Goal: Information Seeking & Learning: Learn about a topic

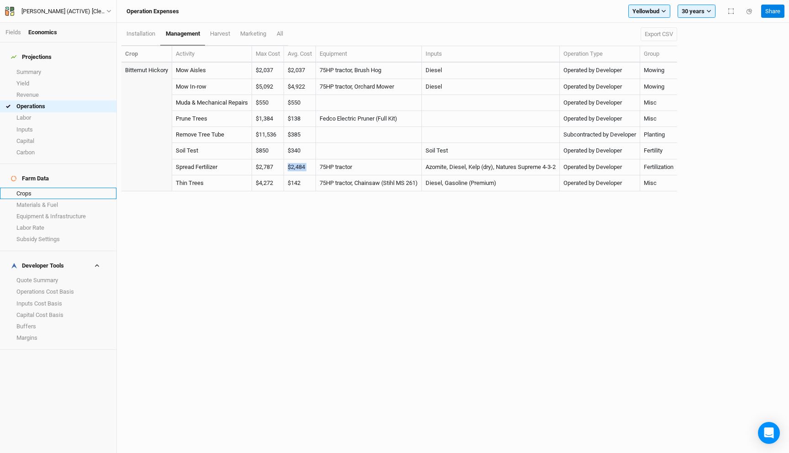
click at [35, 188] on link "Crops" at bounding box center [58, 193] width 116 height 11
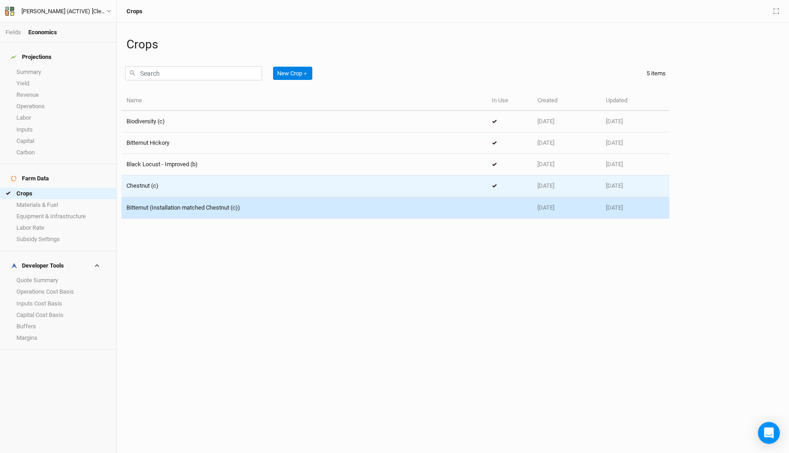
click at [236, 184] on div "Chestnut (c)" at bounding box center [303, 186] width 355 height 8
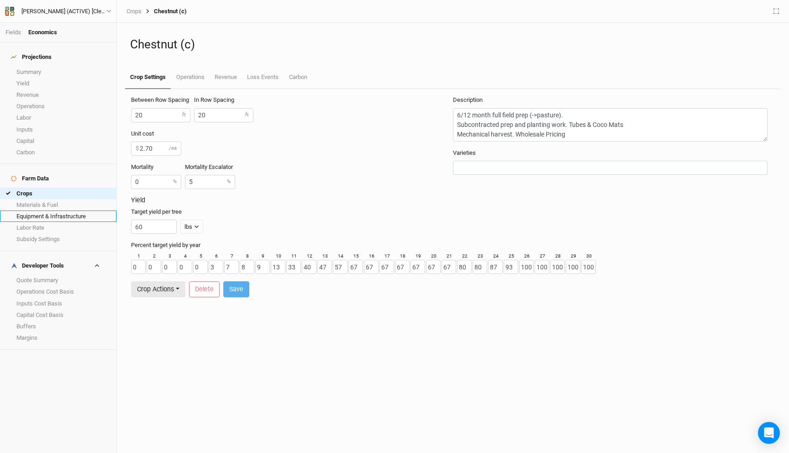
click at [66, 210] on link "Equipment & Infrastructure" at bounding box center [58, 215] width 116 height 11
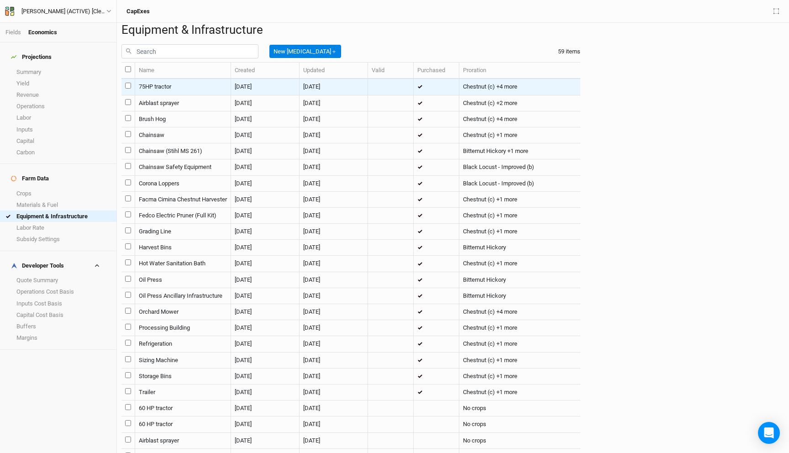
click at [189, 95] on td "75HP tractor" at bounding box center [183, 87] width 96 height 16
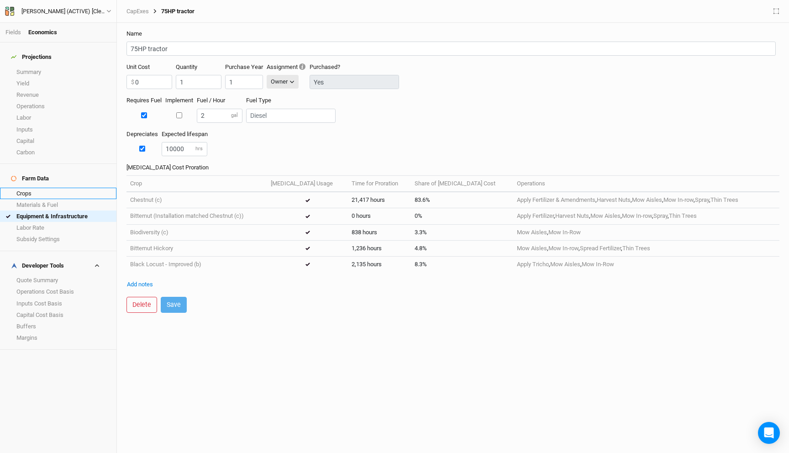
click at [35, 188] on link "Crops" at bounding box center [58, 193] width 116 height 11
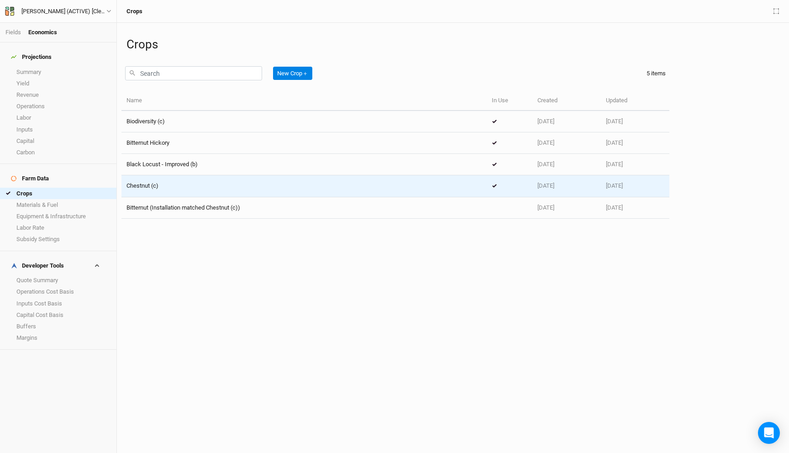
click at [176, 190] on div "Chestnut (c)" at bounding box center [303, 186] width 355 height 8
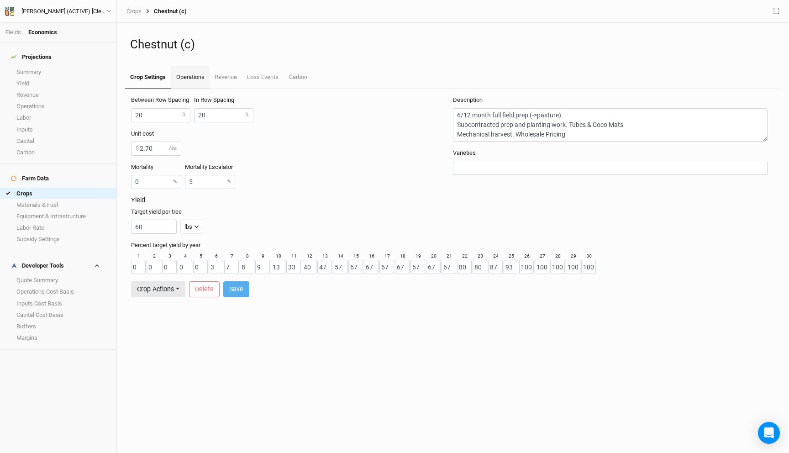
click at [190, 79] on link "Operations" at bounding box center [190, 77] width 38 height 23
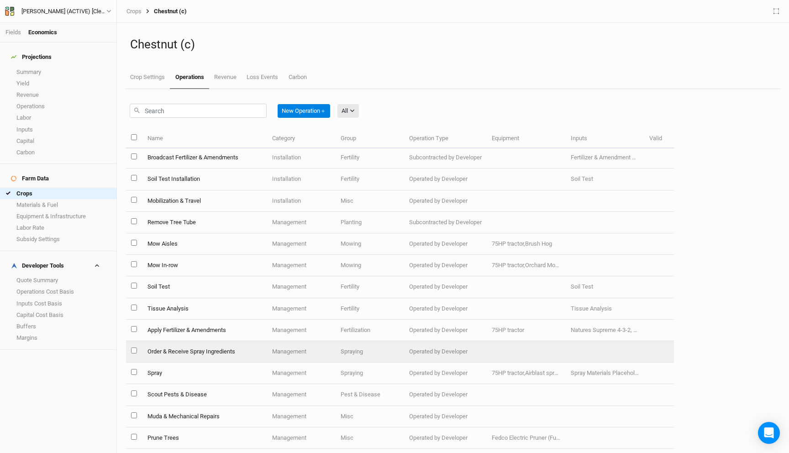
scroll to position [151, 0]
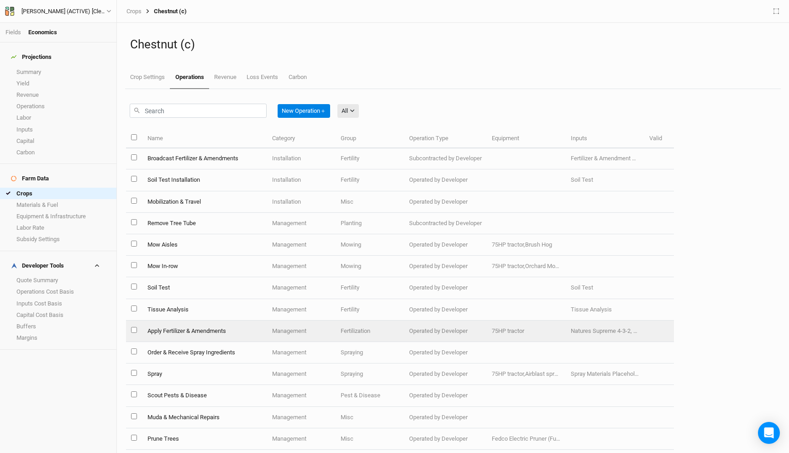
click at [406, 334] on td "Operated by Developer" at bounding box center [445, 330] width 83 height 21
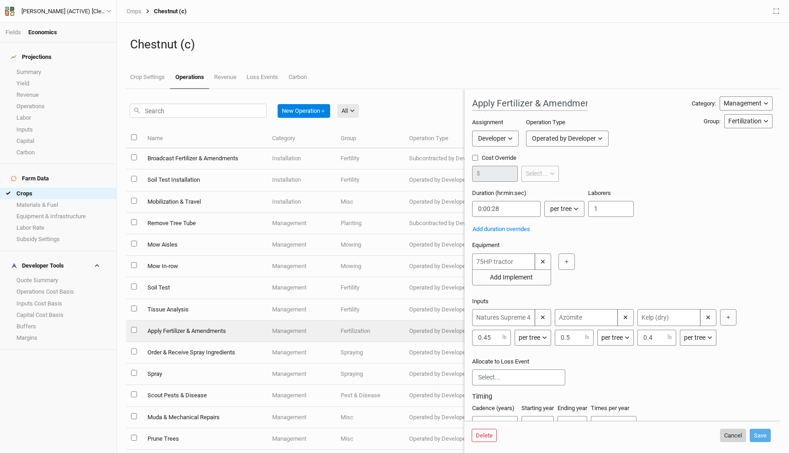
click at [733, 437] on button "Cancel" at bounding box center [733, 436] width 26 height 14
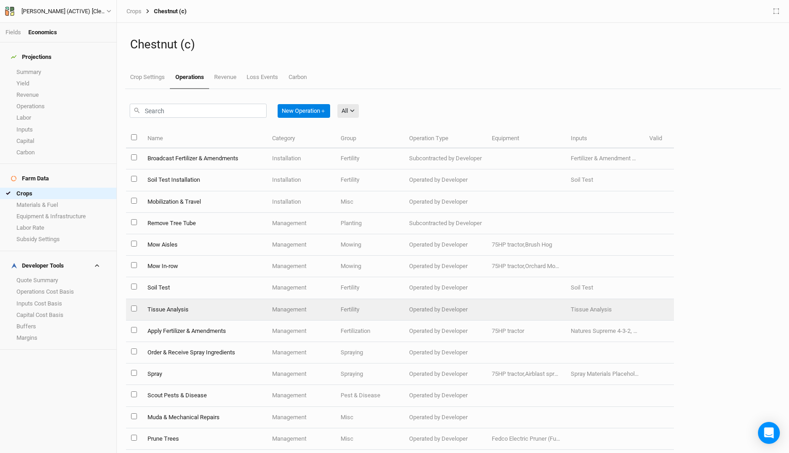
click at [343, 315] on td "Fertility" at bounding box center [370, 309] width 68 height 21
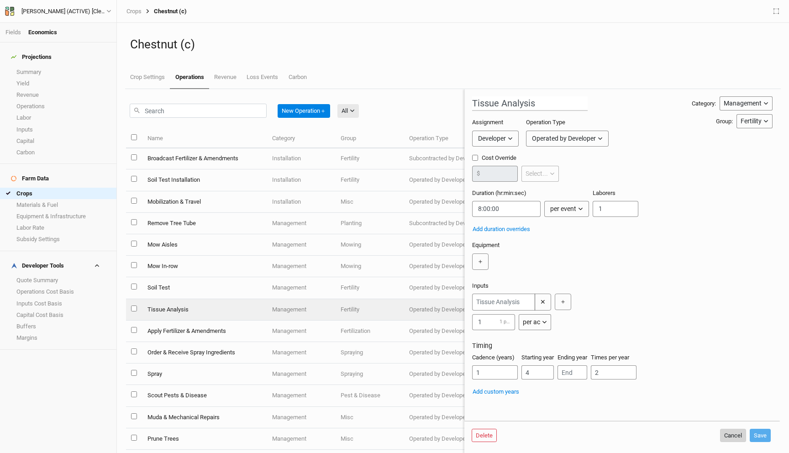
click at [725, 432] on button "Cancel" at bounding box center [733, 436] width 26 height 14
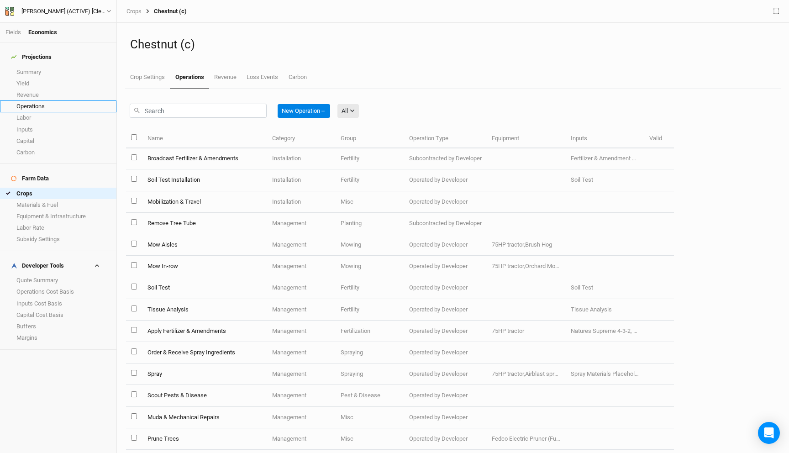
click at [40, 100] on link "Operations" at bounding box center [58, 105] width 116 height 11
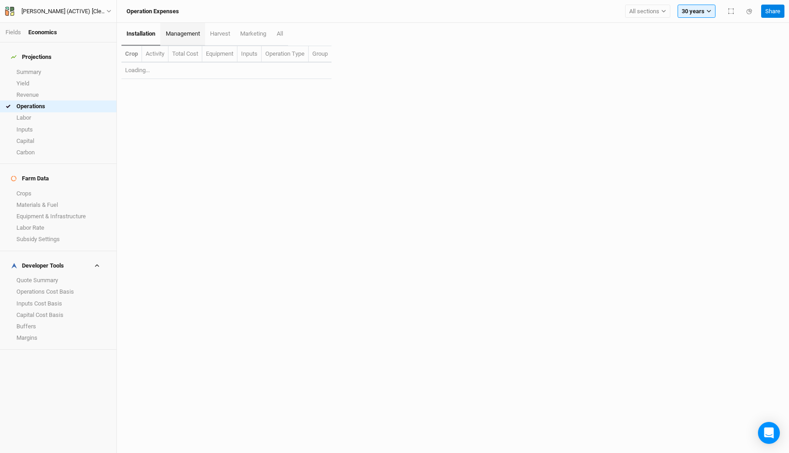
click at [190, 37] on link "management" at bounding box center [182, 34] width 44 height 23
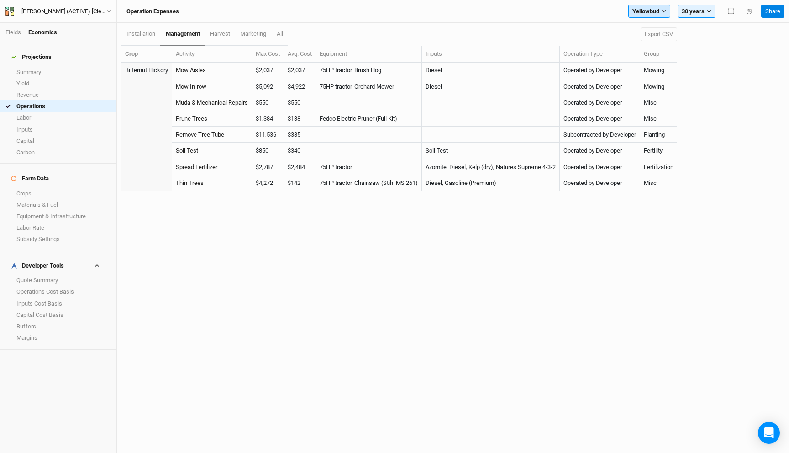
click at [648, 10] on span "Yellowbud" at bounding box center [645, 11] width 27 height 9
click at [670, 125] on button "Show all sections" at bounding box center [671, 122] width 85 height 12
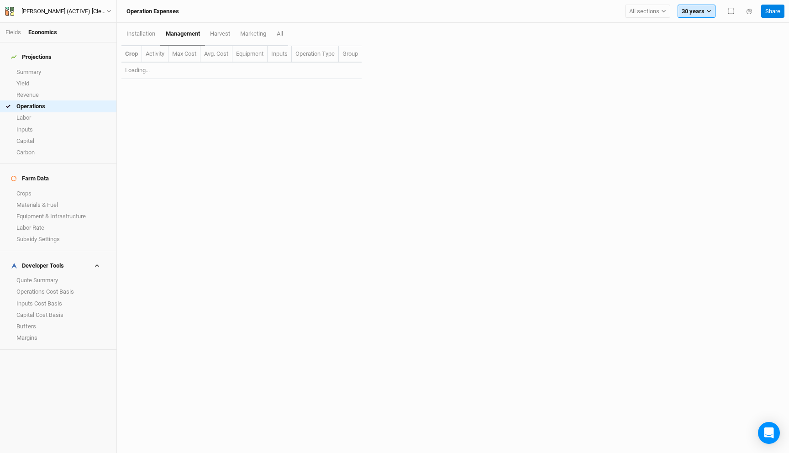
click at [697, 11] on button "30 years" at bounding box center [696, 12] width 38 height 14
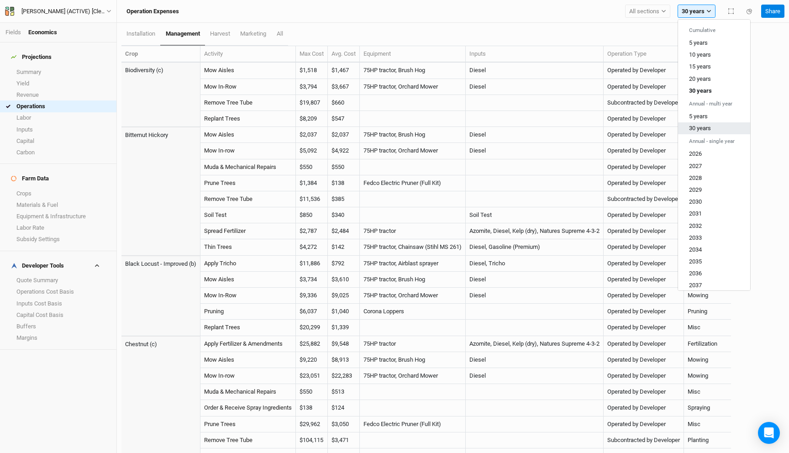
click at [713, 127] on button "30 years" at bounding box center [714, 128] width 72 height 12
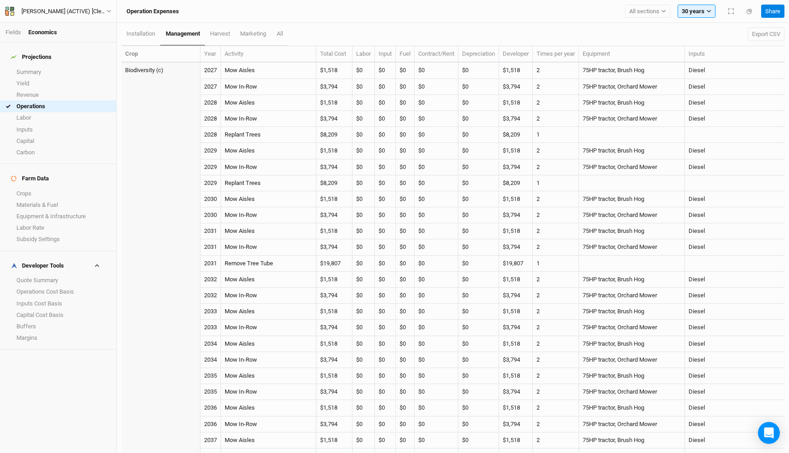
click at [781, 26] on div "Export CSV" at bounding box center [760, 34] width 47 height 21
click at [767, 34] on button "Export CSV" at bounding box center [766, 34] width 37 height 14
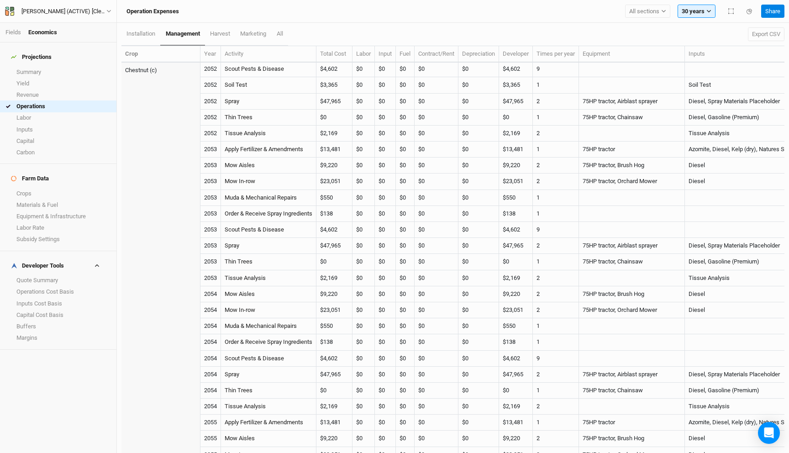
scroll to position [8944, 0]
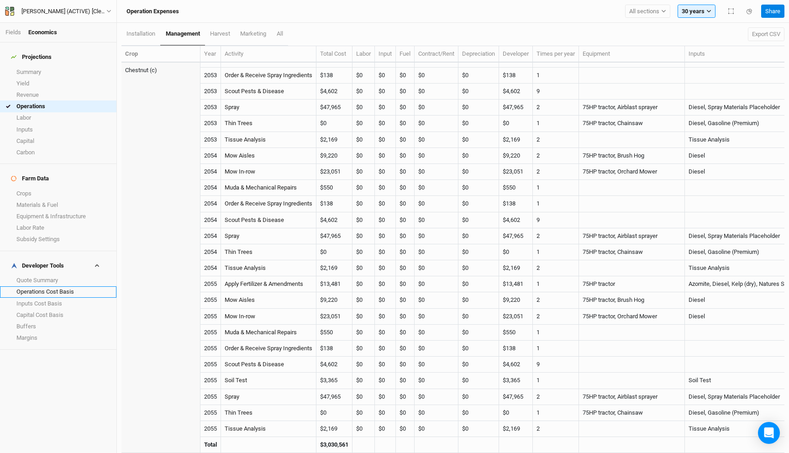
click at [54, 286] on link "Operations Cost Basis" at bounding box center [58, 291] width 116 height 11
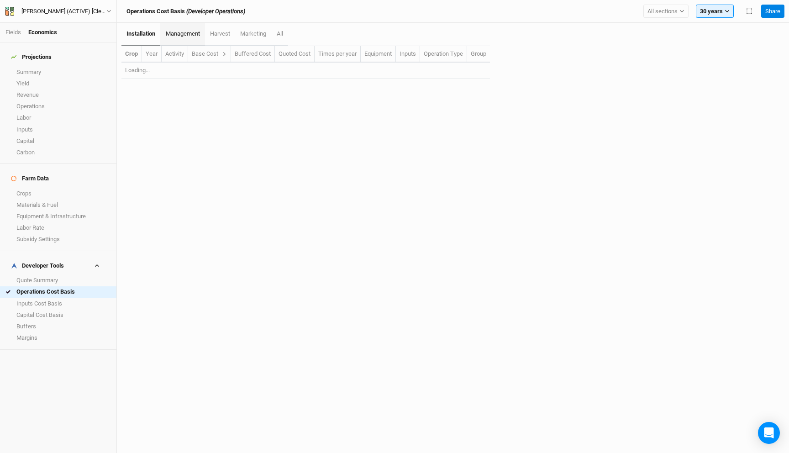
click at [193, 41] on link "management" at bounding box center [182, 34] width 44 height 23
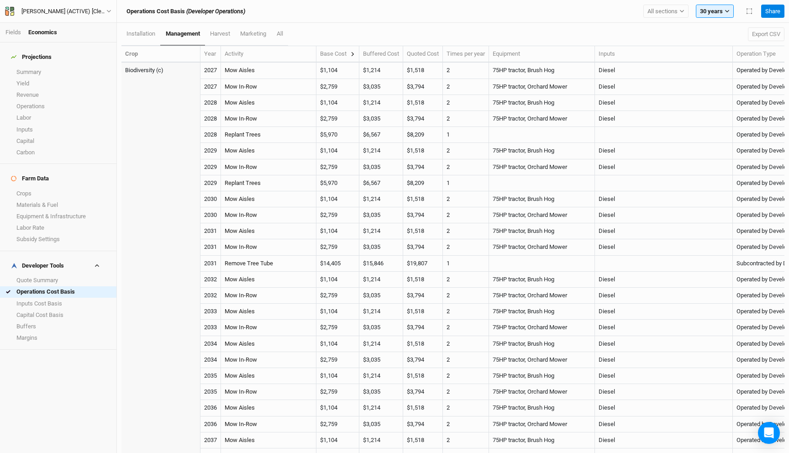
click at [354, 52] on icon at bounding box center [352, 54] width 5 height 5
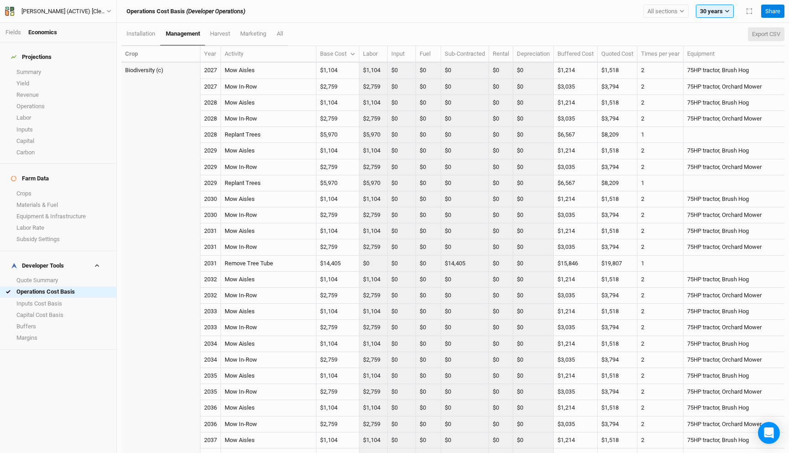
click at [750, 29] on button "Export CSV" at bounding box center [766, 34] width 37 height 14
click at [761, 30] on button "Export CSV" at bounding box center [766, 34] width 37 height 14
click at [37, 100] on link "Operations" at bounding box center [58, 105] width 116 height 11
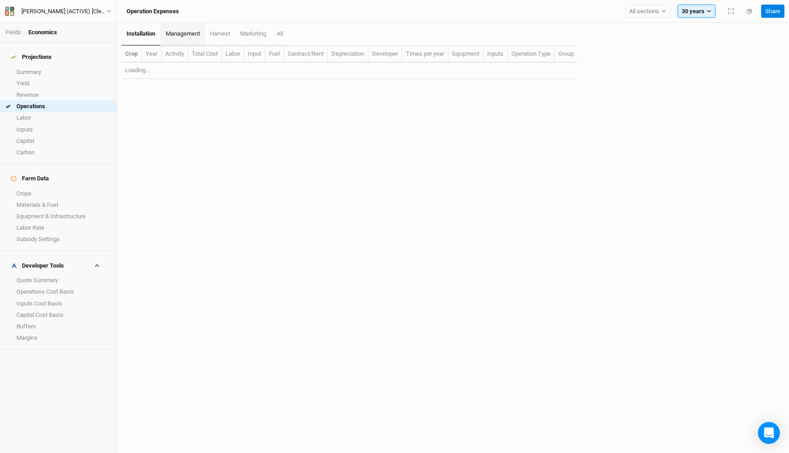
click at [190, 42] on link "management" at bounding box center [182, 34] width 44 height 23
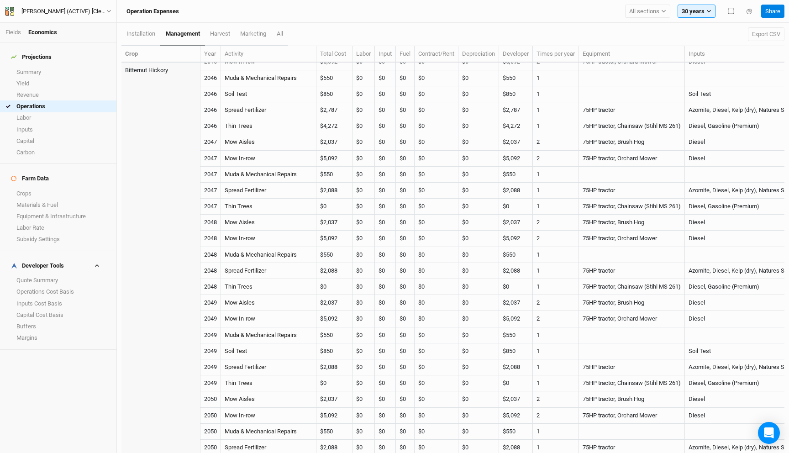
scroll to position [3046, 0]
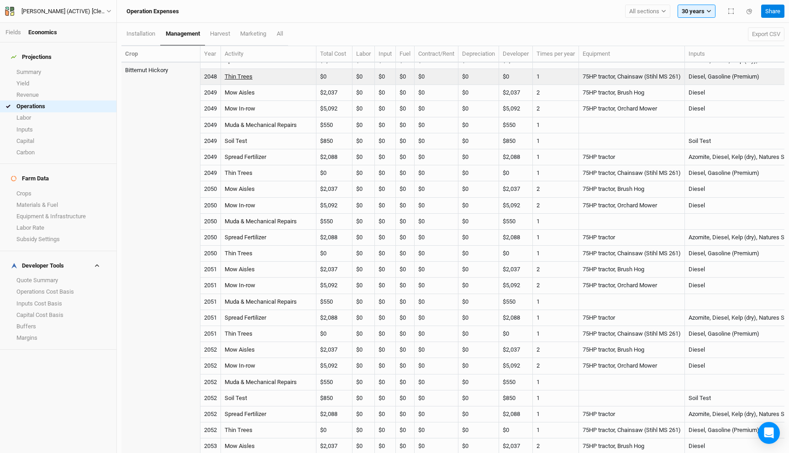
click at [244, 77] on link "Thin Trees" at bounding box center [239, 76] width 28 height 7
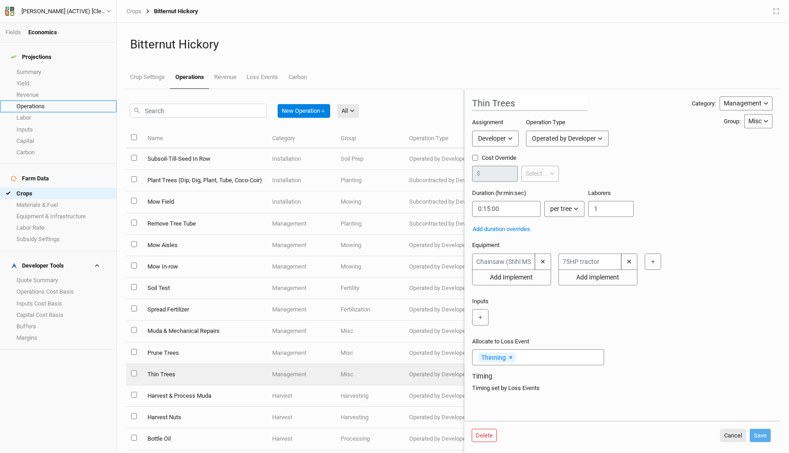
click at [48, 100] on link "Operations" at bounding box center [58, 105] width 116 height 11
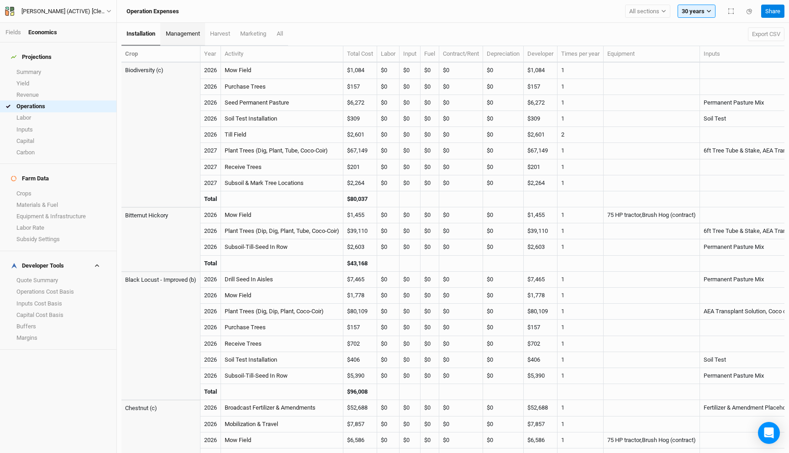
click at [181, 42] on link "management" at bounding box center [182, 34] width 44 height 23
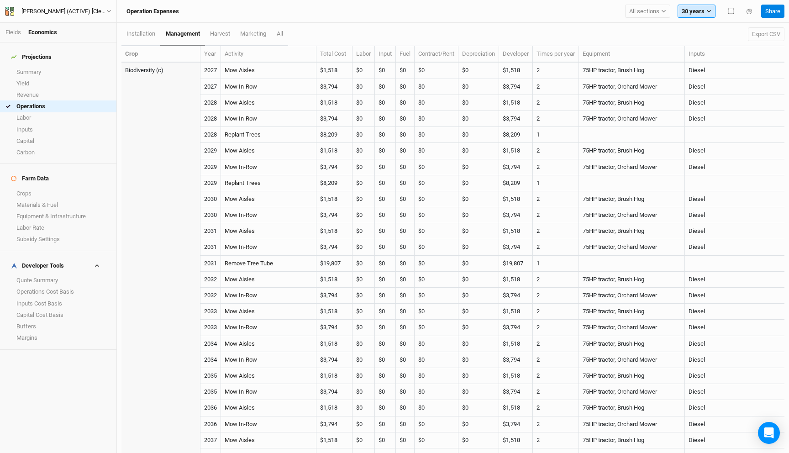
click at [688, 10] on button "30 years" at bounding box center [696, 12] width 38 height 14
click at [563, 30] on div "installation management harvest marketing All Export CSV" at bounding box center [452, 34] width 663 height 23
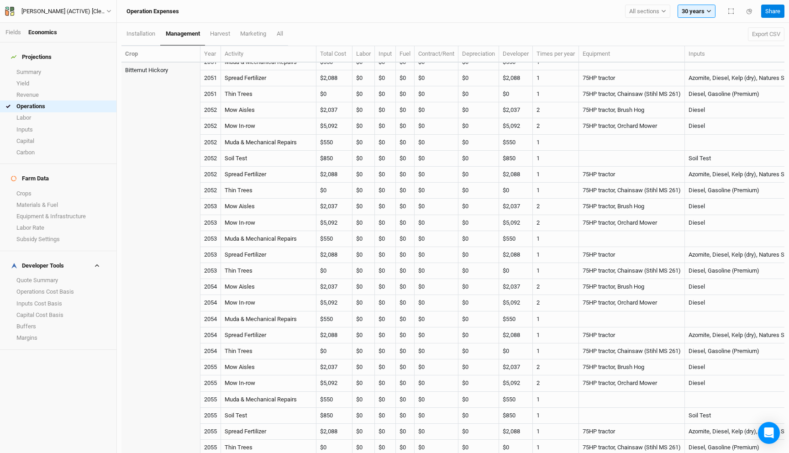
scroll to position [3514, 0]
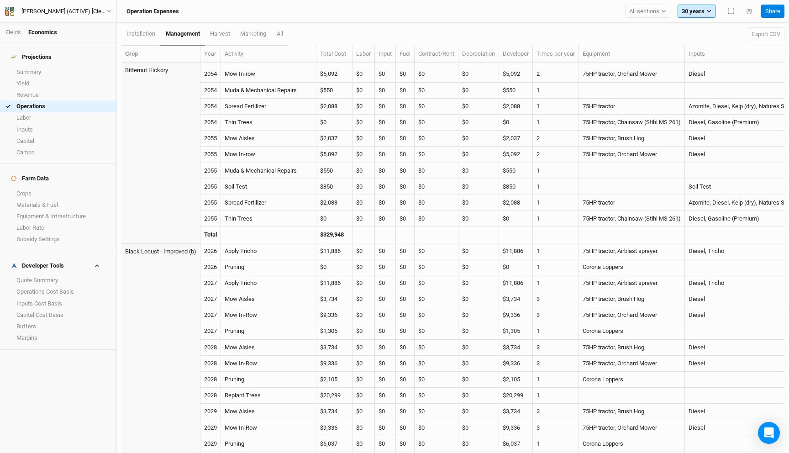
click at [686, 11] on button "30 years" at bounding box center [696, 12] width 38 height 14
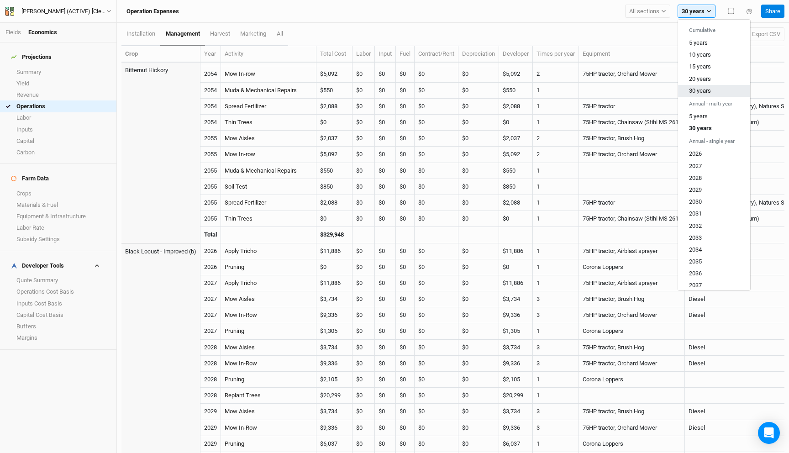
click at [714, 90] on button "30 years" at bounding box center [714, 91] width 72 height 12
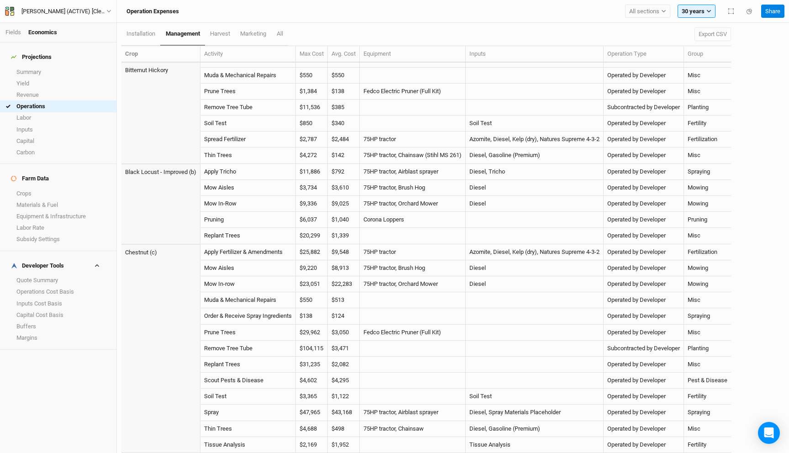
scroll to position [92, 0]
click at [224, 284] on link "Mow In-row" at bounding box center [219, 283] width 31 height 7
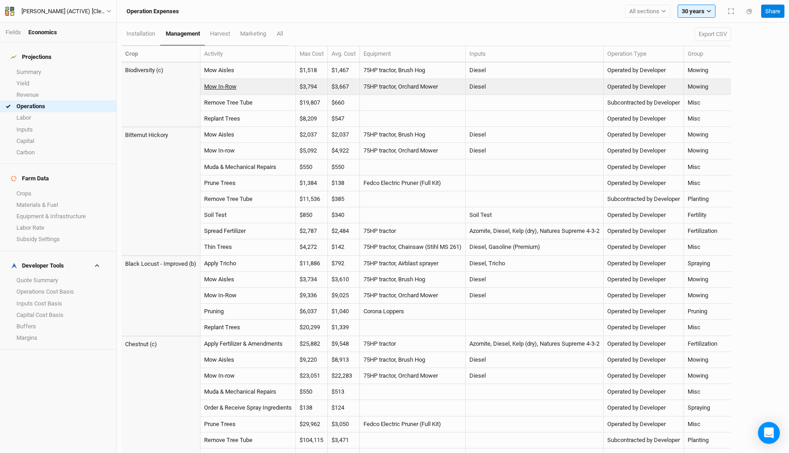
click at [226, 83] on link "Mow In-Row" at bounding box center [220, 86] width 32 height 7
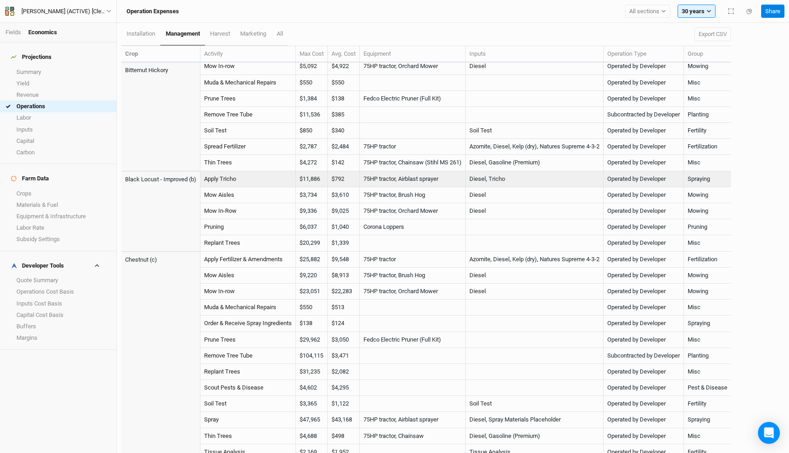
scroll to position [92, 0]
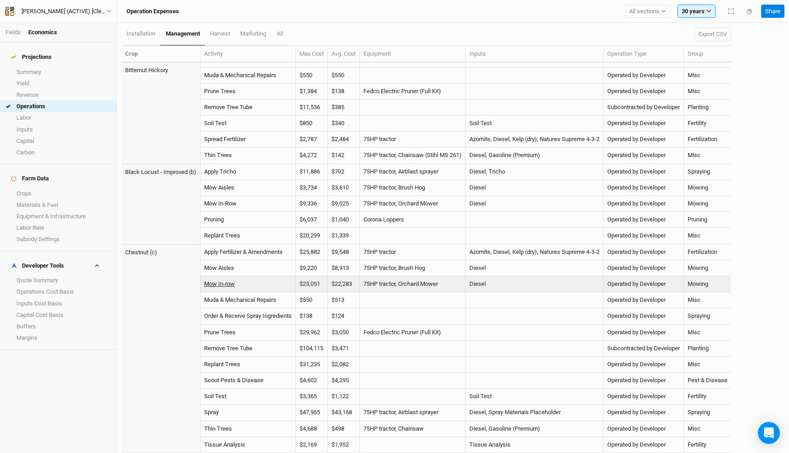
click at [222, 284] on link "Mow In-row" at bounding box center [219, 283] width 31 height 7
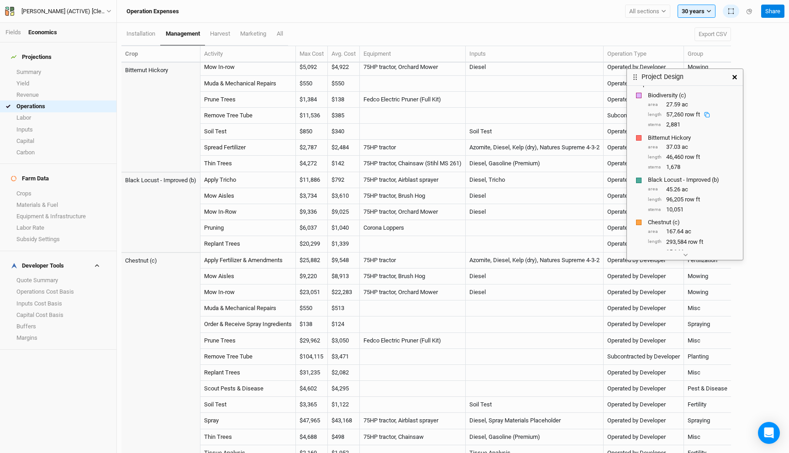
scroll to position [135, 0]
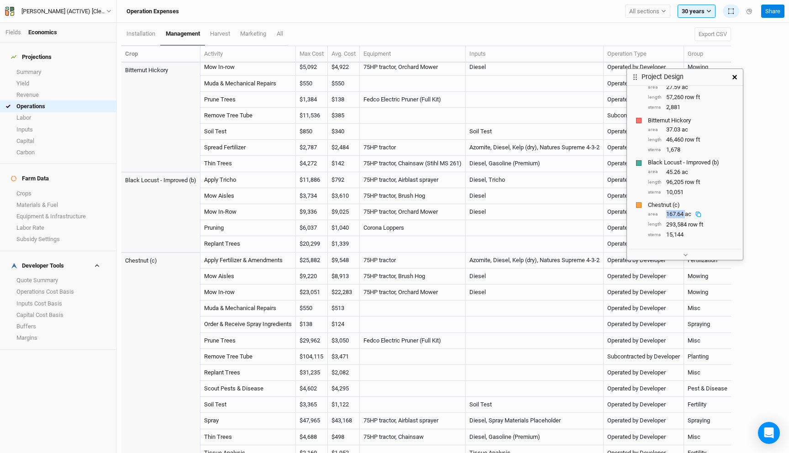
drag, startPoint x: 686, startPoint y: 213, endPoint x: 656, endPoint y: 213, distance: 29.7
click at [656, 213] on div "area 167.64 ac" at bounding box center [692, 214] width 88 height 8
copy div "167.64"
click at [13, 32] on link "Fields" at bounding box center [13, 32] width 16 height 7
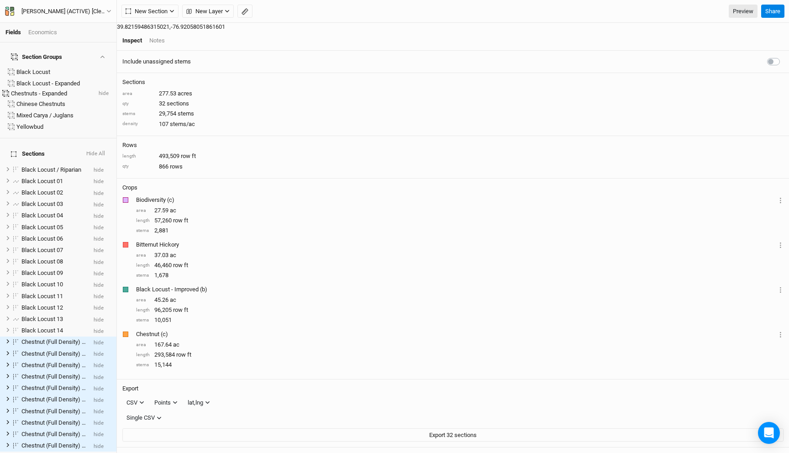
click at [61, 91] on div "Chestnuts - Expanded" at bounding box center [51, 93] width 80 height 8
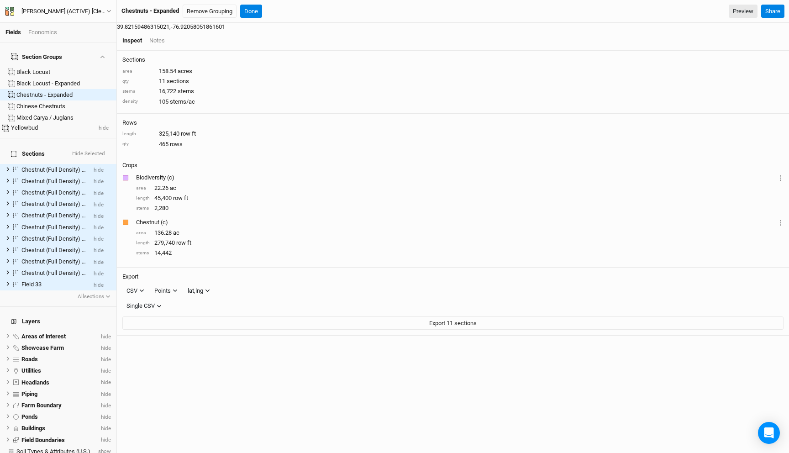
scroll to position [39, 0]
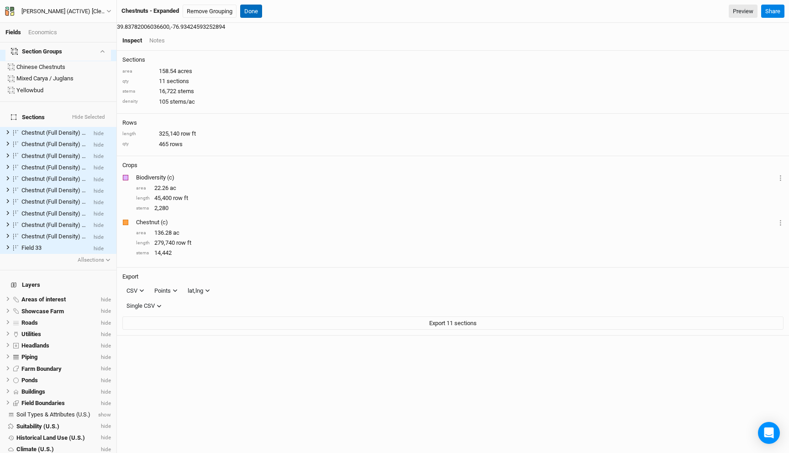
click at [252, 11] on button "Done" at bounding box center [251, 12] width 22 height 14
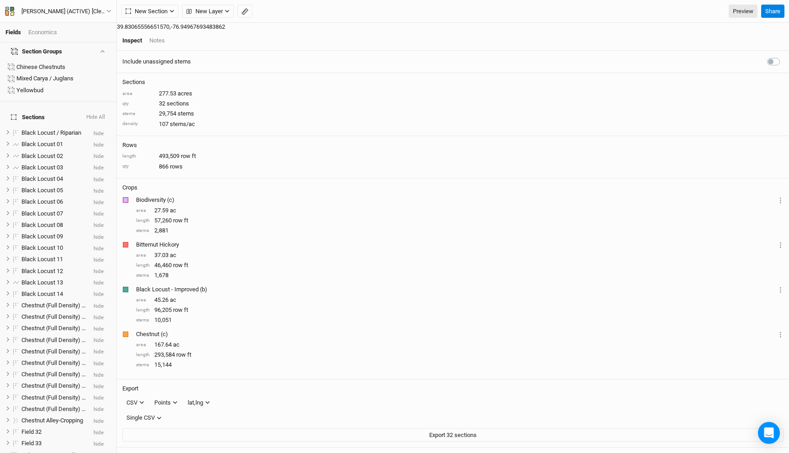
click at [99, 113] on button "Hide All" at bounding box center [96, 117] width 20 height 9
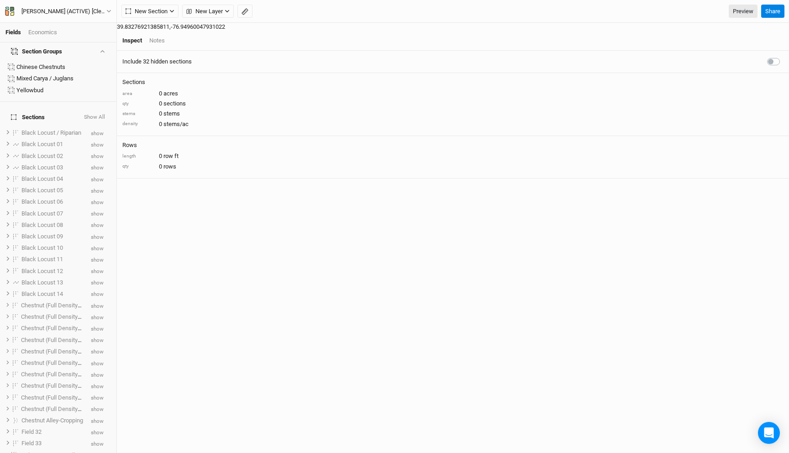
click at [94, 113] on button "Show All" at bounding box center [95, 117] width 22 height 9
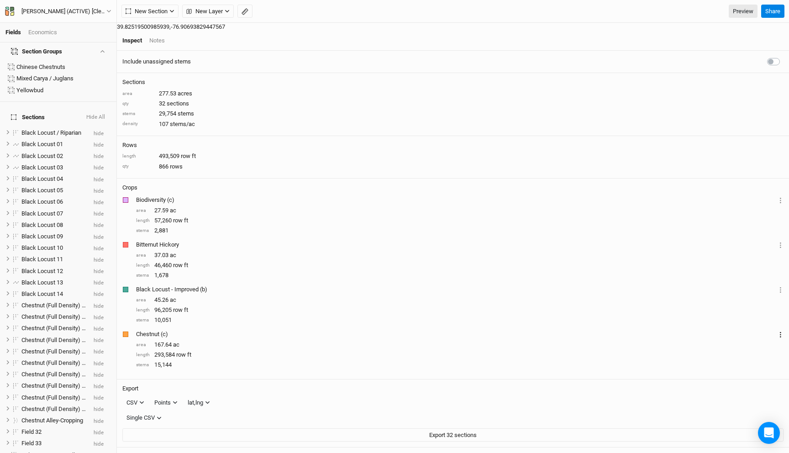
click at [777, 329] on button "Layer 1" at bounding box center [780, 334] width 6 height 10
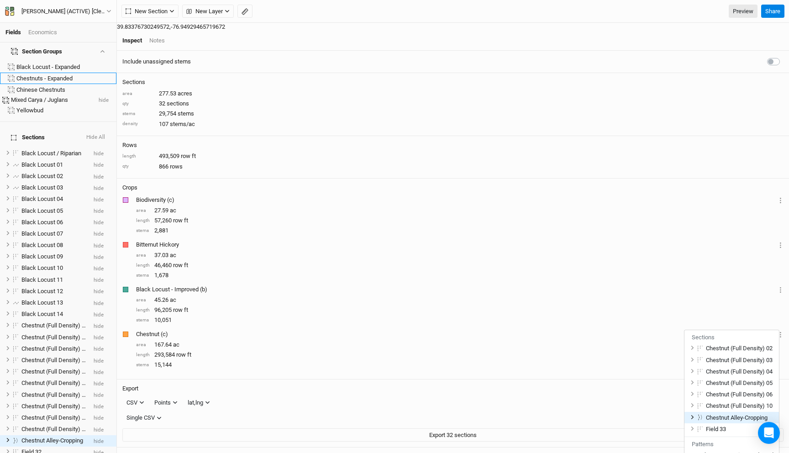
scroll to position [12, 0]
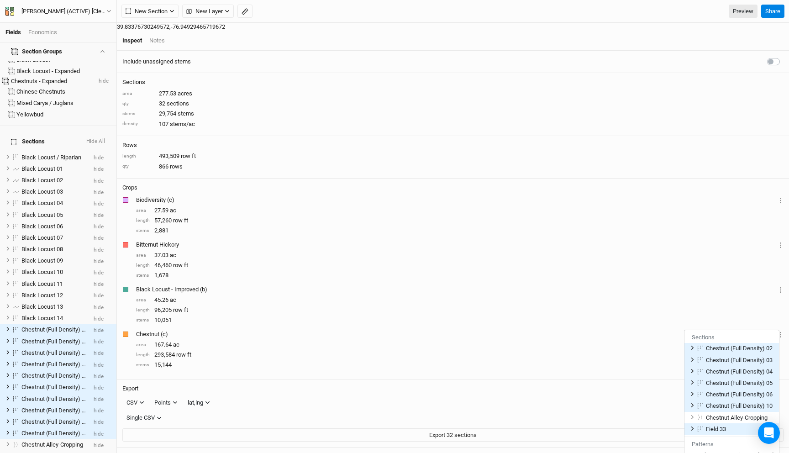
click at [56, 77] on div "Chestnuts - Expanded" at bounding box center [51, 81] width 80 height 8
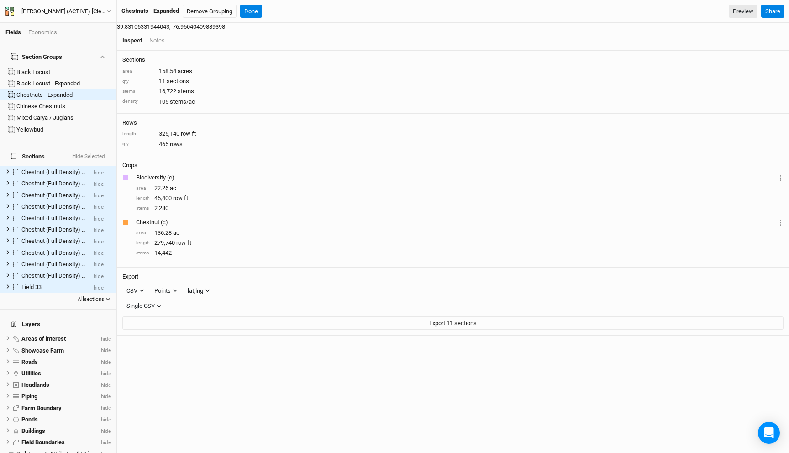
click at [101, 295] on button "All sections" at bounding box center [94, 299] width 34 height 9
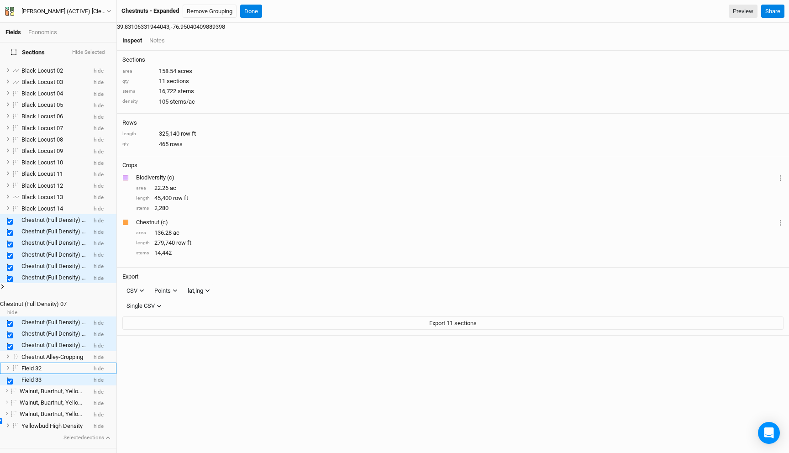
scroll to position [126, 0]
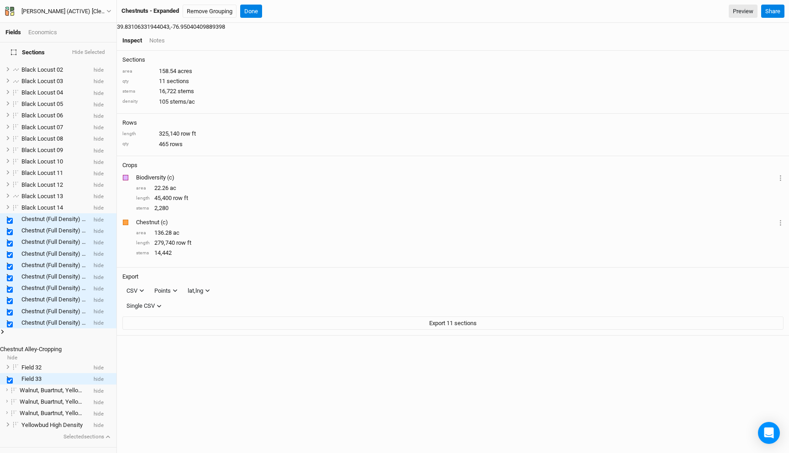
click at [62, 346] on span "Chestnut Alley-Cropping" at bounding box center [31, 349] width 62 height 7
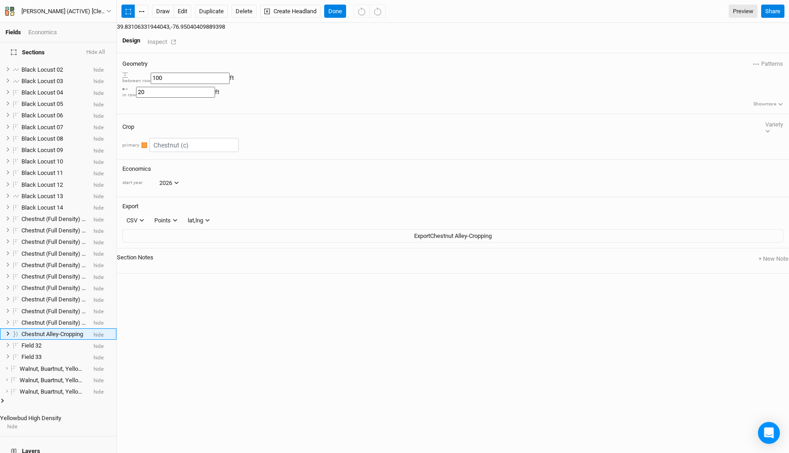
scroll to position [199, 0]
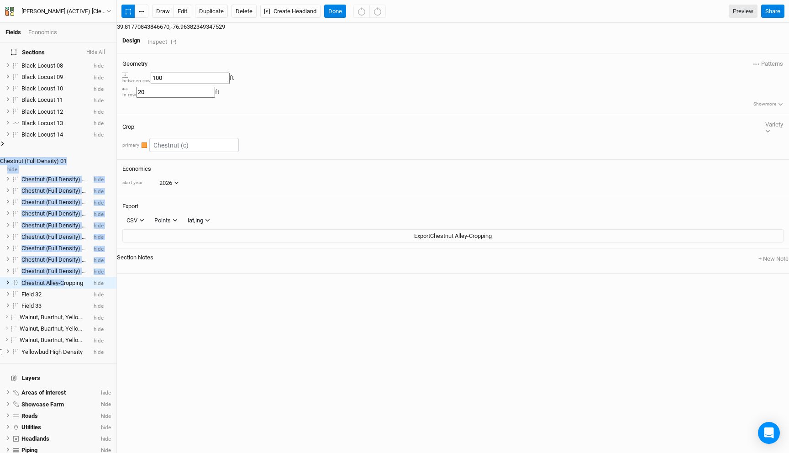
click at [53, 157] on span "Chestnut (Full Density) 01" at bounding box center [33, 160] width 67 height 7
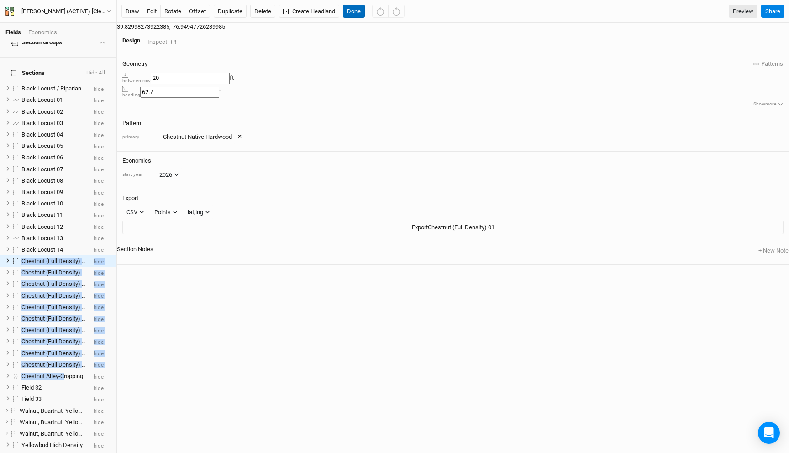
click at [361, 6] on button "Done" at bounding box center [354, 12] width 22 height 14
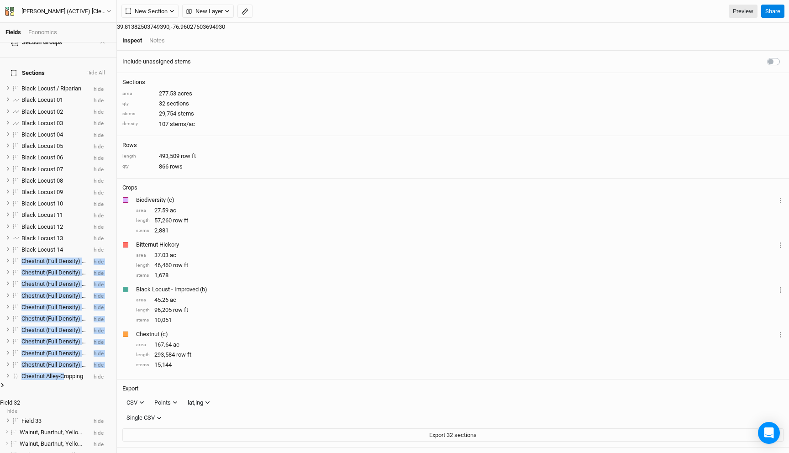
click at [56, 382] on li "Field 32 hide" at bounding box center [58, 398] width 116 height 33
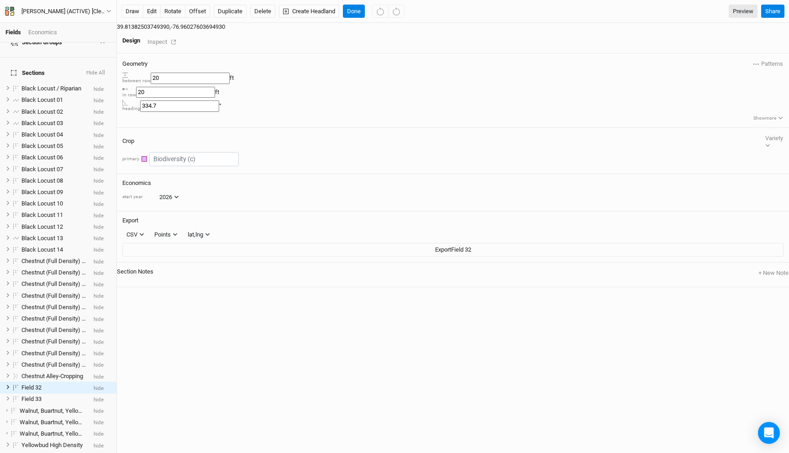
scroll to position [210, 0]
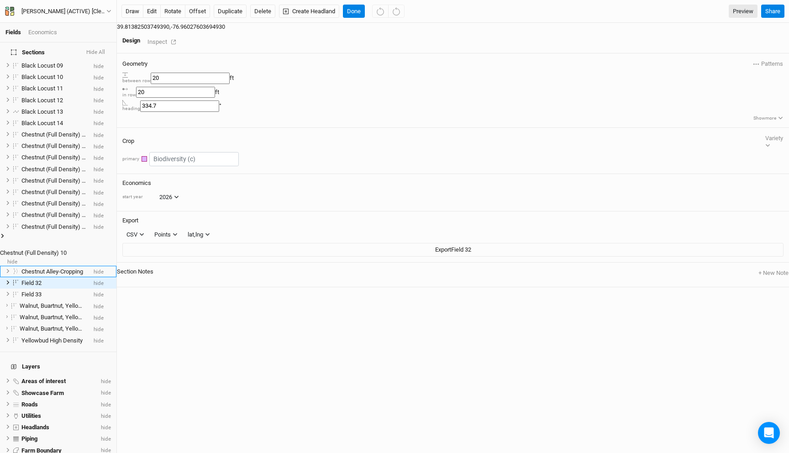
click at [49, 268] on span "Chestnut Alley-Cropping" at bounding box center [52, 271] width 62 height 7
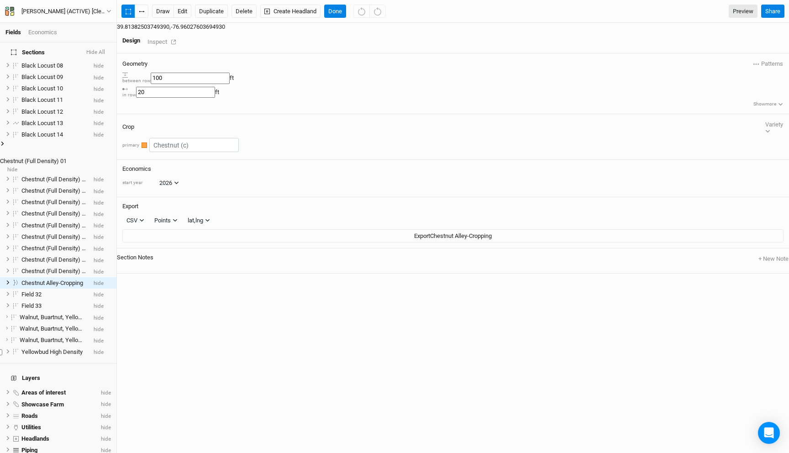
scroll to position [0, 0]
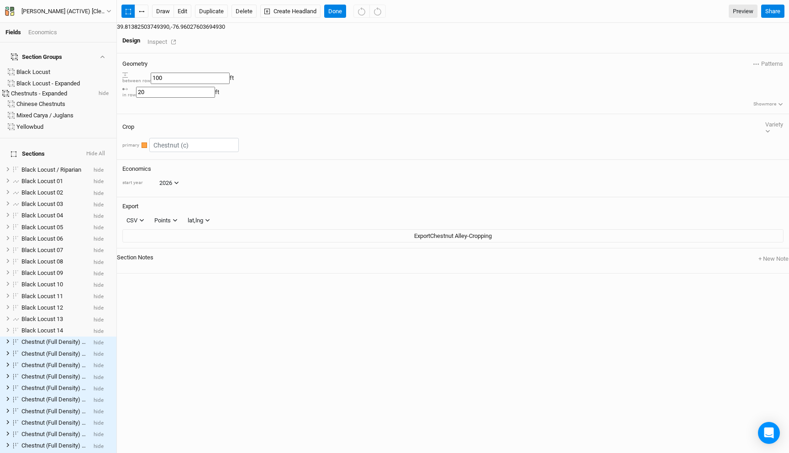
click at [64, 89] on div "Chestnuts - Expanded" at bounding box center [51, 93] width 80 height 8
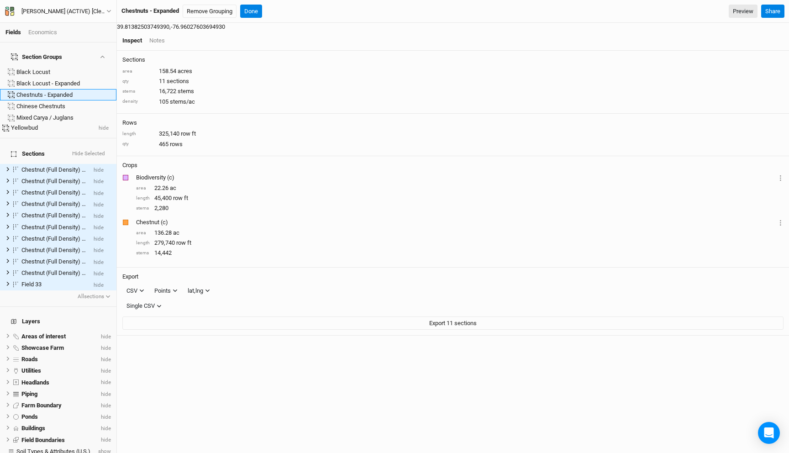
scroll to position [39, 0]
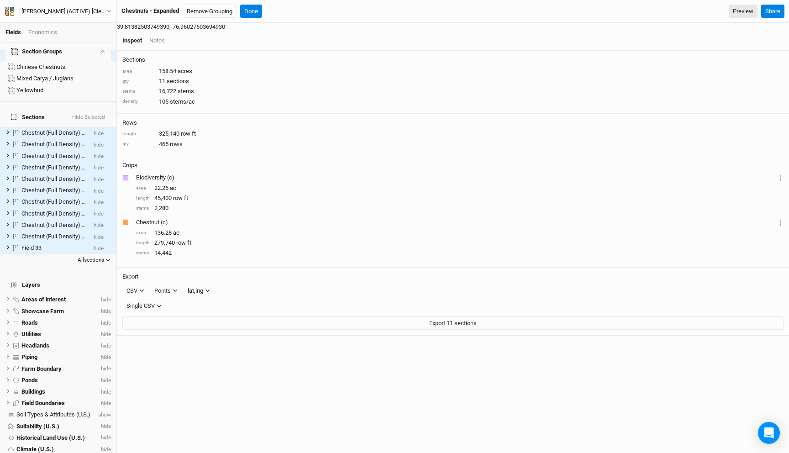
click at [89, 256] on button "All sections" at bounding box center [94, 260] width 34 height 9
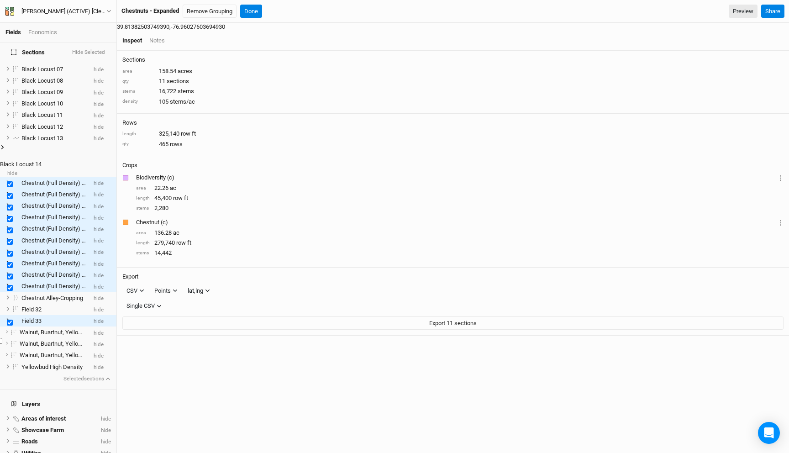
scroll to position [194, 0]
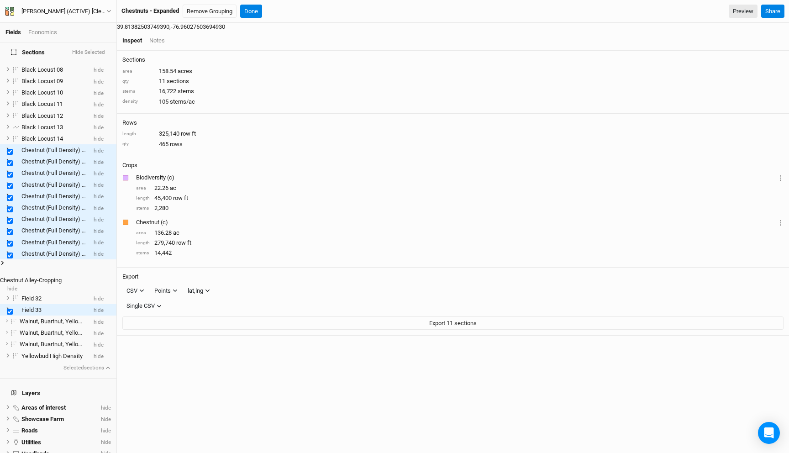
click at [5, 270] on label at bounding box center [5, 270] width 0 height 0
checkbox input "true"
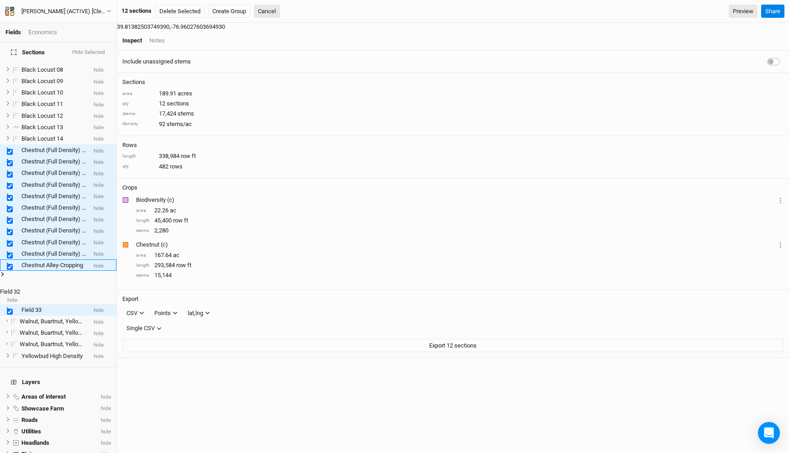
scroll to position [199, 0]
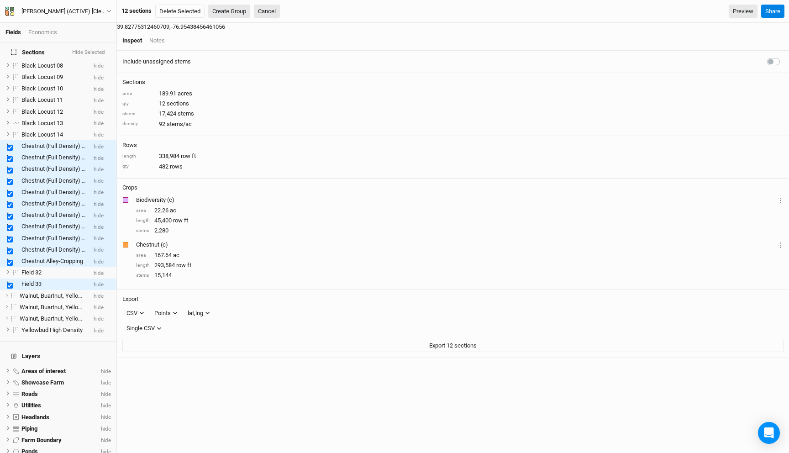
click at [236, 10] on button "Create Group" at bounding box center [229, 12] width 42 height 14
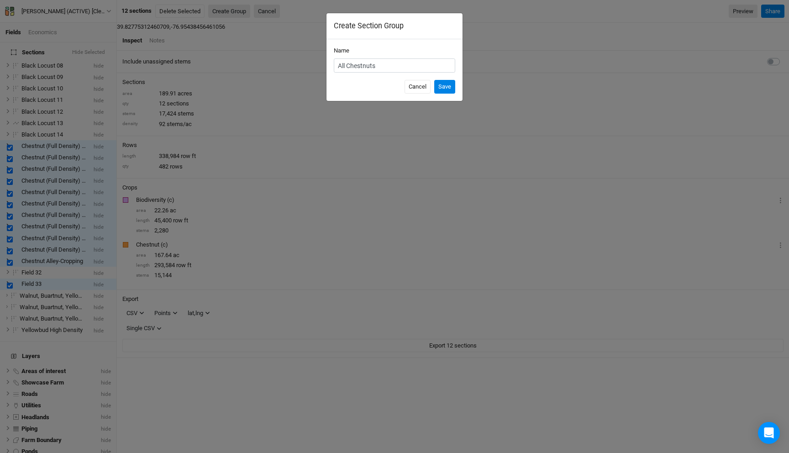
type input "All Chestnuts"
click at [434, 80] on button "Save" at bounding box center [444, 87] width 21 height 14
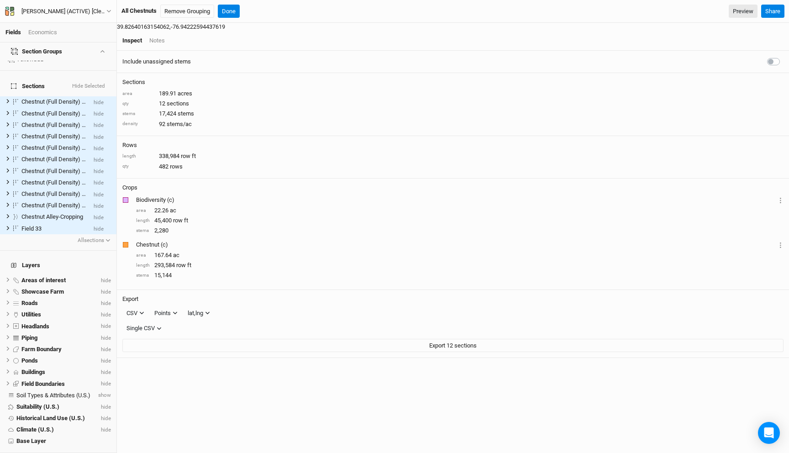
scroll to position [38, 0]
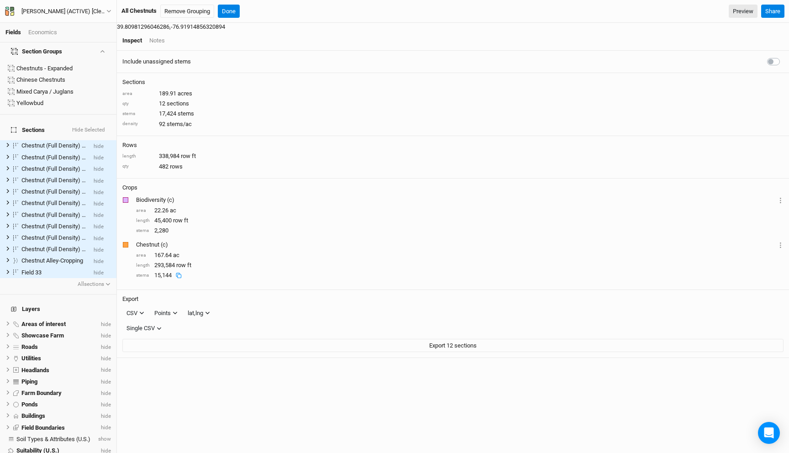
click at [182, 273] on icon at bounding box center [179, 276] width 6 height 6
click at [189, 252] on icon at bounding box center [187, 255] width 6 height 6
click at [230, 10] on button "Done" at bounding box center [229, 12] width 22 height 14
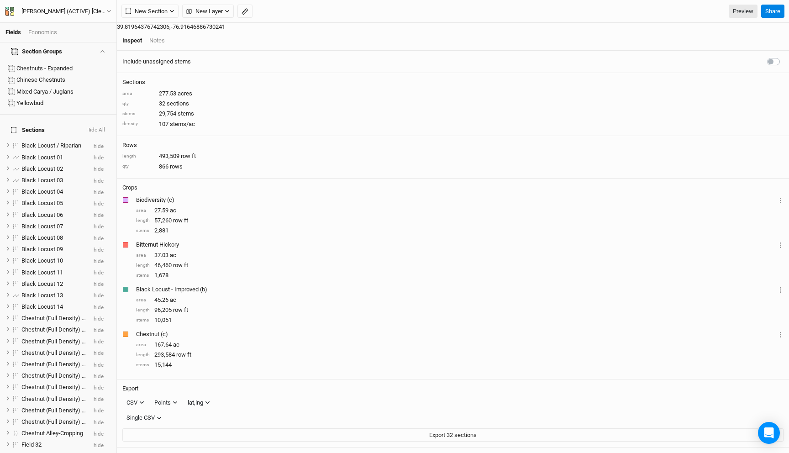
click at [48, 27] on div "Fields Economics" at bounding box center [58, 33] width 116 height 20
click at [48, 29] on div "Economics" at bounding box center [42, 32] width 29 height 8
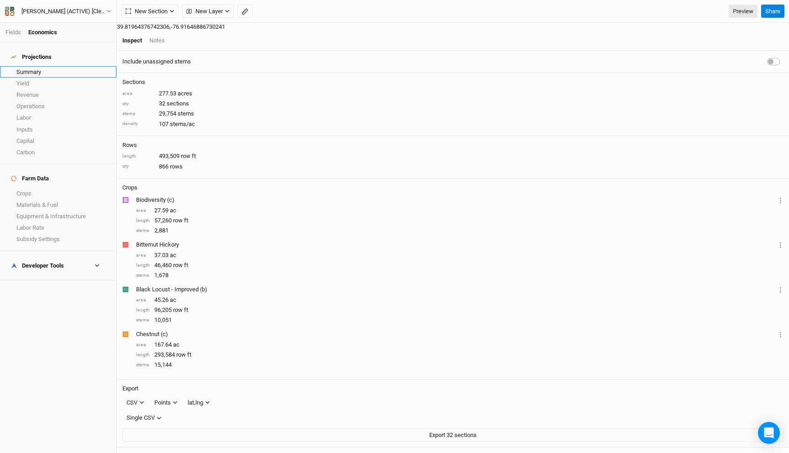
click at [33, 67] on link "Summary" at bounding box center [58, 71] width 116 height 11
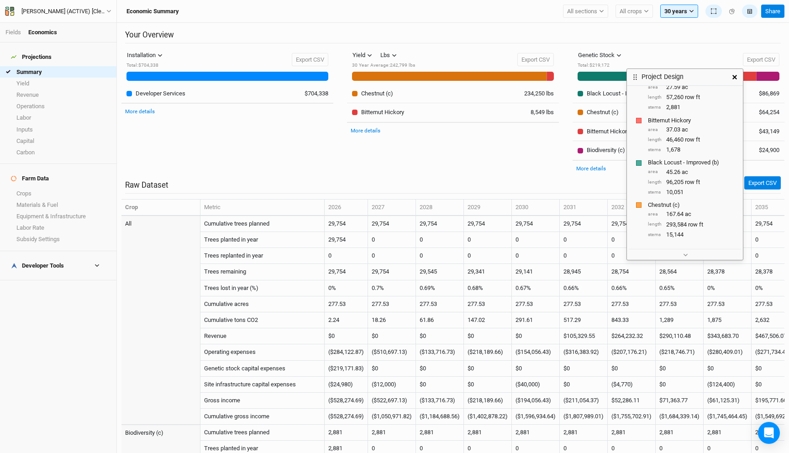
click at [737, 80] on button "button" at bounding box center [734, 77] width 16 height 16
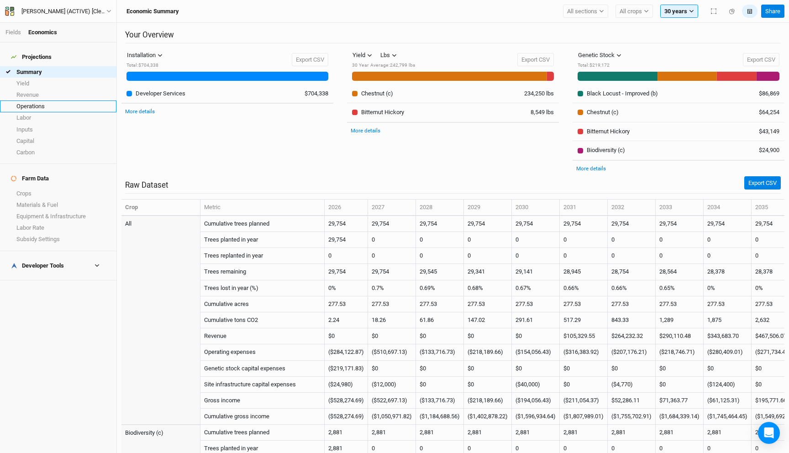
click at [42, 100] on link "Operations" at bounding box center [58, 105] width 116 height 11
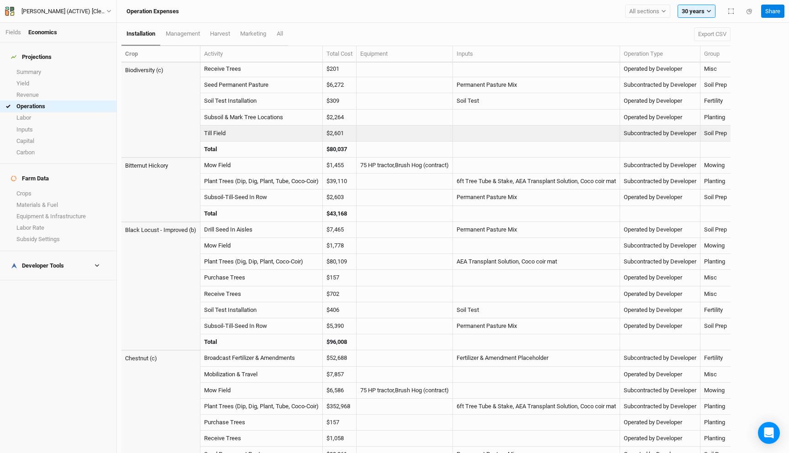
scroll to position [124, 0]
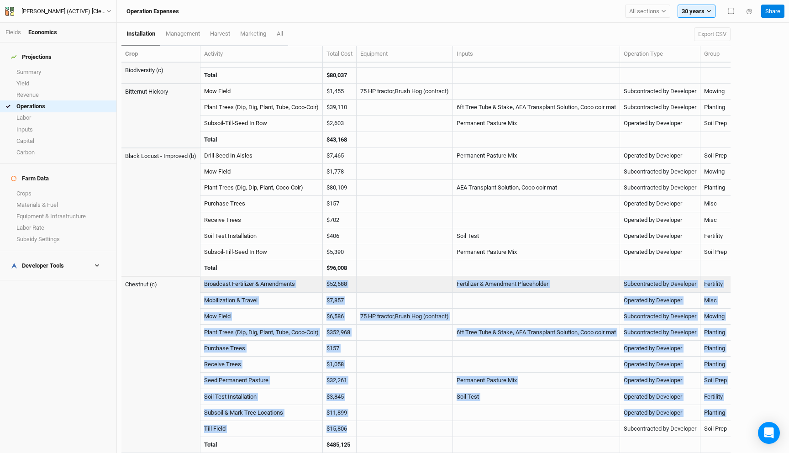
drag, startPoint x: 351, startPoint y: 427, endPoint x: 205, endPoint y: 287, distance: 201.8
click at [205, 287] on tbody "Biodiversity (c) Mow Field $1,084 Subcontracted by Developer Mowing Plant Trees…" at bounding box center [425, 196] width 609 height 514
copy tbody "Broadcast Fertilizer & Amendments $52,688 Fertilizer & Amendment Placeholder Su…"
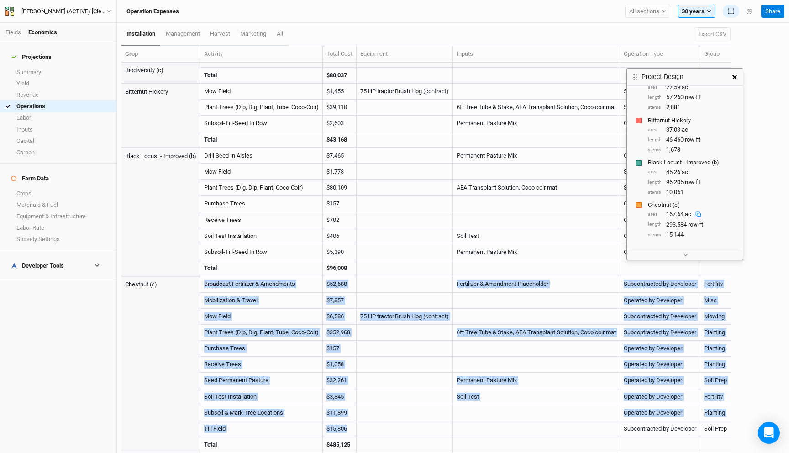
click at [698, 213] on rect at bounding box center [699, 215] width 4 height 4
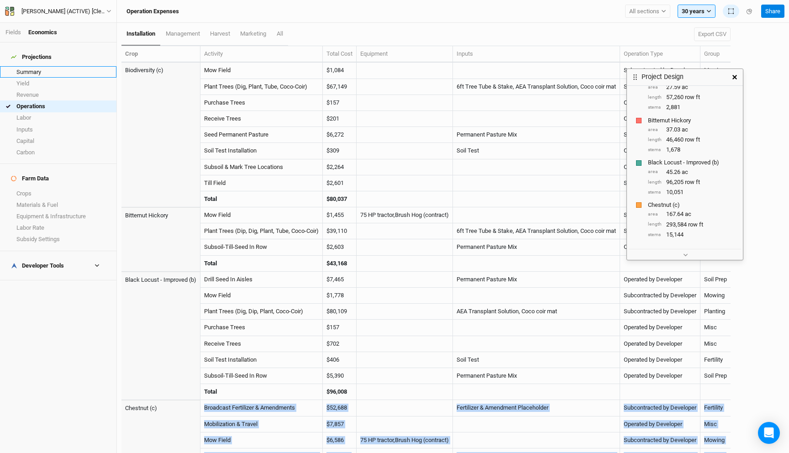
click at [40, 66] on link "Summary" at bounding box center [58, 71] width 116 height 11
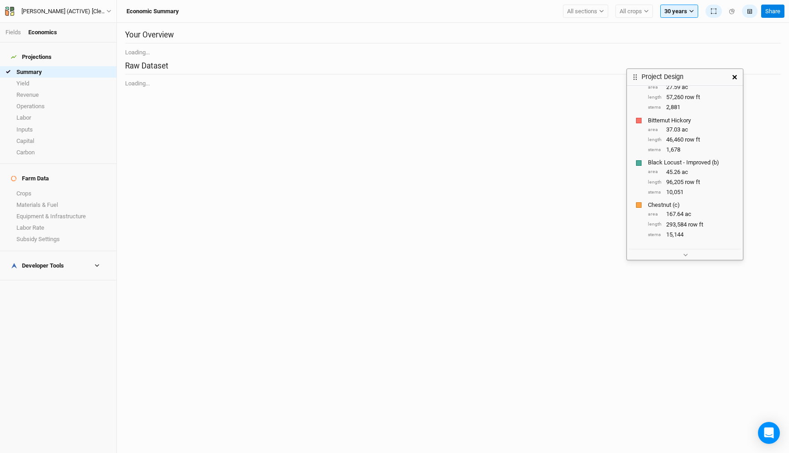
click at [738, 76] on button "button" at bounding box center [734, 77] width 16 height 16
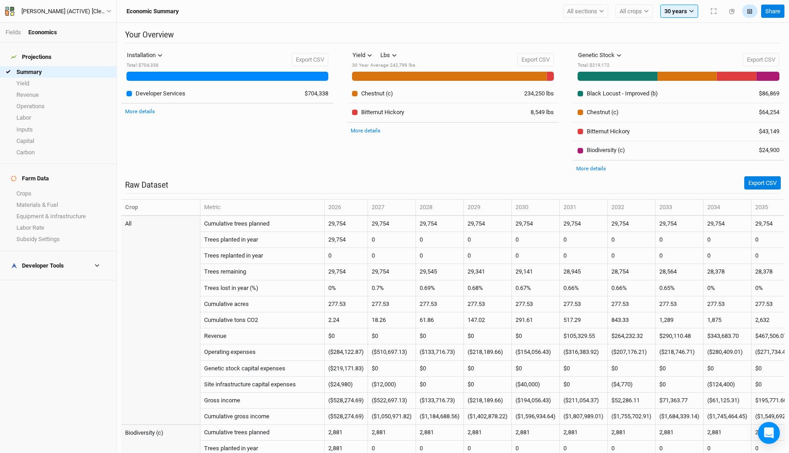
click at [747, 14] on button "button" at bounding box center [750, 12] width 16 height 14
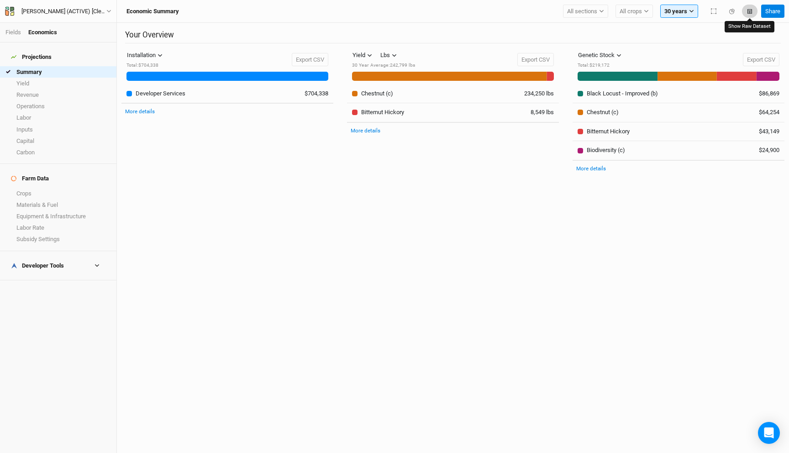
click at [746, 14] on button "button" at bounding box center [750, 12] width 16 height 14
click at [728, 13] on button "button" at bounding box center [732, 12] width 16 height 14
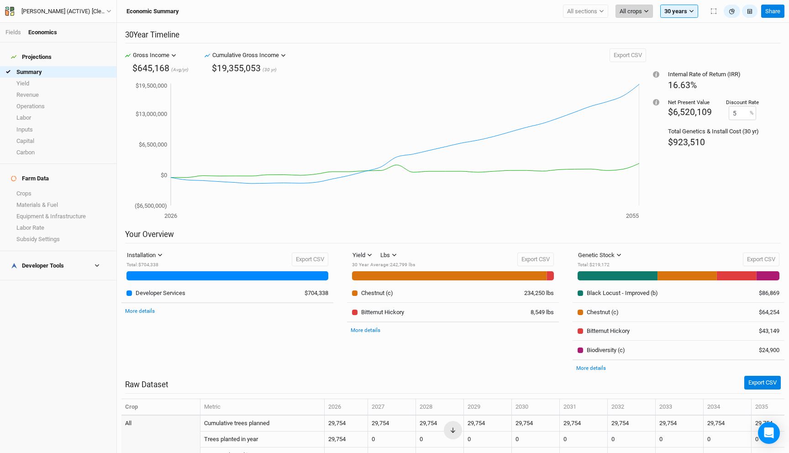
click at [629, 13] on span "All crops" at bounding box center [630, 11] width 22 height 9
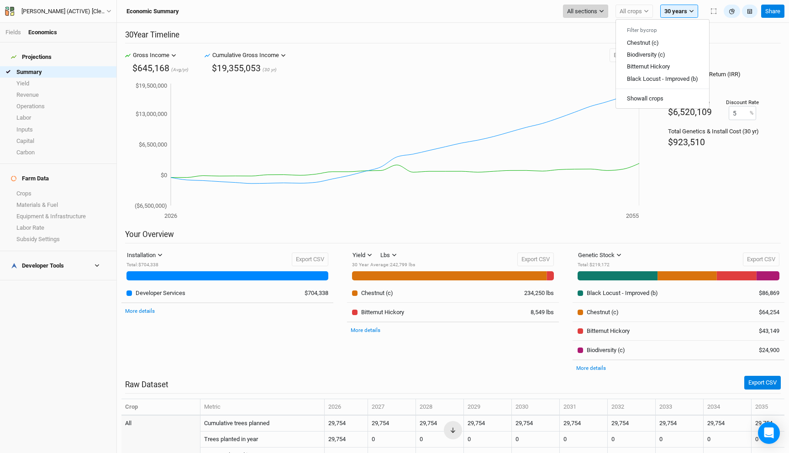
click at [600, 17] on button "All sections" at bounding box center [585, 12] width 45 height 14
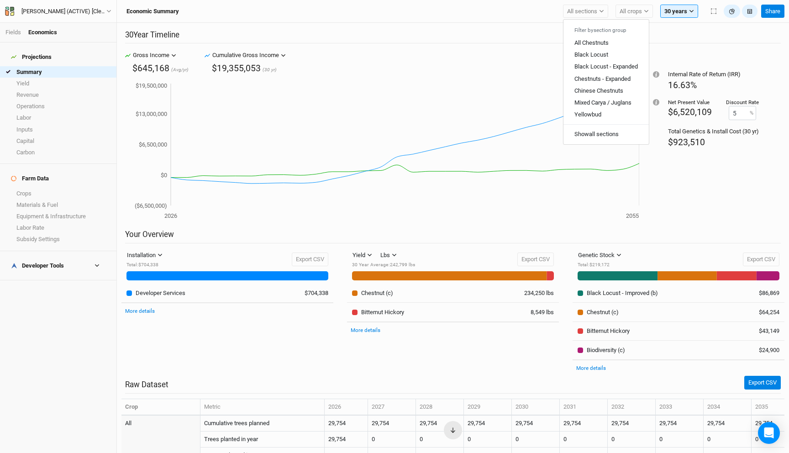
click at [521, 27] on div "30 Year Timeline Gross Income Gross Income Cumulative Gross Income Revenue [MED…" at bounding box center [453, 238] width 672 height 430
click at [13, 32] on link "Fields" at bounding box center [13, 32] width 16 height 7
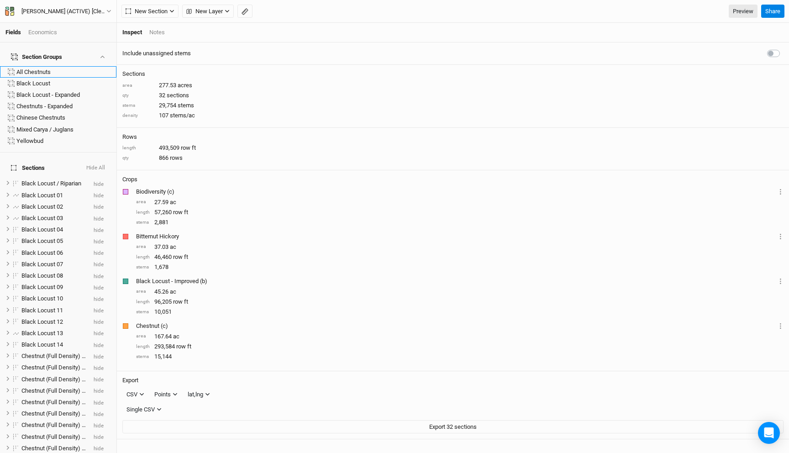
click at [45, 68] on div "All Chestnuts" at bounding box center [63, 71] width 94 height 7
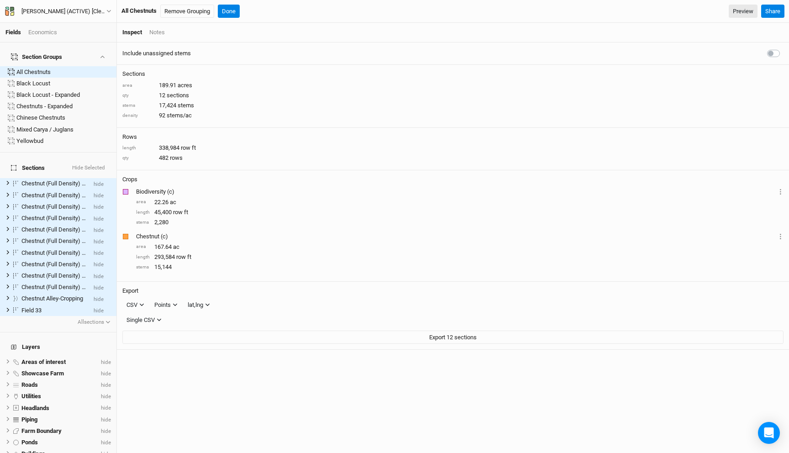
click at [48, 28] on div "Fields Economics" at bounding box center [58, 33] width 116 height 20
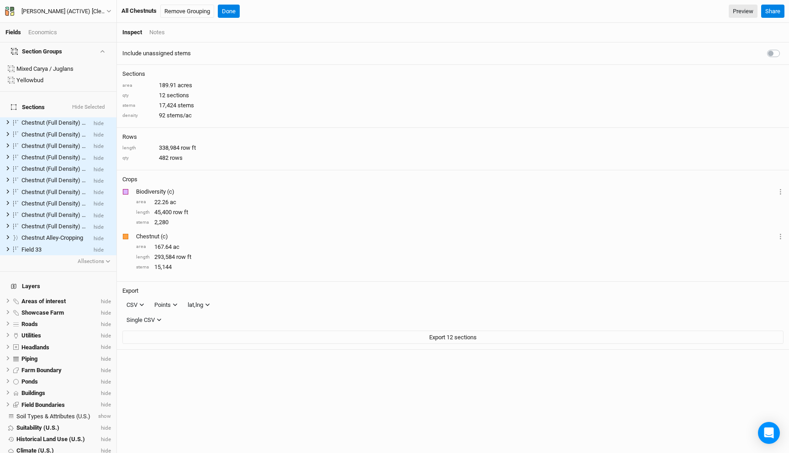
click at [47, 32] on div "Economics" at bounding box center [42, 32] width 29 height 8
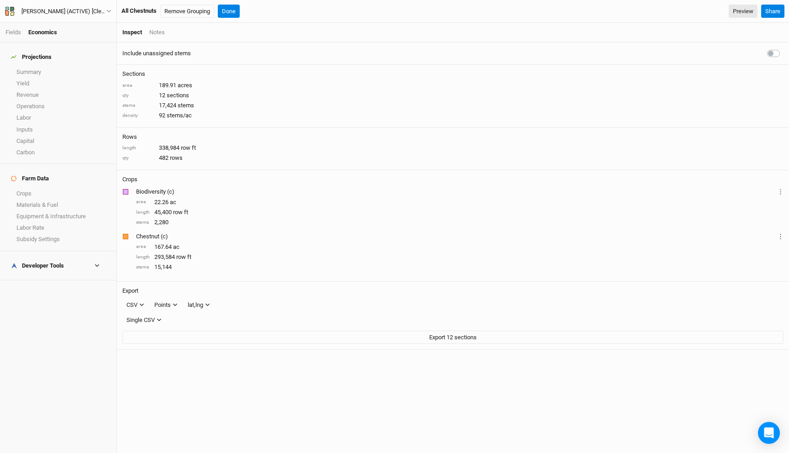
scroll to position [0, 0]
click at [38, 59] on h4 "Projections" at bounding box center [57, 57] width 105 height 18
click at [37, 66] on link "Summary" at bounding box center [58, 71] width 116 height 11
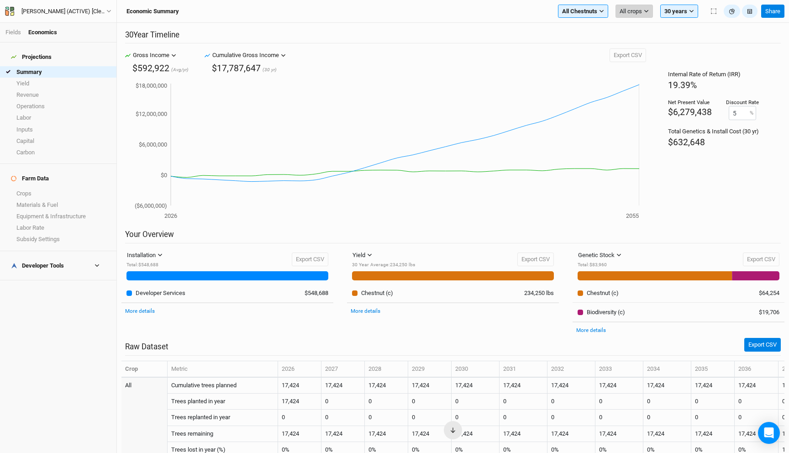
click at [633, 9] on span "All crops" at bounding box center [630, 11] width 22 height 9
click at [645, 43] on span "Chestnut (c)" at bounding box center [643, 42] width 32 height 7
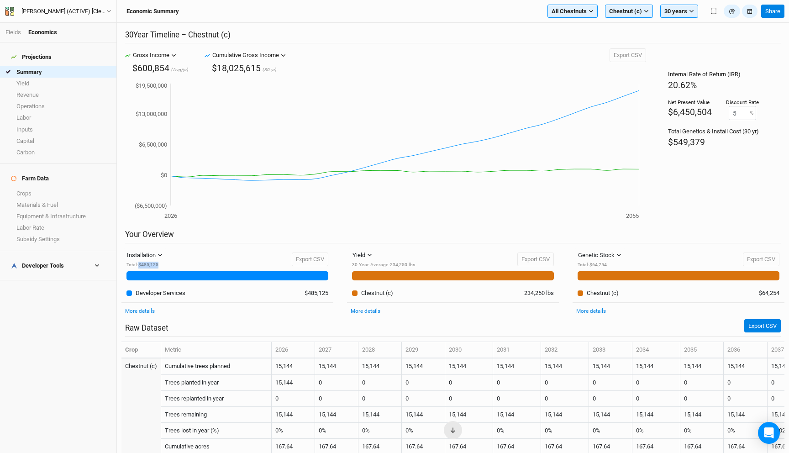
drag, startPoint x: 184, startPoint y: 266, endPoint x: 139, endPoint y: 266, distance: 44.3
click at [139, 266] on div "Installation Installation Management Harvest Marketing Total : $485,125 Export …" at bounding box center [227, 259] width 202 height 22
copy div "$485,125"
click at [50, 262] on div "Developer Tools" at bounding box center [37, 265] width 53 height 7
click at [49, 274] on link "Quote Summary" at bounding box center [58, 279] width 116 height 11
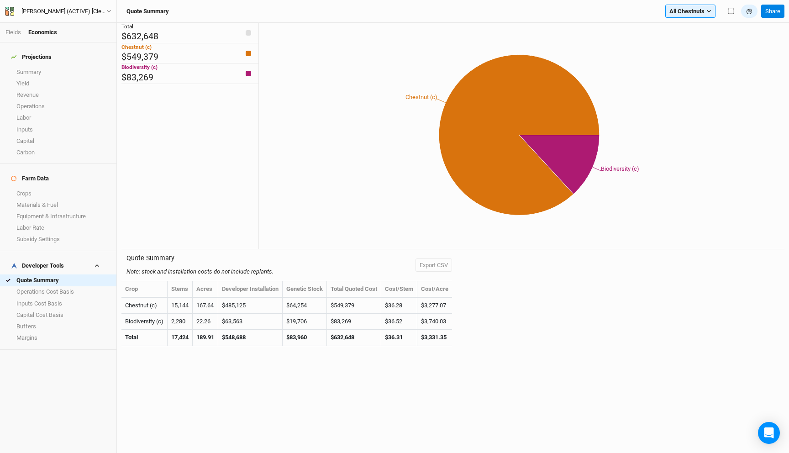
drag, startPoint x: 458, startPoint y: 336, endPoint x: 123, endPoint y: 291, distance: 337.6
click at [123, 291] on div "Quote Summary Note: stock and installation costs do not include replants. Expor…" at bounding box center [452, 302] width 663 height 106
copy thead
click at [508, 332] on div "Quote Summary Note: stock and installation costs do not include replants. Expor…" at bounding box center [452, 302] width 663 height 106
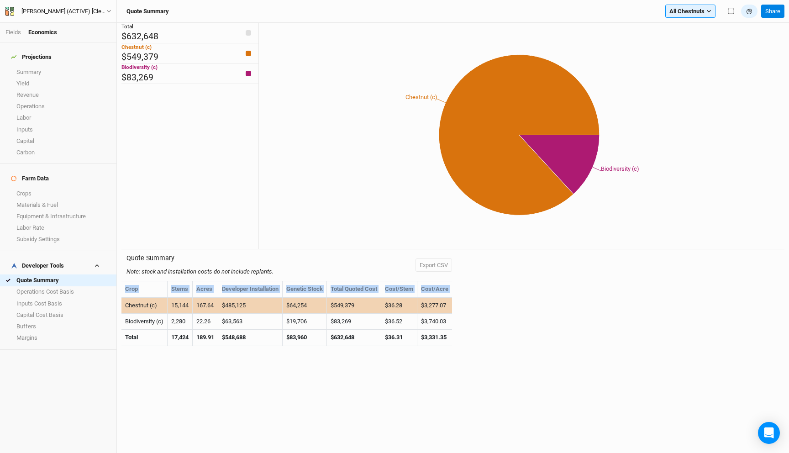
drag, startPoint x: 473, startPoint y: 336, endPoint x: 125, endPoint y: 308, distance: 349.8
click at [125, 308] on div "Quote Summary Note: stock and installation costs do not include replants. Expor…" at bounding box center [452, 302] width 663 height 106
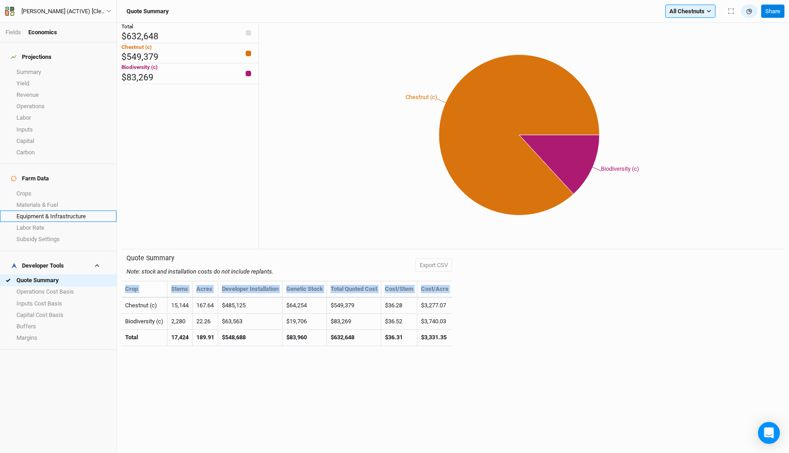
click at [49, 210] on link "Equipment & Infrastructure" at bounding box center [58, 215] width 116 height 11
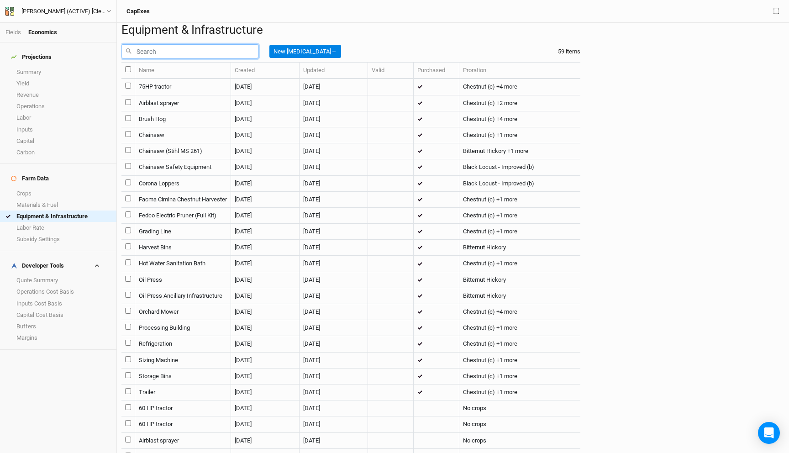
click at [206, 58] on input "text" at bounding box center [189, 51] width 137 height 14
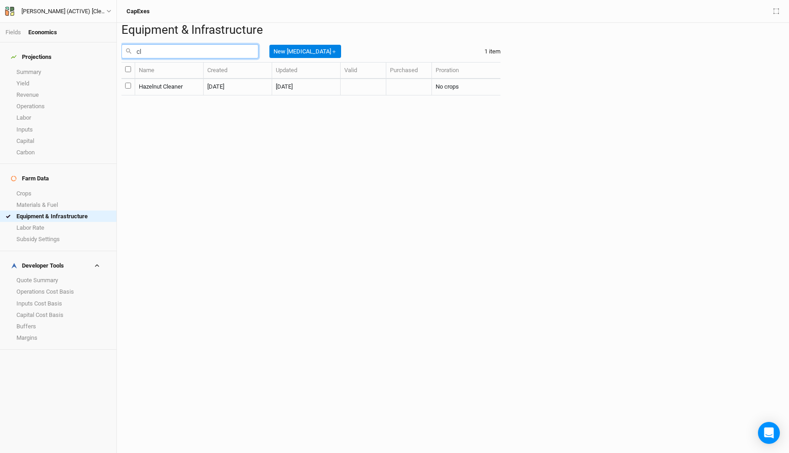
type input "c"
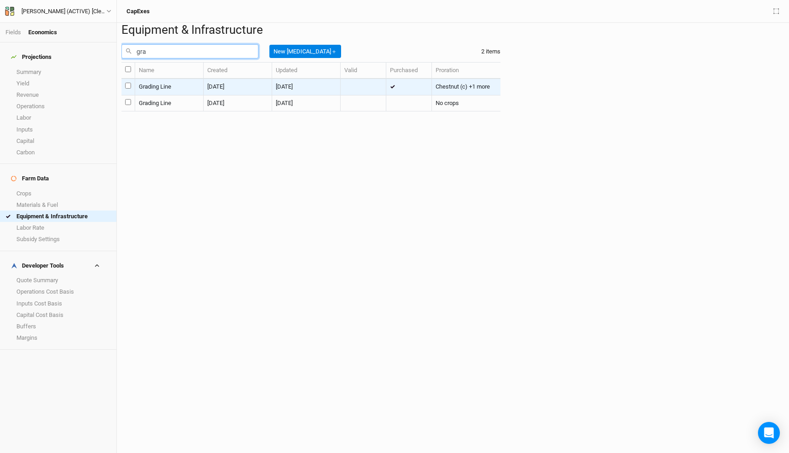
type input "gra"
click at [197, 95] on td "Grading Line" at bounding box center [169, 87] width 68 height 16
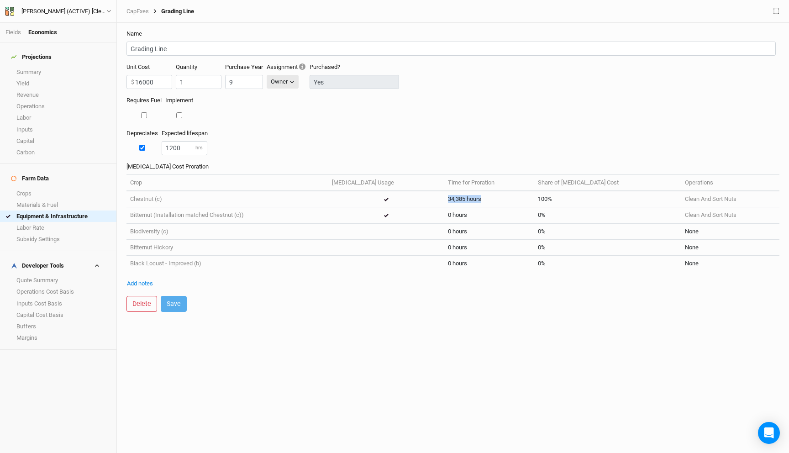
drag, startPoint x: 331, startPoint y: 197, endPoint x: 292, endPoint y: 197, distance: 39.7
click at [292, 197] on tr "Chestnut (c) 34,385 hours 100% Clean And Sort Nuts" at bounding box center [452, 199] width 653 height 16
copy td "34,385 hours"
click at [169, 149] on input "1200" at bounding box center [185, 148] width 46 height 14
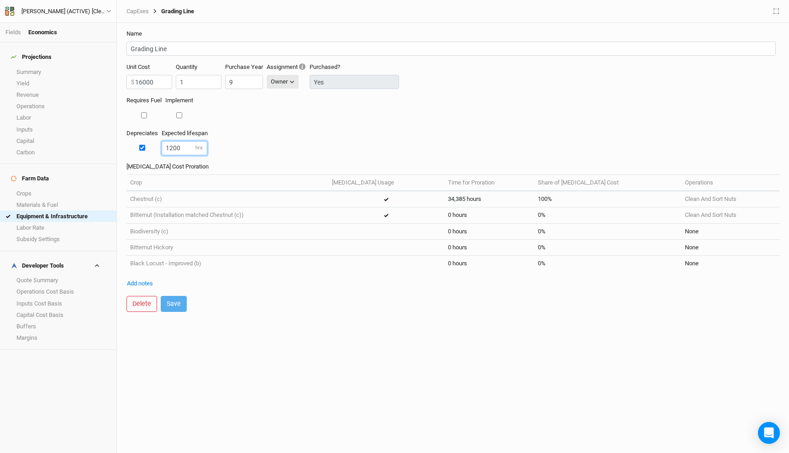
click at [169, 149] on input "1200" at bounding box center [185, 148] width 46 height 14
paste input "34385"
type input "34385"
click at [227, 136] on div "Depreciates Expected lifespan 34385 hrs" at bounding box center [452, 145] width 653 height 33
click at [177, 305] on button "Save" at bounding box center [174, 304] width 26 height 16
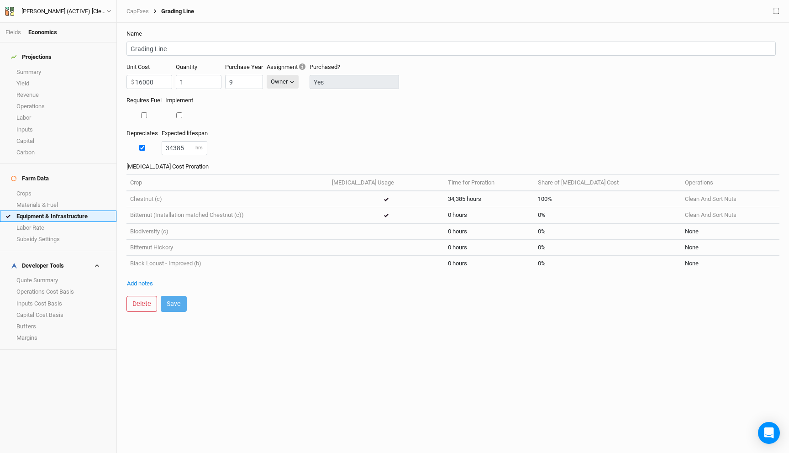
click at [63, 210] on link "Equipment & Infrastructure" at bounding box center [58, 215] width 116 height 11
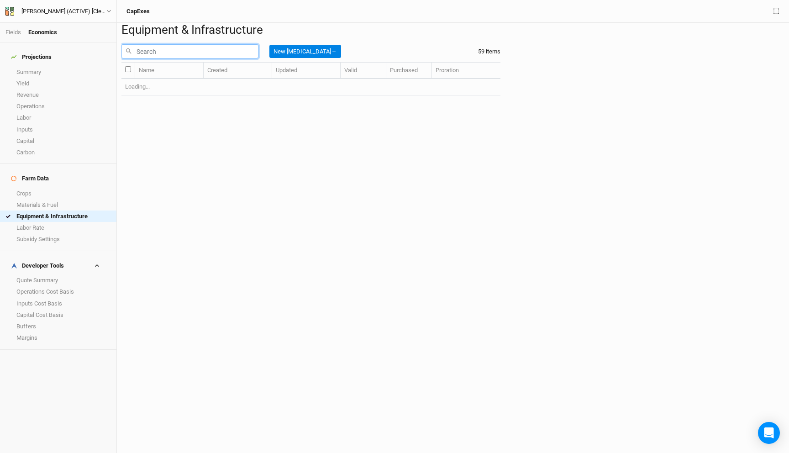
click at [174, 58] on input "text" at bounding box center [189, 51] width 137 height 14
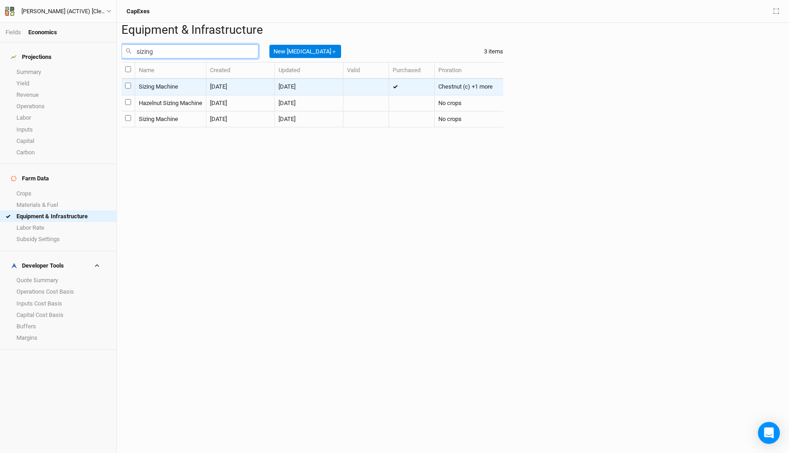
type input "sizing"
click at [194, 95] on td "Sizing Machine" at bounding box center [170, 87] width 71 height 16
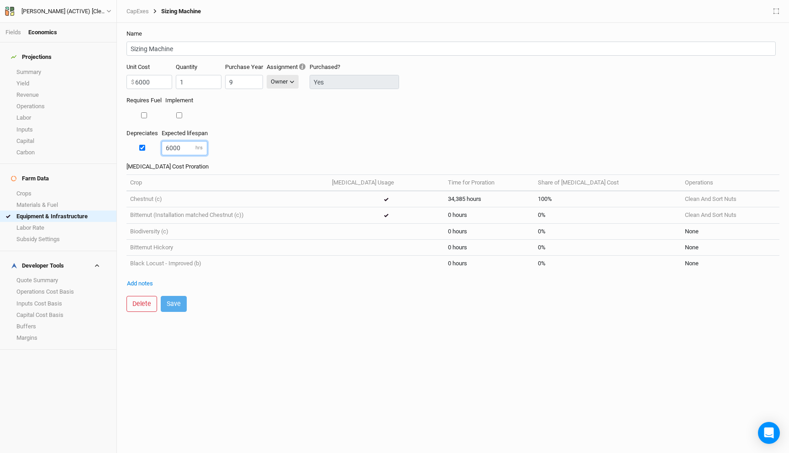
click at [168, 148] on input "6000" at bounding box center [185, 148] width 46 height 14
click at [273, 152] on div "Depreciates Expected lifespan 6000 hrs" at bounding box center [452, 145] width 653 height 33
drag, startPoint x: 332, startPoint y: 199, endPoint x: 283, endPoint y: 198, distance: 49.8
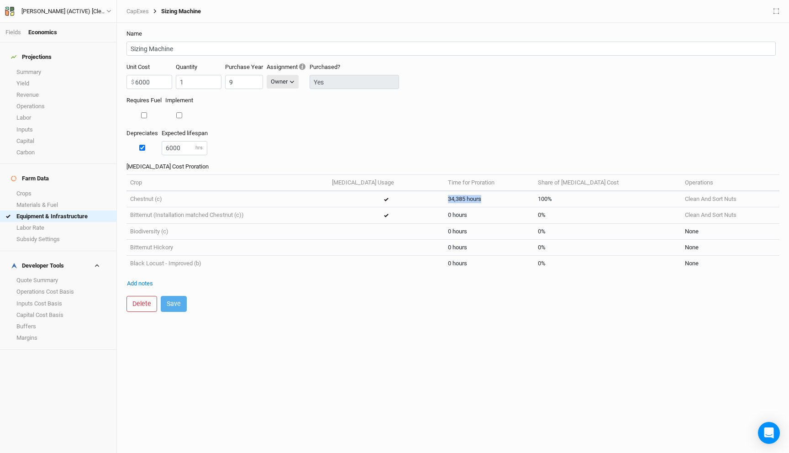
click at [283, 198] on tr "Chestnut (c) 34,385 hours 100% Clean And Sort Nuts" at bounding box center [452, 199] width 653 height 16
click at [444, 180] on th "Time for Proration" at bounding box center [489, 182] width 90 height 16
click at [172, 146] on input "6000" at bounding box center [185, 148] width 46 height 14
paste input "34385"
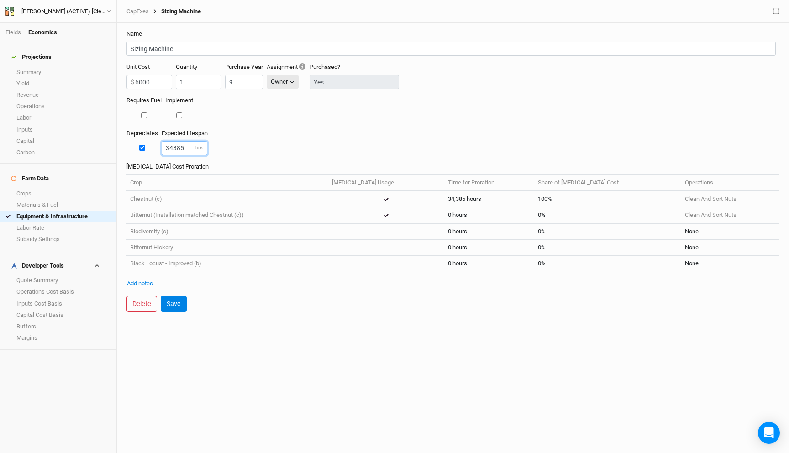
type input "34385"
click at [278, 158] on div "Depreciates Expected lifespan 34385 hrs" at bounding box center [452, 145] width 653 height 33
click at [174, 306] on button "Save" at bounding box center [174, 304] width 26 height 16
click at [56, 210] on link "Equipment & Infrastructure" at bounding box center [58, 215] width 116 height 11
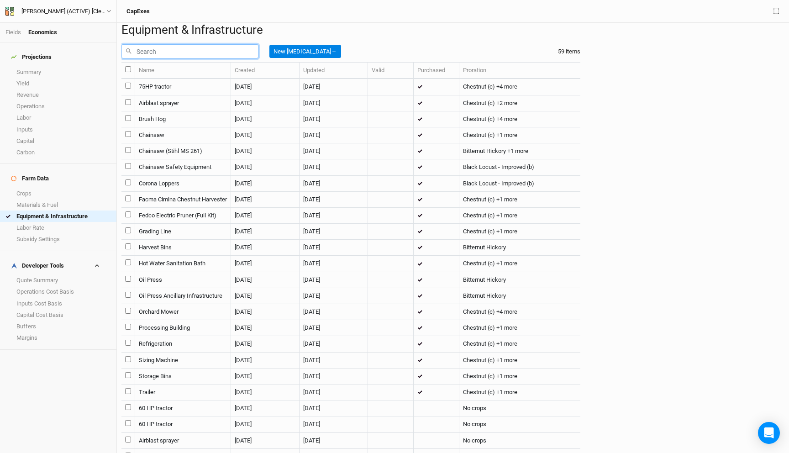
click at [187, 58] on input "text" at bounding box center [189, 51] width 137 height 14
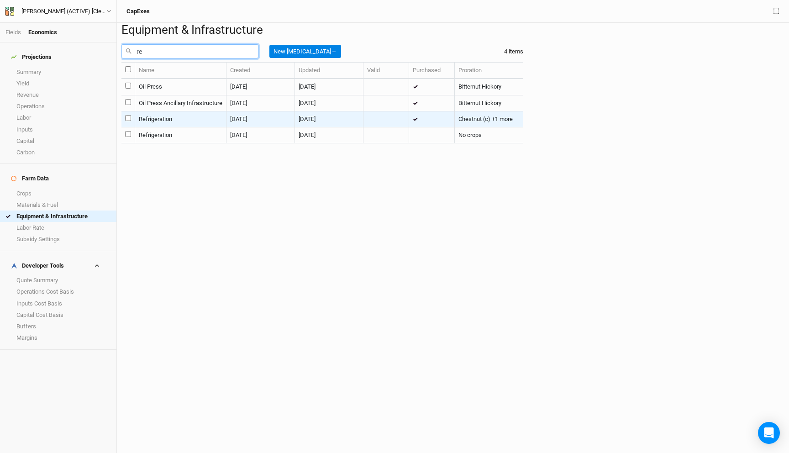
type input "re"
click at [192, 127] on td "Refrigeration" at bounding box center [180, 119] width 91 height 16
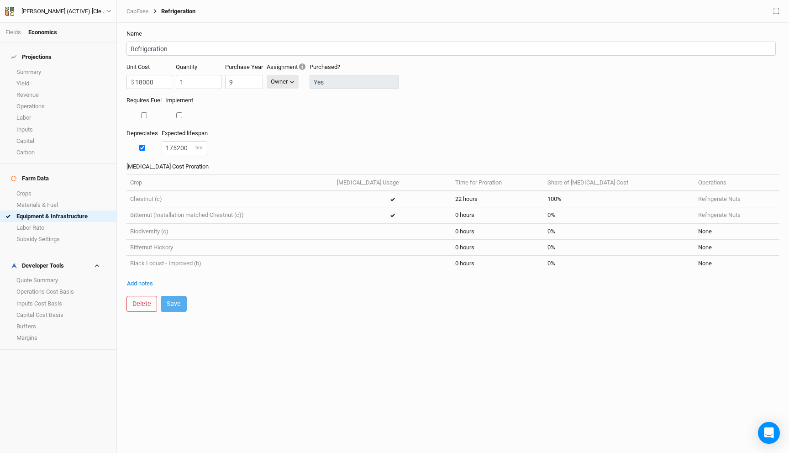
click at [451, 198] on td "22 hours" at bounding box center [497, 199] width 92 height 16
click at [698, 196] on link "Refrigerate Nuts" at bounding box center [719, 198] width 42 height 7
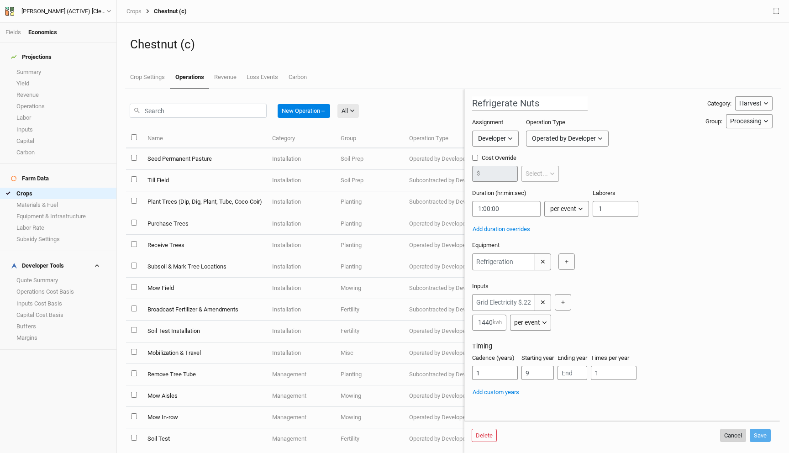
click at [732, 433] on button "Cancel" at bounding box center [733, 436] width 26 height 14
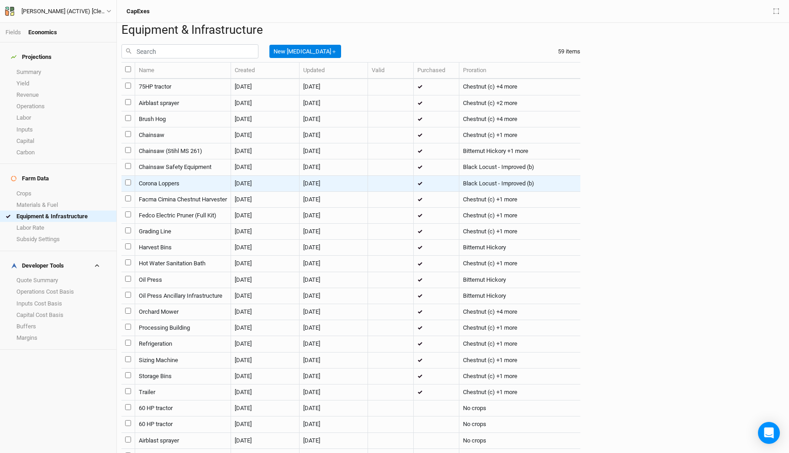
scroll to position [11, 0]
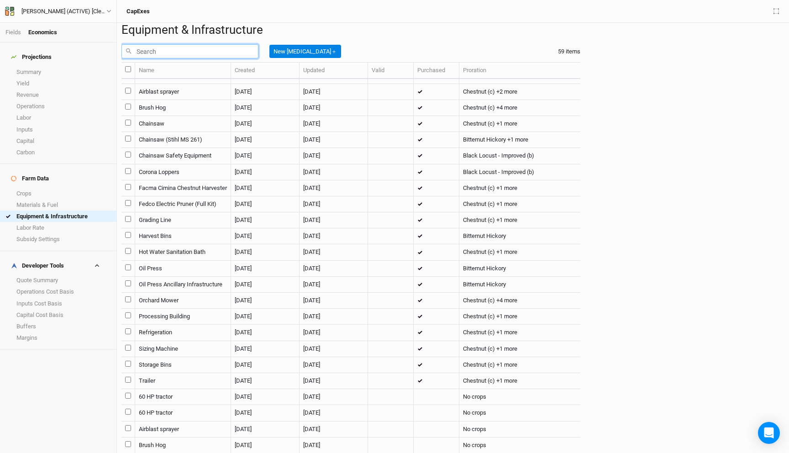
click at [210, 58] on input "text" at bounding box center [189, 51] width 137 height 14
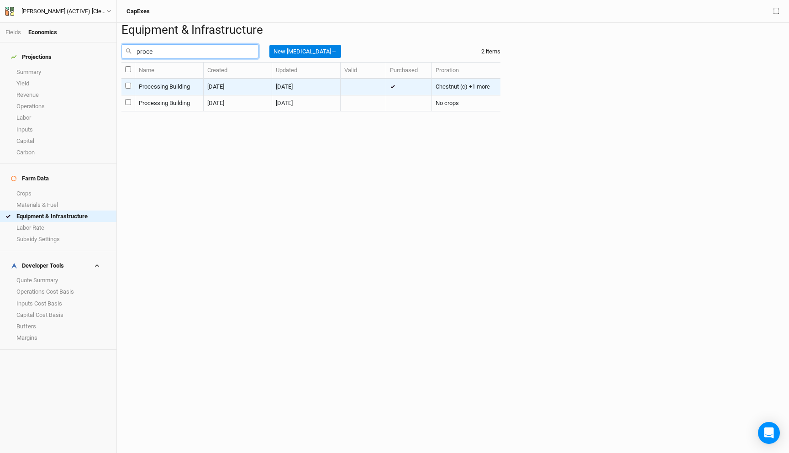
type input "proce"
click at [204, 95] on td "Processing Building" at bounding box center [169, 87] width 68 height 16
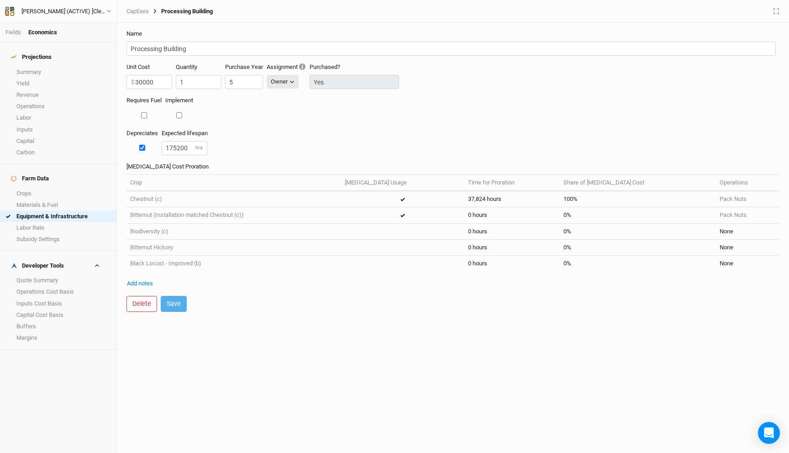
click at [464, 197] on td "37,824 hours" at bounding box center [511, 199] width 95 height 16
copy td "37,824 hours"
click at [183, 149] on input "175200" at bounding box center [185, 148] width 46 height 14
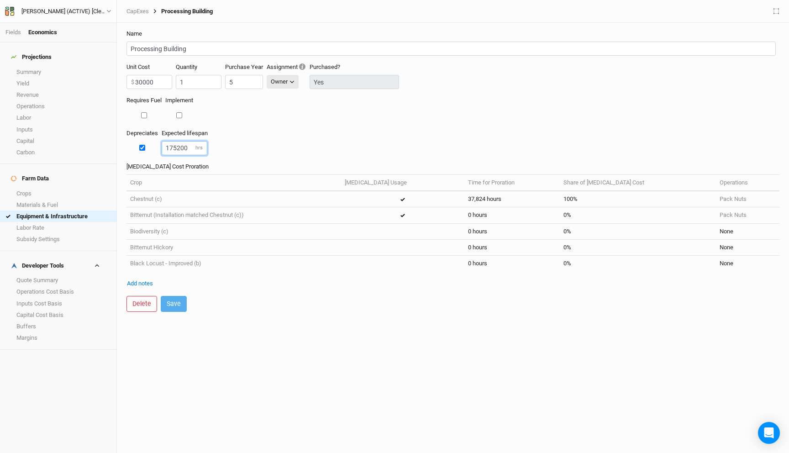
click at [183, 149] on input "175200" at bounding box center [185, 148] width 46 height 14
paste input "37824"
type input "37824"
click at [257, 163] on label "[MEDICAL_DATA] Cost Proration" at bounding box center [452, 167] width 653 height 8
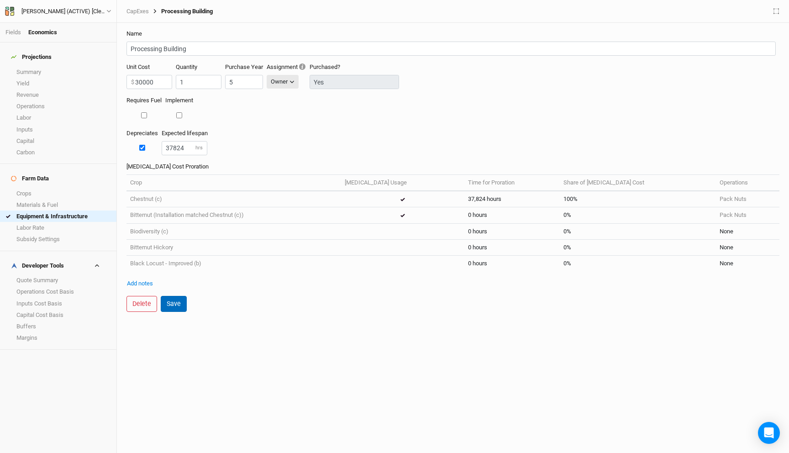
click at [175, 306] on button "Save" at bounding box center [174, 304] width 26 height 16
click at [58, 102] on link "Operations" at bounding box center [58, 105] width 116 height 11
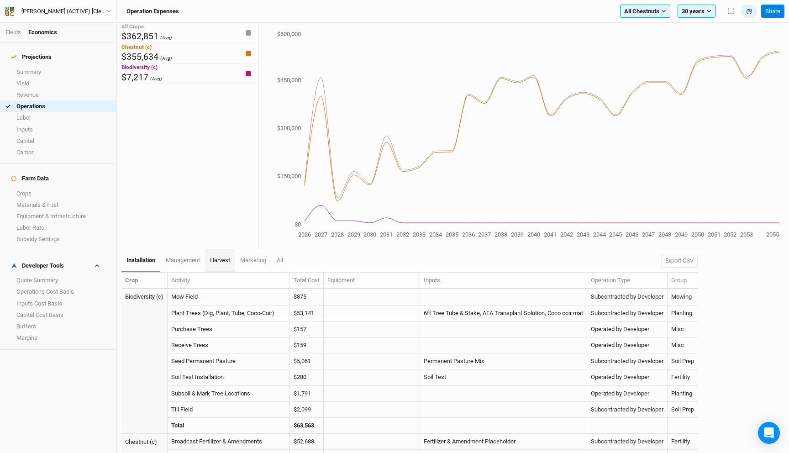
click at [218, 262] on span "harvest" at bounding box center [220, 260] width 20 height 7
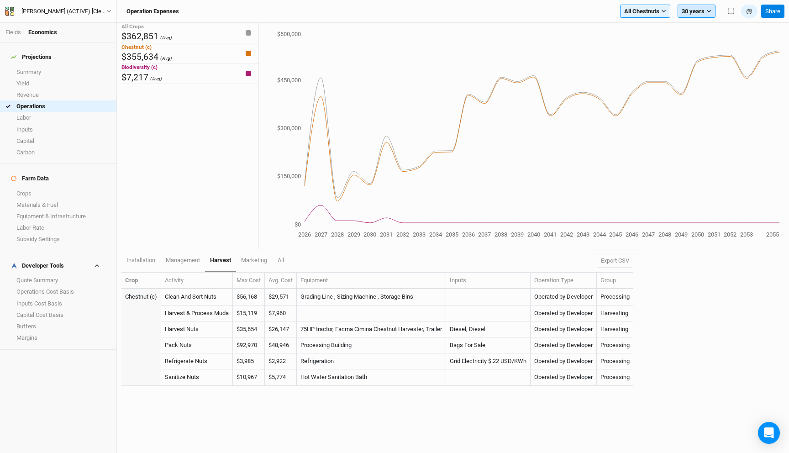
click at [689, 11] on button "30 years" at bounding box center [696, 12] width 38 height 14
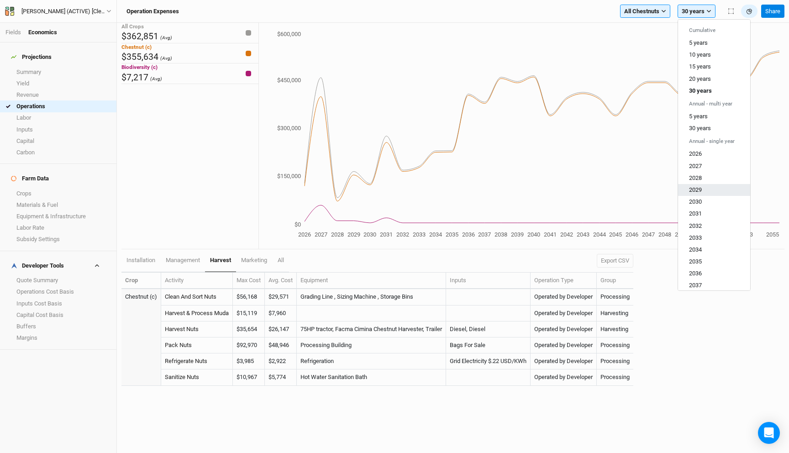
scroll to position [3, 0]
click at [44, 286] on link "Operations Cost Basis" at bounding box center [58, 291] width 116 height 11
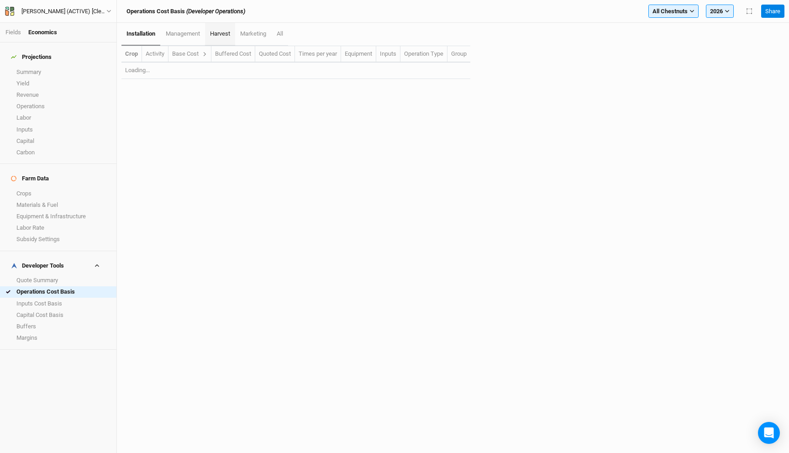
click at [221, 43] on link "harvest" at bounding box center [220, 34] width 30 height 23
click at [710, 13] on button "2026" at bounding box center [720, 12] width 28 height 14
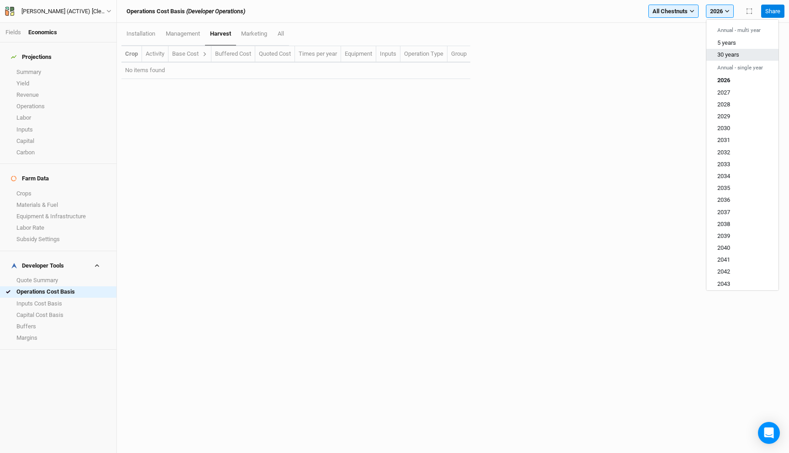
click at [734, 49] on button "30 years" at bounding box center [742, 55] width 72 height 12
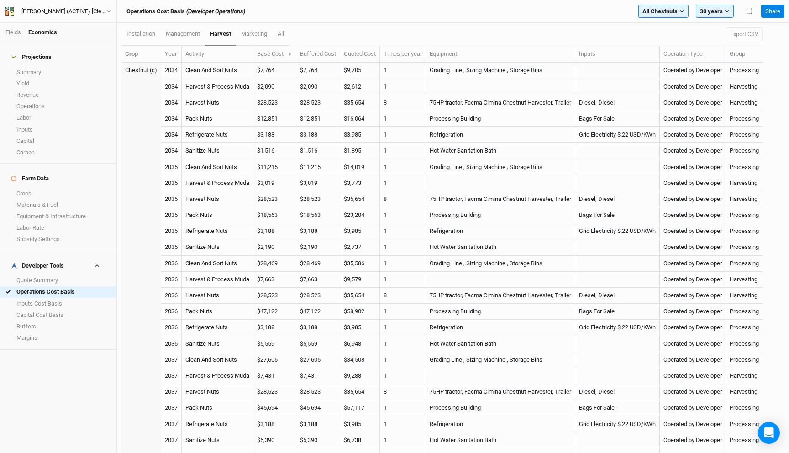
click at [291, 59] on th "Base Cost" at bounding box center [274, 54] width 43 height 16
click at [291, 50] on button at bounding box center [289, 54] width 5 height 8
click at [290, 53] on icon at bounding box center [289, 54] width 5 height 5
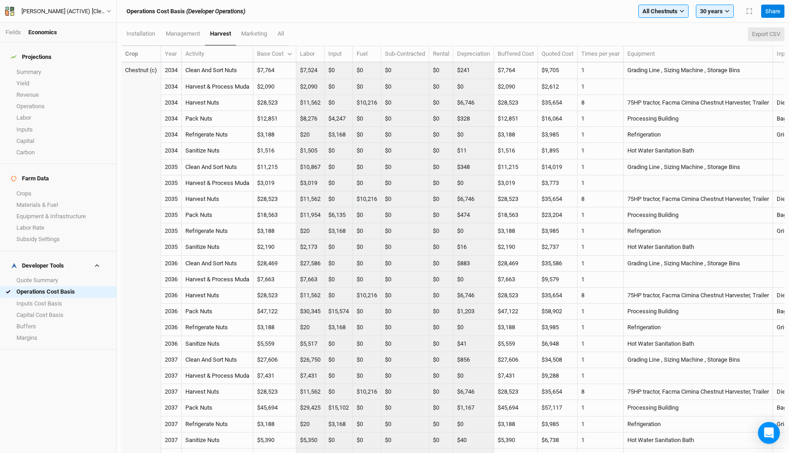
click at [765, 33] on button "Export CSV" at bounding box center [766, 34] width 37 height 14
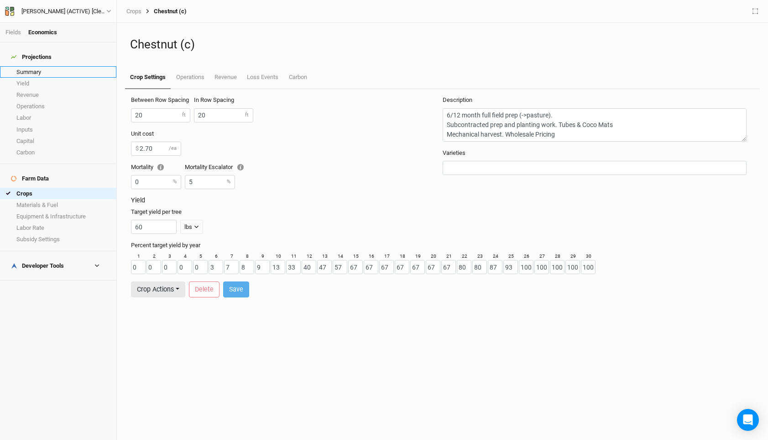
click at [42, 66] on link "Summary" at bounding box center [58, 71] width 116 height 11
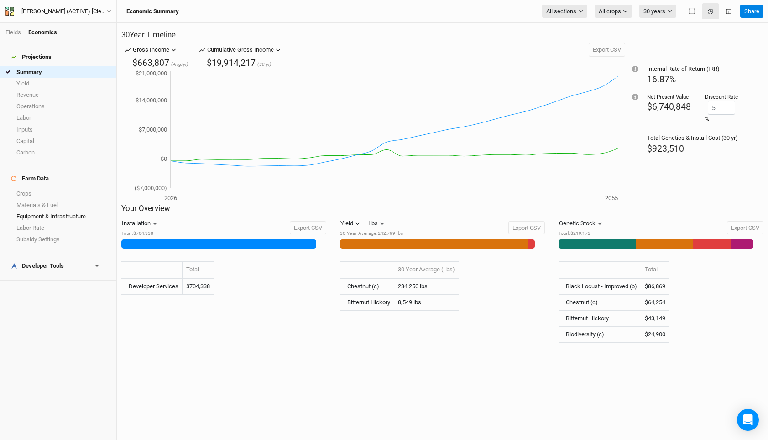
click at [54, 210] on link "Equipment & Infrastructure" at bounding box center [58, 215] width 116 height 11
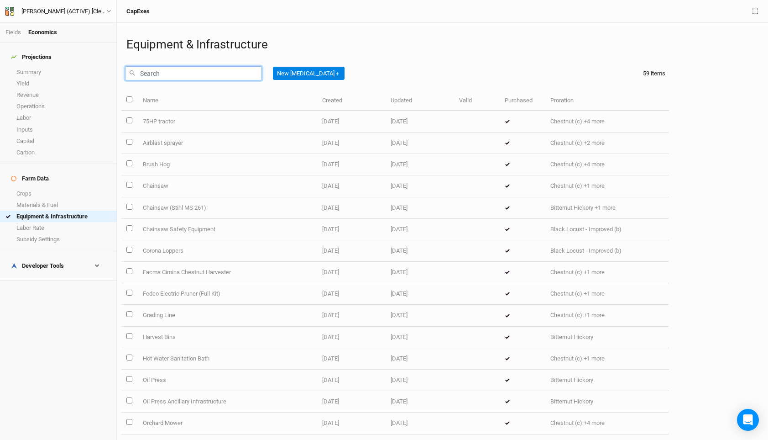
click at [195, 76] on input "text" at bounding box center [193, 73] width 137 height 14
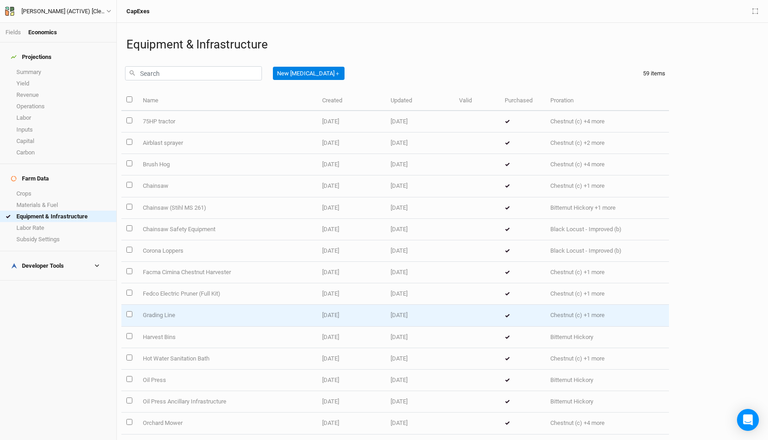
click at [204, 310] on td "Grading Line" at bounding box center [226, 314] width 179 height 21
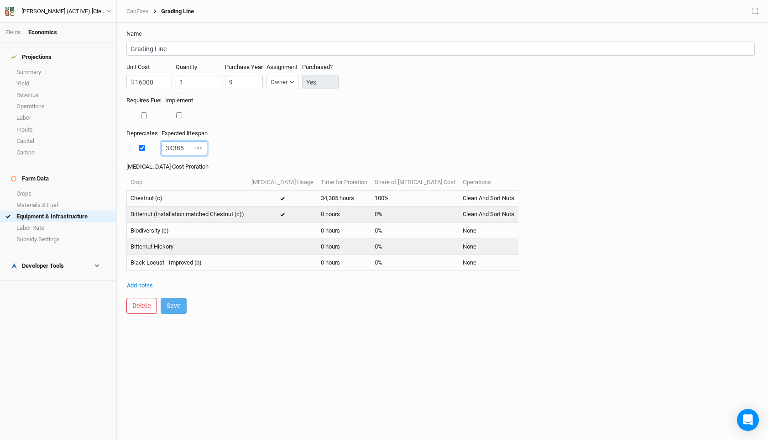
click at [168, 152] on input "34385" at bounding box center [185, 148] width 46 height 14
click at [168, 152] on input "3438512" at bounding box center [185, 148] width 46 height 14
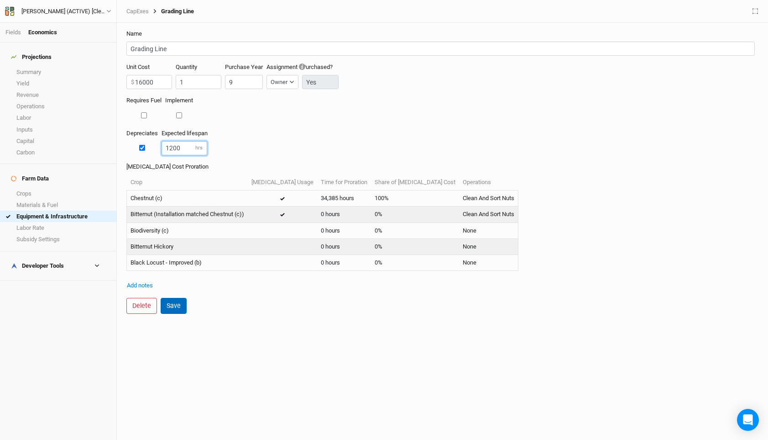
type input "1200"
click at [174, 305] on button "Save" at bounding box center [174, 306] width 26 height 16
click at [40, 67] on link "Summary" at bounding box center [58, 71] width 116 height 11
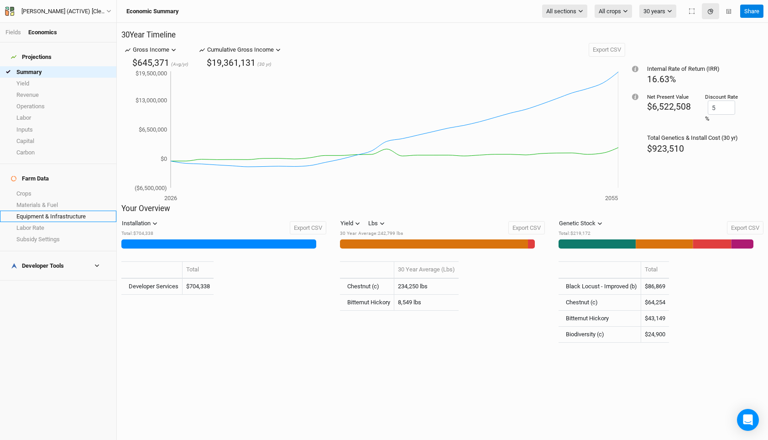
click at [68, 210] on link "Equipment & Infrastructure" at bounding box center [58, 215] width 116 height 11
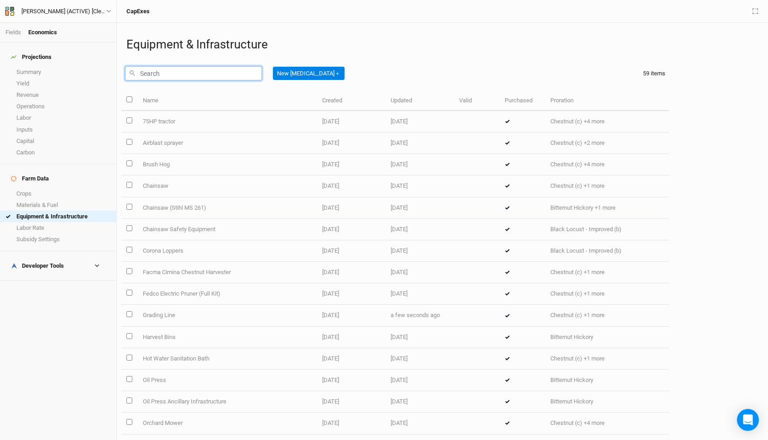
click at [194, 73] on input "text" at bounding box center [193, 73] width 137 height 14
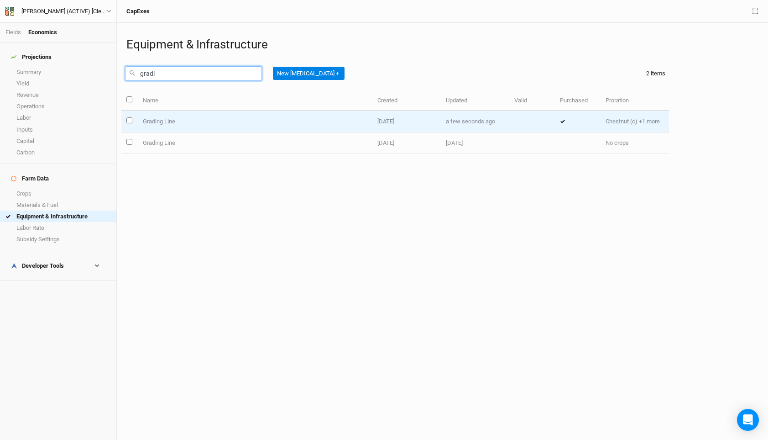
type input "gradi"
click at [206, 116] on td "Grading Line" at bounding box center [254, 121] width 235 height 21
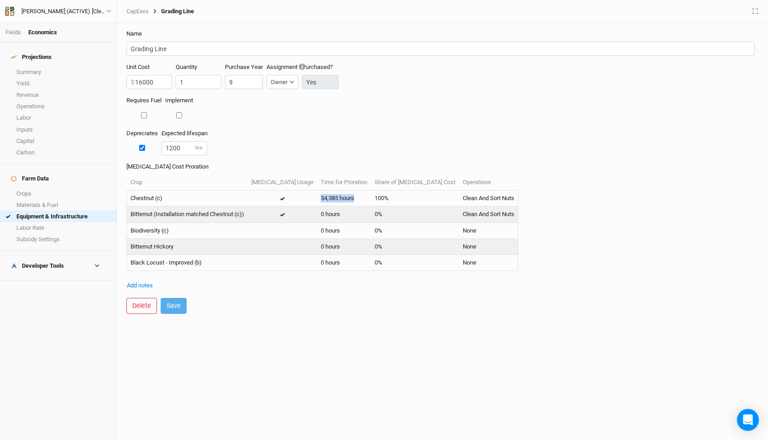
drag, startPoint x: 333, startPoint y: 198, endPoint x: 278, endPoint y: 198, distance: 54.8
click at [278, 198] on tr "Chestnut (c) 34,385 hours 100% Clean And Sort Nuts" at bounding box center [323, 198] width 392 height 16
copy td "34,385 hours"
click at [172, 144] on input "1200" at bounding box center [185, 148] width 46 height 14
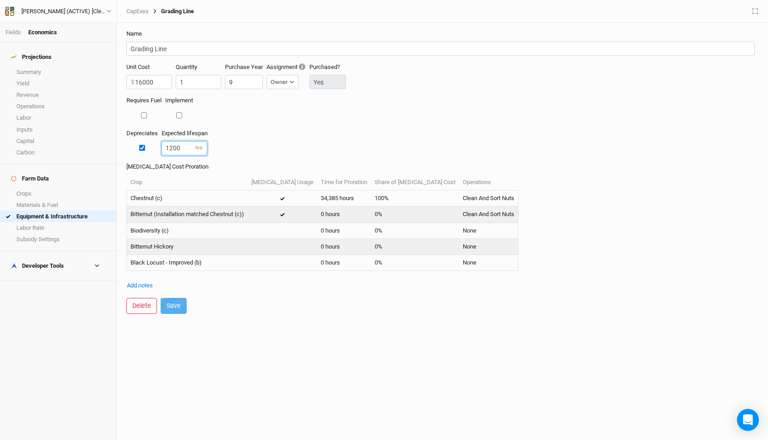
click at [172, 144] on input "1200" at bounding box center [185, 148] width 46 height 14
paste input "34385"
type input "34385"
click at [172, 306] on button "Save" at bounding box center [174, 306] width 26 height 16
click at [325, 309] on form "Name Grading Line Unit Cost 16000 $ Quantity 1 Purchase Year 9 Assignment Owner…" at bounding box center [442, 172] width 642 height 298
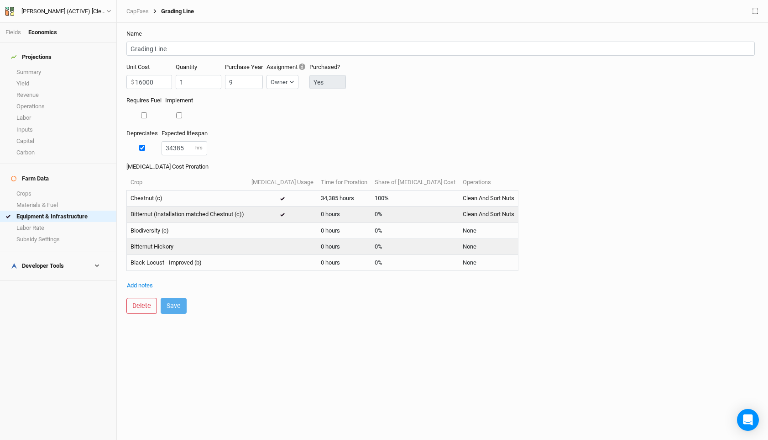
click at [310, 320] on div "Name Grading Line Unit Cost 16000 $ Quantity 1 Purchase Year 9 Assignment Owner…" at bounding box center [442, 231] width 651 height 417
click at [39, 66] on link "Summary" at bounding box center [58, 71] width 116 height 11
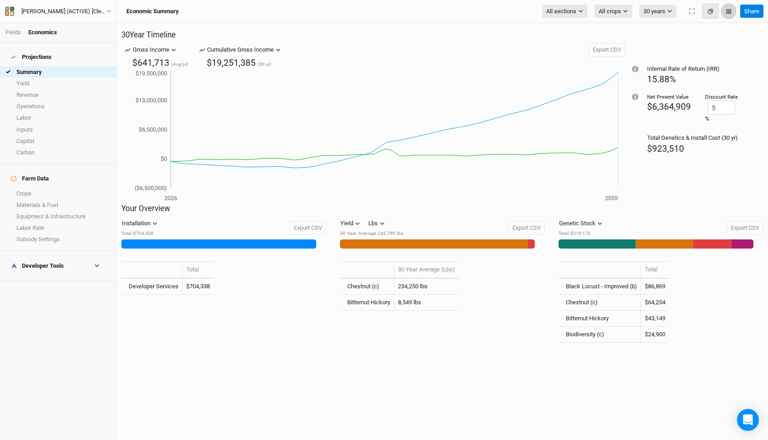
click at [728, 12] on icon "button" at bounding box center [729, 11] width 5 height 5
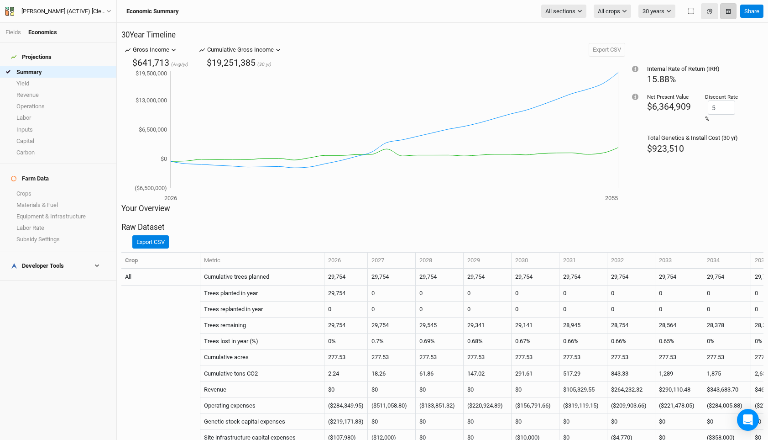
scroll to position [312, 0]
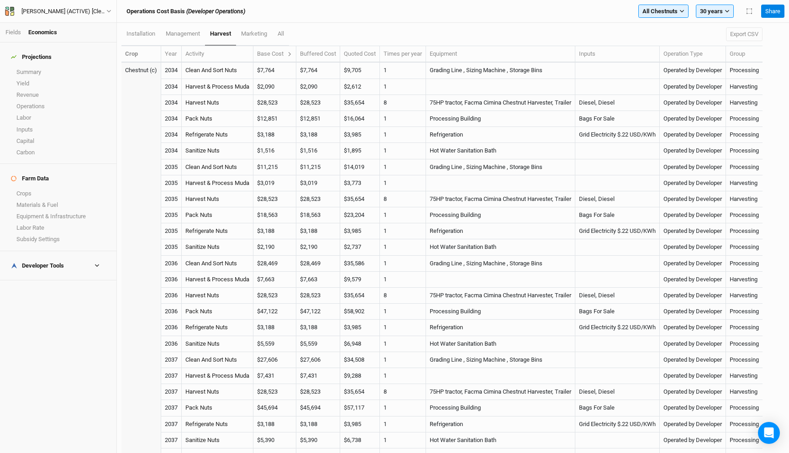
click at [294, 54] on th "Base Cost" at bounding box center [274, 54] width 43 height 16
click at [289, 53] on div "Base Cost" at bounding box center [274, 54] width 35 height 8
click at [292, 53] on button at bounding box center [289, 54] width 5 height 8
click at [289, 53] on icon at bounding box center [289, 54] width 5 height 5
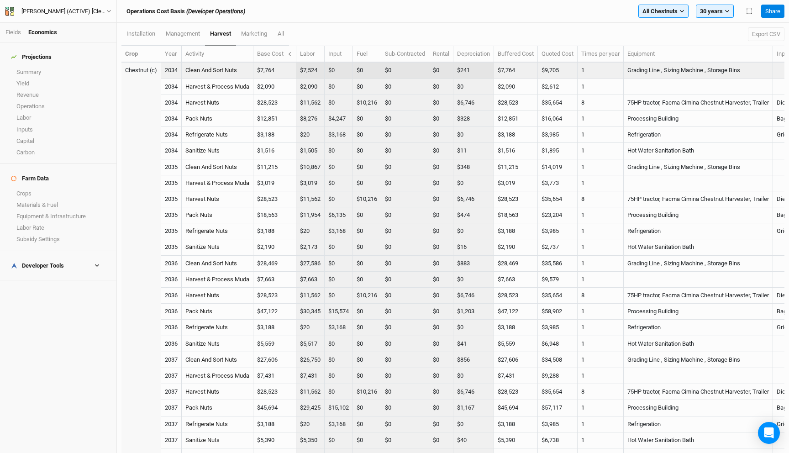
click at [463, 69] on td "$241" at bounding box center [473, 71] width 41 height 16
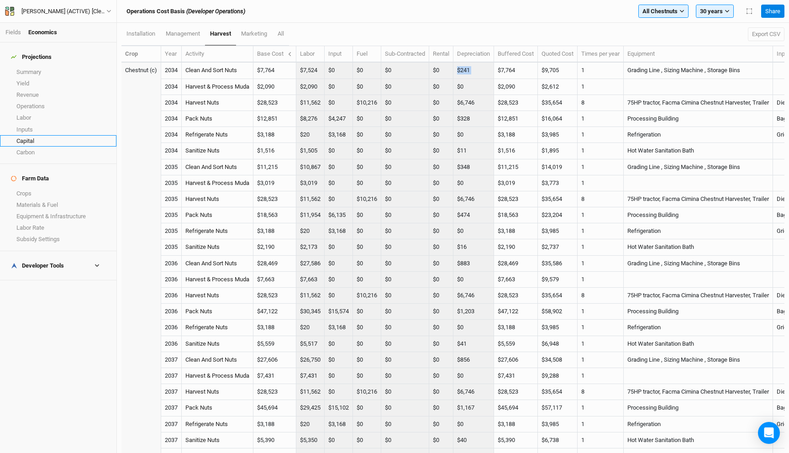
click at [47, 135] on link "Capital" at bounding box center [58, 140] width 116 height 11
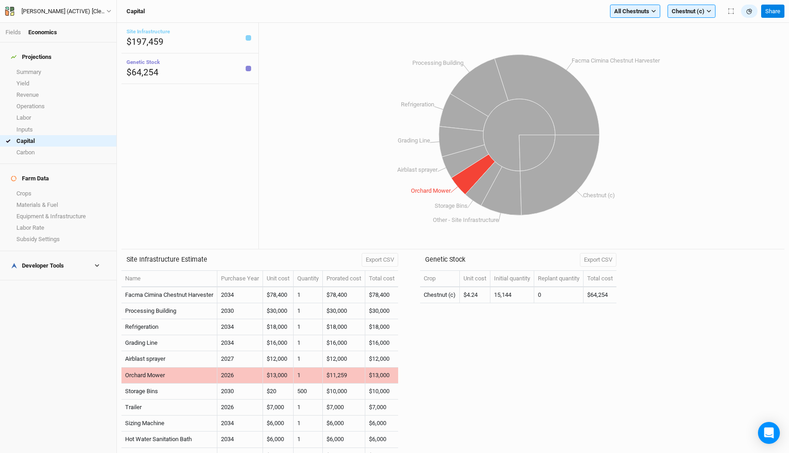
scroll to position [27, 0]
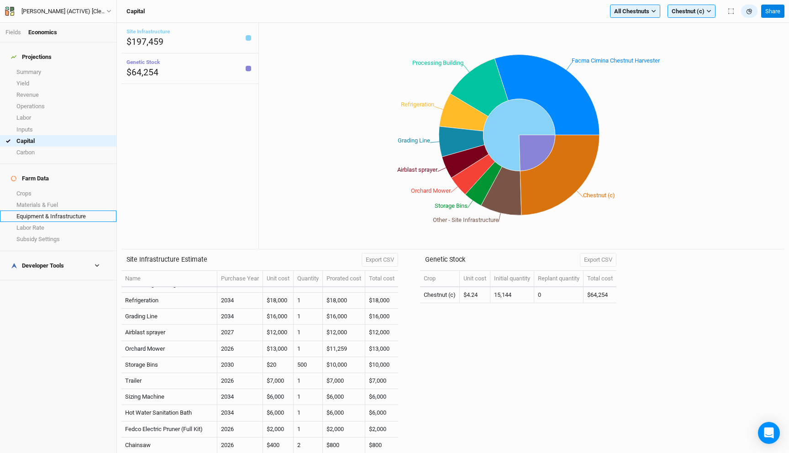
click at [54, 210] on link "Equipment & Infrastructure" at bounding box center [58, 215] width 116 height 11
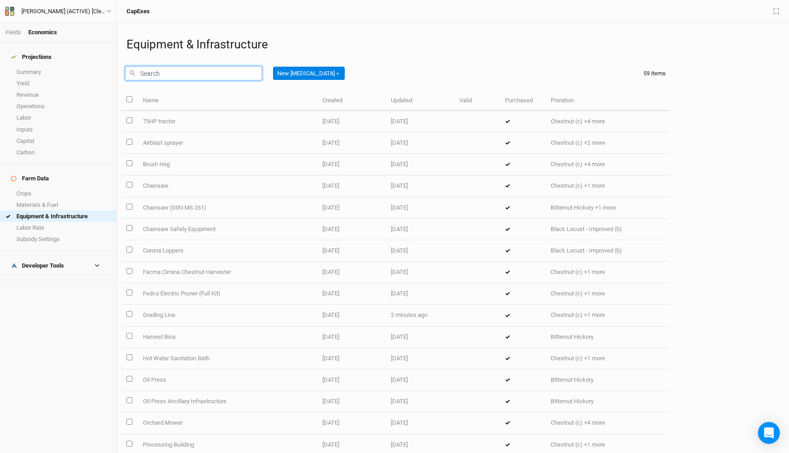
click at [195, 73] on input "text" at bounding box center [193, 73] width 137 height 14
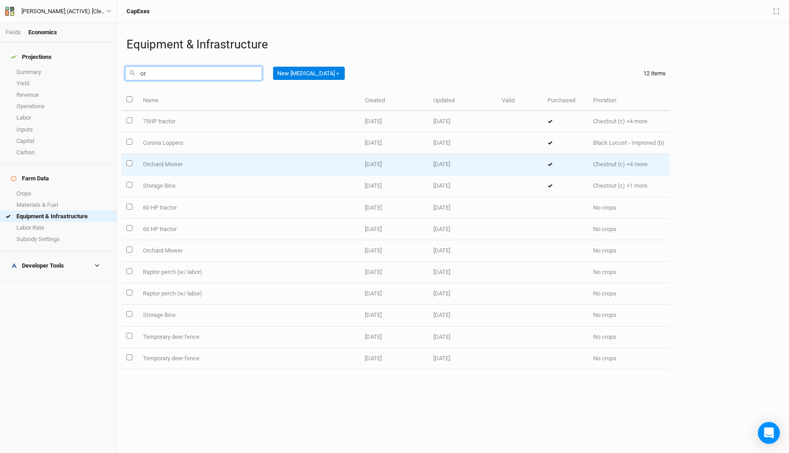
type input "or"
click at [207, 167] on td "Orchard Mower" at bounding box center [248, 164] width 222 height 21
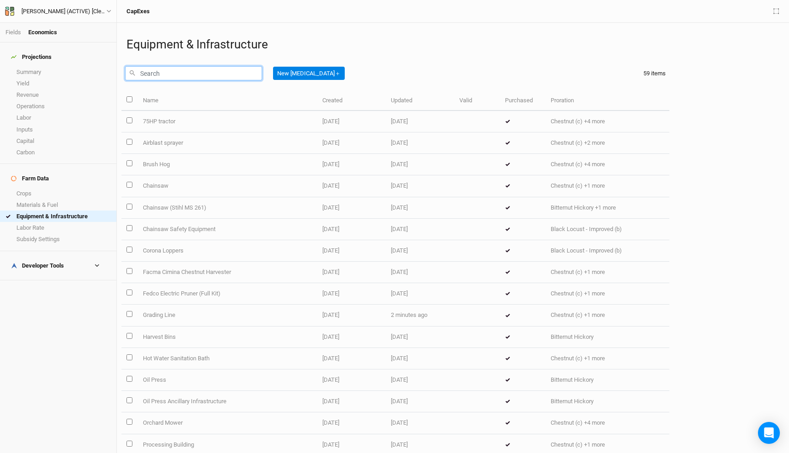
click at [216, 72] on input "text" at bounding box center [193, 73] width 137 height 14
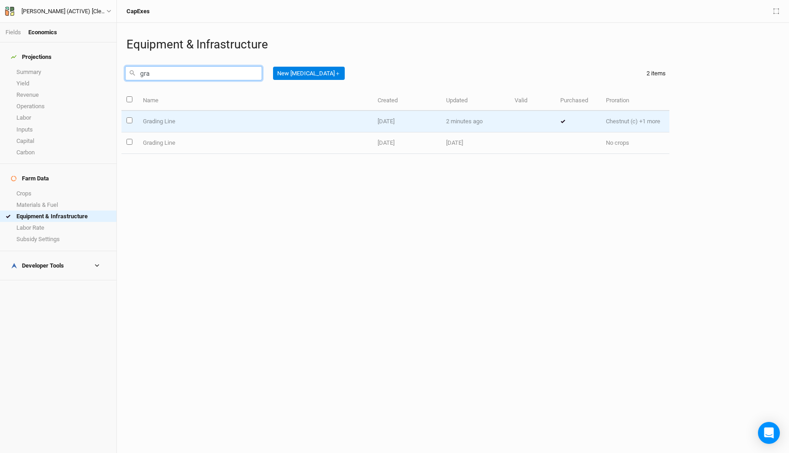
type input "gra"
click at [295, 121] on td "Grading Line" at bounding box center [254, 121] width 235 height 21
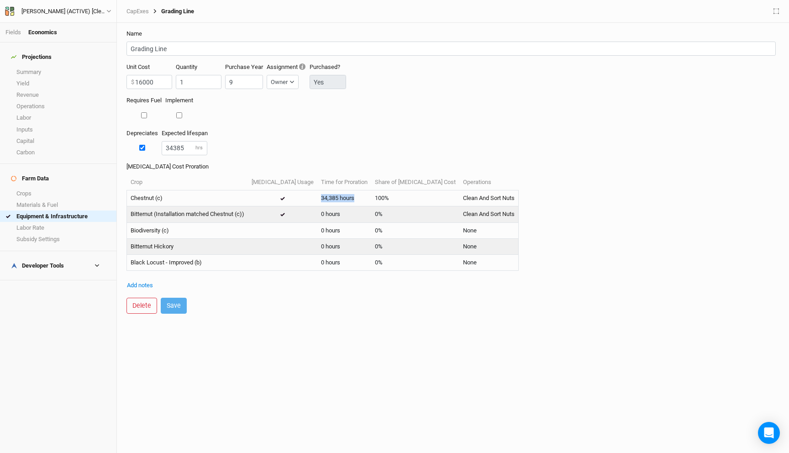
drag, startPoint x: 294, startPoint y: 198, endPoint x: 331, endPoint y: 198, distance: 37.0
click at [331, 198] on td "34,385 hours" at bounding box center [344, 198] width 54 height 16
click at [339, 152] on div "Depreciates Expected lifespan 34385 hrs" at bounding box center [452, 145] width 653 height 33
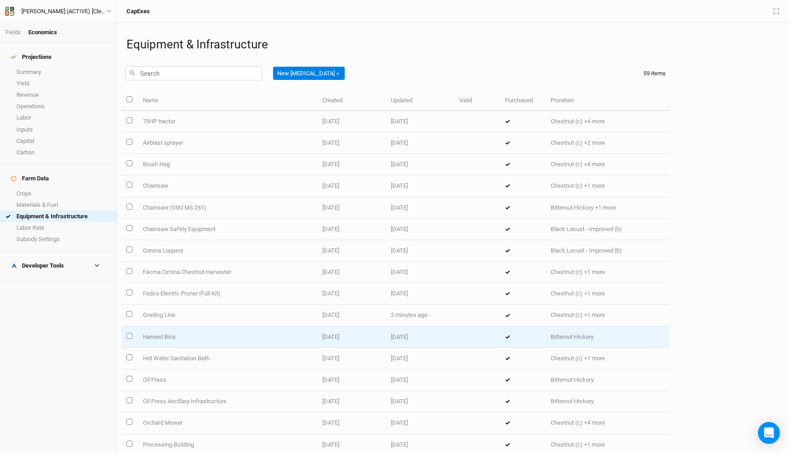
click at [252, 329] on td "Harvest Bins" at bounding box center [226, 336] width 179 height 21
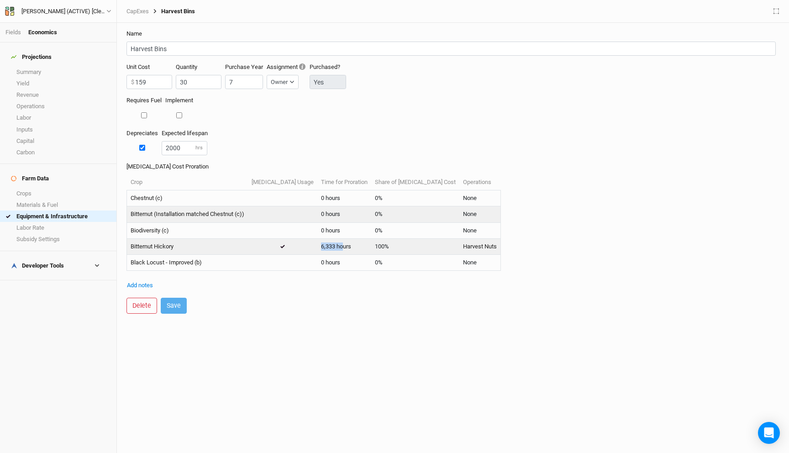
drag, startPoint x: 297, startPoint y: 247, endPoint x: 320, endPoint y: 247, distance: 22.8
click at [320, 247] on td "6,333 hours" at bounding box center [344, 246] width 54 height 16
copy td "6,333 ho"
click at [168, 151] on input "2000" at bounding box center [185, 148] width 46 height 14
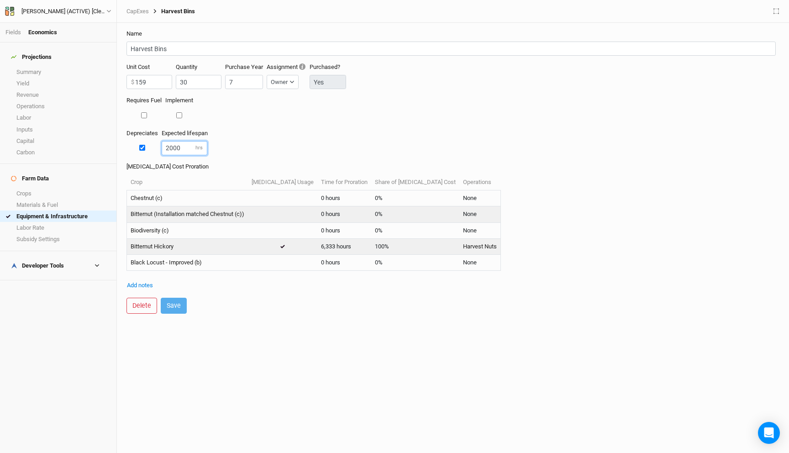
click at [168, 151] on input "2000" at bounding box center [185, 148] width 46 height 14
paste input "6333"
type input "6333"
click at [251, 148] on div "Depreciates Expected lifespan 6333 hrs" at bounding box center [452, 145] width 653 height 33
click at [180, 305] on button "Save" at bounding box center [174, 306] width 26 height 16
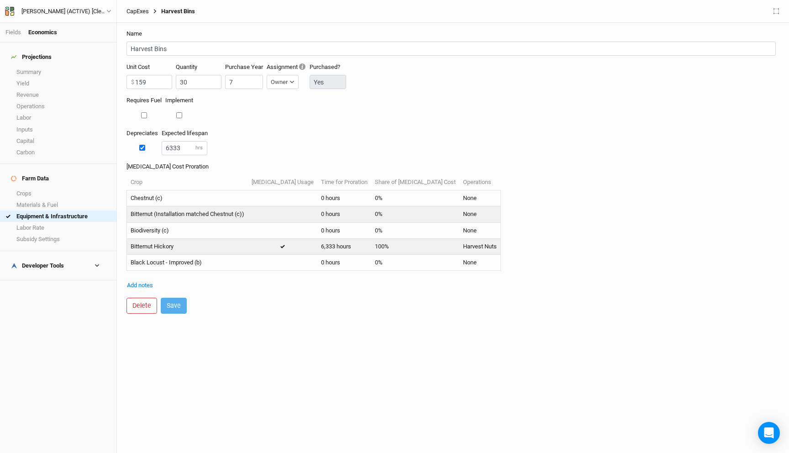
click at [142, 9] on link "CapExes" at bounding box center [137, 11] width 22 height 7
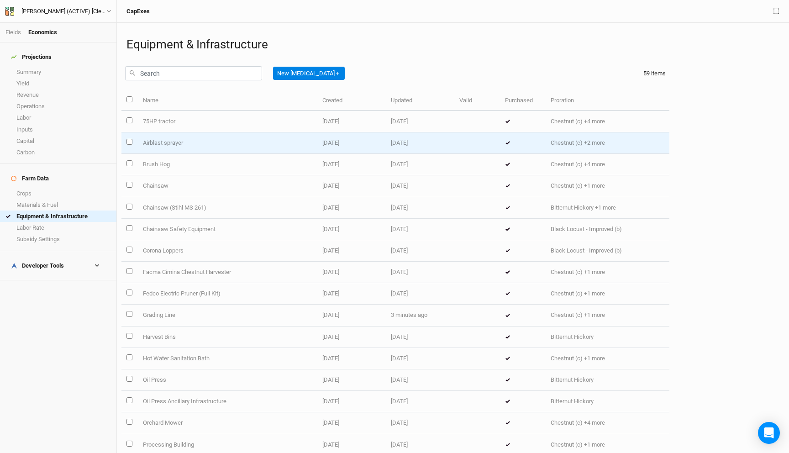
click at [219, 136] on td "Airblast sprayer" at bounding box center [226, 142] width 179 height 21
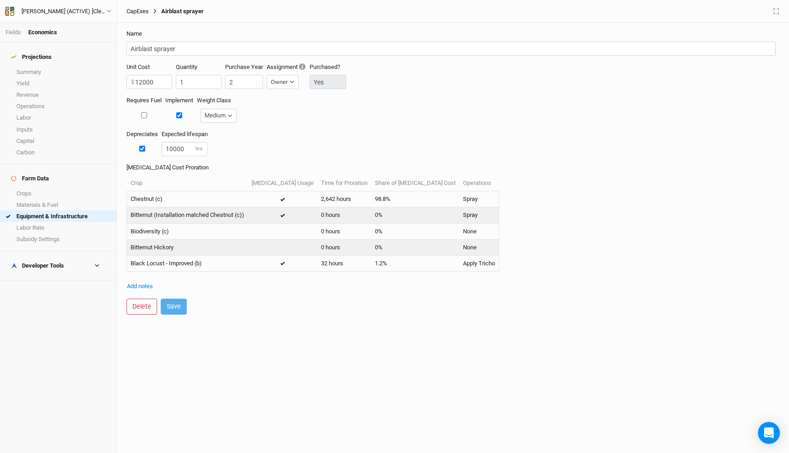
click at [141, 11] on link "CapExes" at bounding box center [137, 11] width 22 height 7
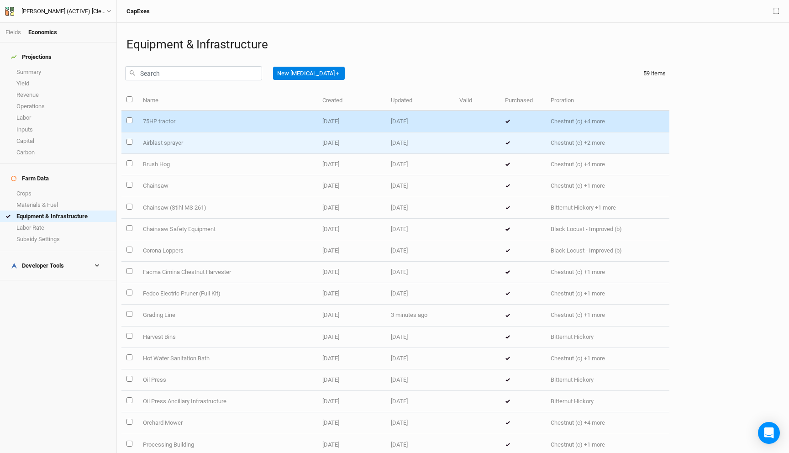
click at [203, 144] on td "Airblast sprayer" at bounding box center [226, 142] width 179 height 21
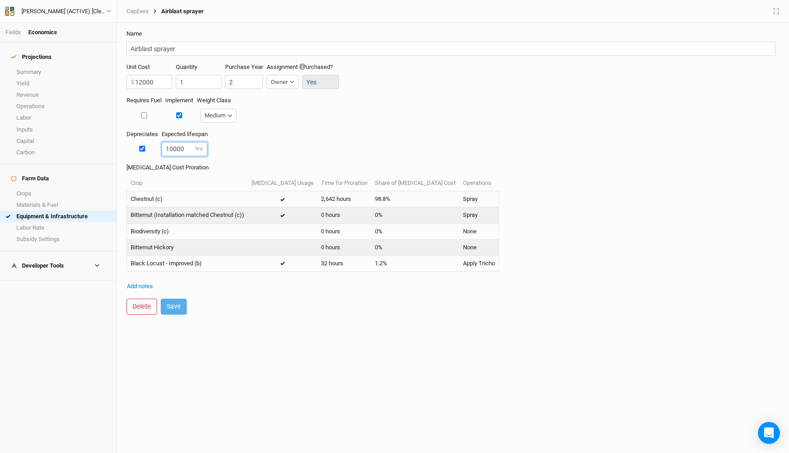
click at [171, 150] on input "10000" at bounding box center [185, 149] width 46 height 14
type input "3000"
click at [177, 315] on form "Name Airblast sprayer Unit Cost 12000 $ Quantity 1 Purchase Year 2 Assignment O…" at bounding box center [452, 172] width 663 height 299
click at [155, 310] on button "Delete" at bounding box center [141, 307] width 31 height 16
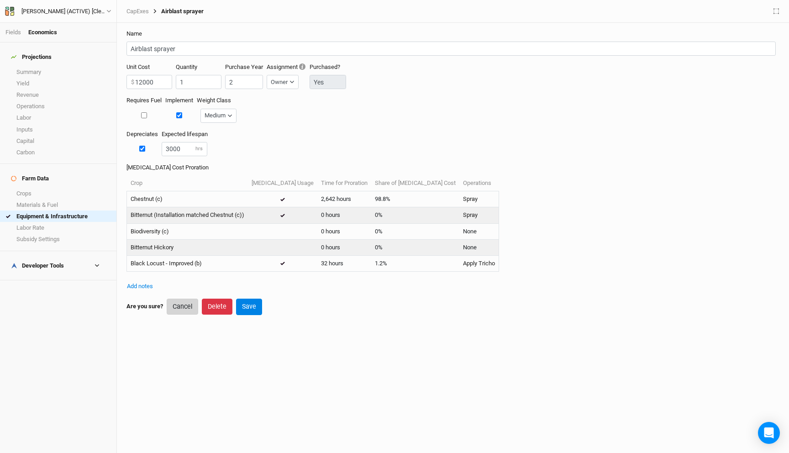
click at [184, 303] on button "Cancel" at bounding box center [182, 307] width 31 height 16
click at [178, 303] on button "Save" at bounding box center [174, 307] width 26 height 16
click at [142, 11] on link "CapExes" at bounding box center [137, 11] width 22 height 7
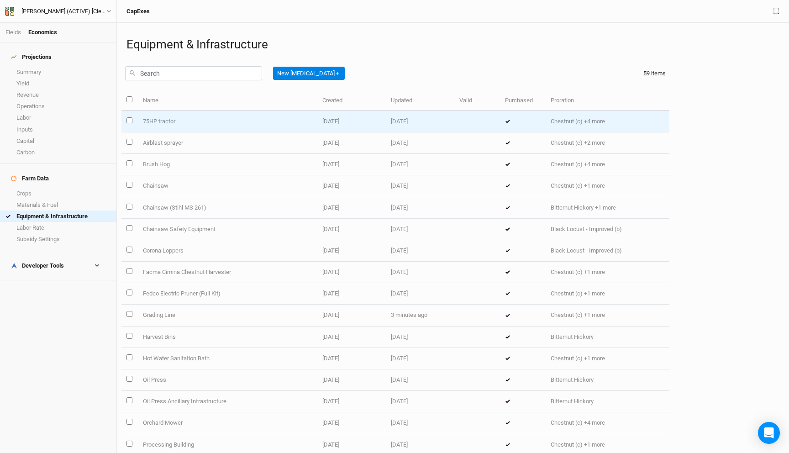
click at [212, 118] on td "75HP tractor" at bounding box center [226, 121] width 179 height 21
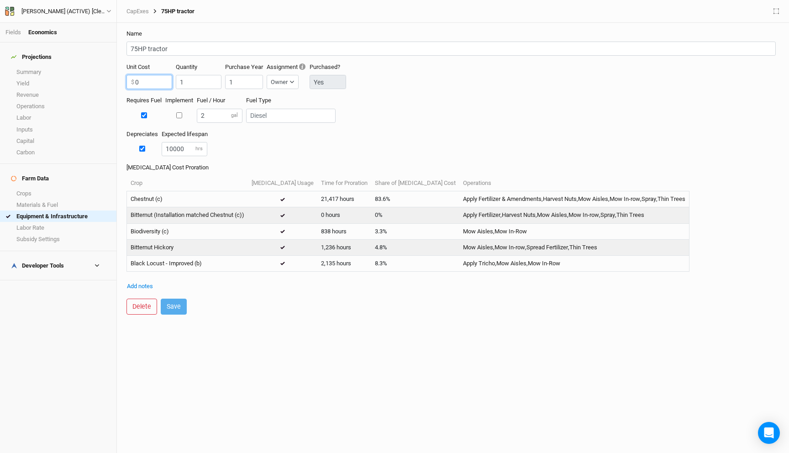
click at [144, 85] on input "0" at bounding box center [149, 82] width 46 height 14
type input "75000"
click at [174, 303] on button "Save" at bounding box center [174, 307] width 26 height 16
click at [135, 15] on div "CapExes 75HP tractor" at bounding box center [452, 10] width 663 height 11
click at [139, 11] on link "CapExes" at bounding box center [137, 11] width 22 height 7
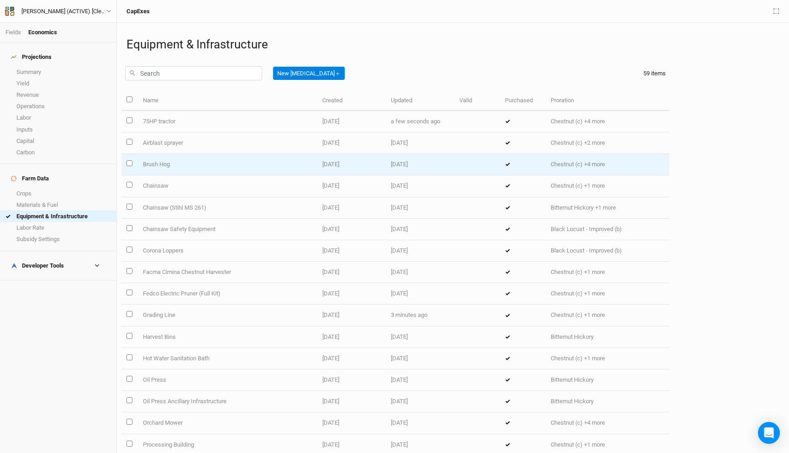
click at [204, 170] on td "Brush Hog" at bounding box center [226, 164] width 179 height 21
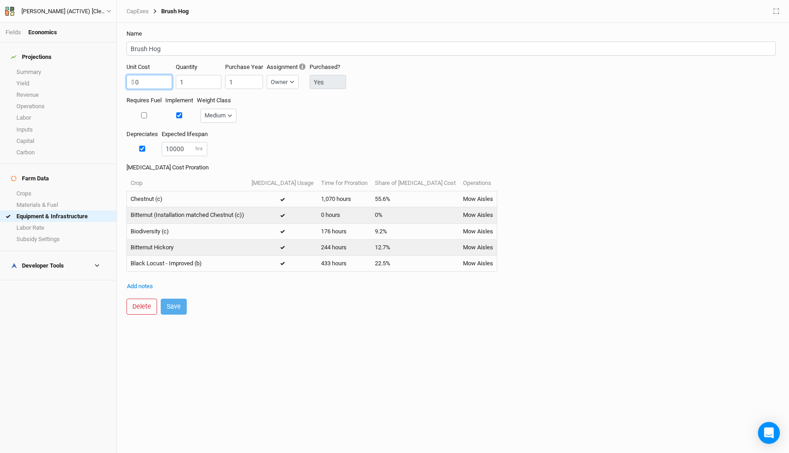
click at [141, 84] on input "0" at bounding box center [149, 82] width 46 height 14
paste input "8000"
type input "8000"
click at [173, 305] on button "Save" at bounding box center [174, 307] width 26 height 16
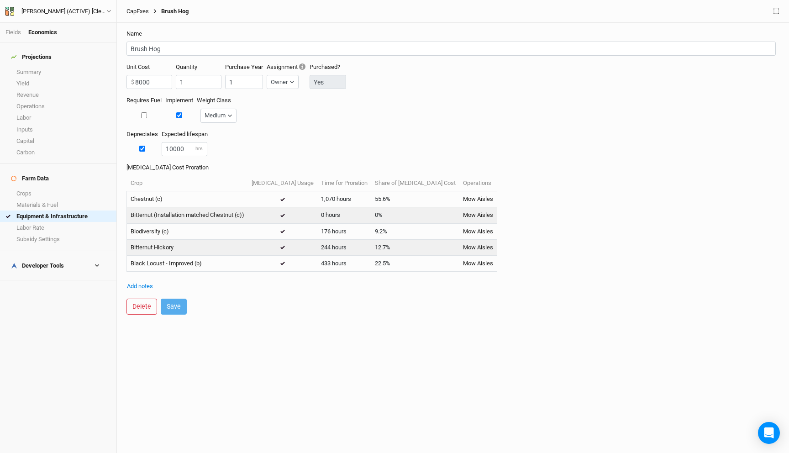
click at [139, 12] on link "CapExes" at bounding box center [137, 11] width 22 height 7
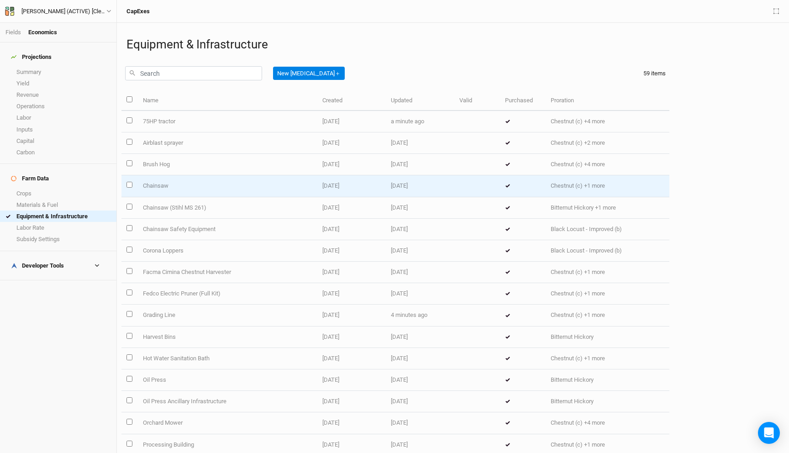
click at [220, 184] on td "Chainsaw" at bounding box center [226, 185] width 179 height 21
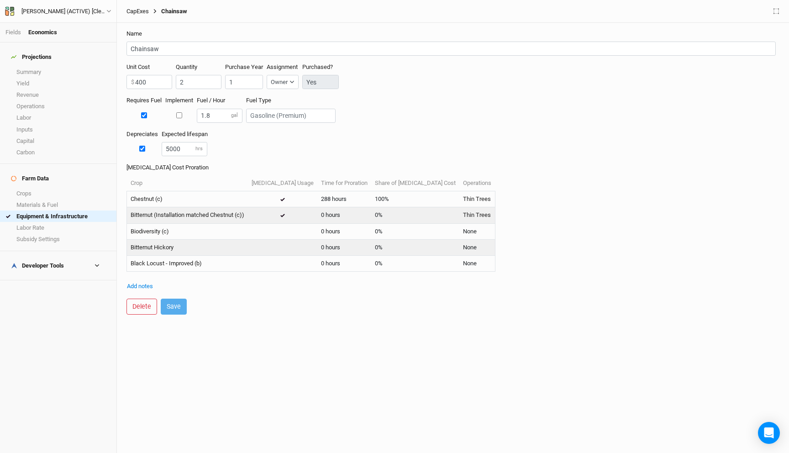
click at [140, 10] on link "CapExes" at bounding box center [137, 11] width 22 height 7
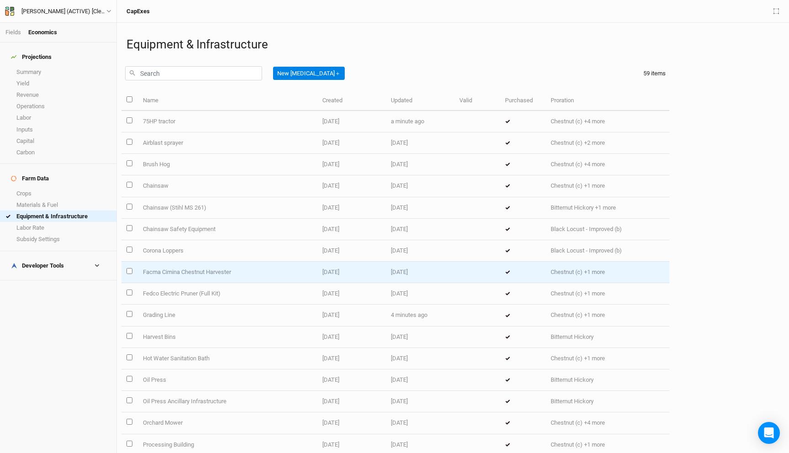
click at [225, 271] on td "Facma Cimina Chestnut Harvester" at bounding box center [226, 272] width 179 height 21
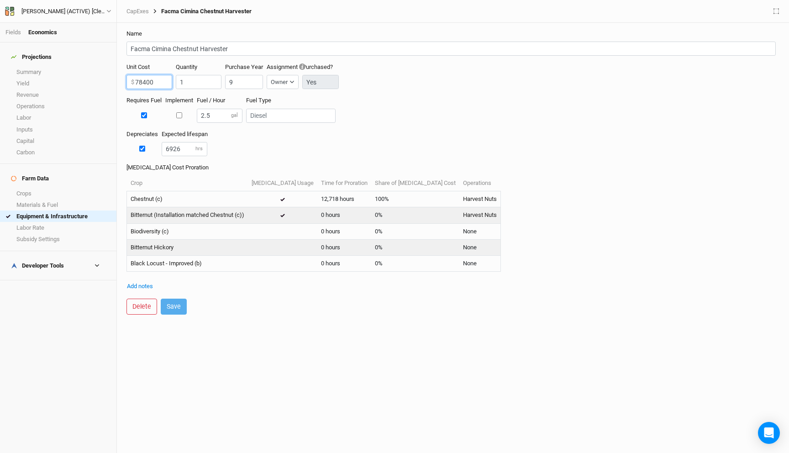
click at [140, 81] on input "78400" at bounding box center [149, 82] width 46 height 14
type input "130000"
click at [176, 310] on button "Save" at bounding box center [174, 307] width 26 height 16
click at [271, 144] on div "Depreciates Expected lifespan 6926 hrs" at bounding box center [452, 146] width 653 height 33
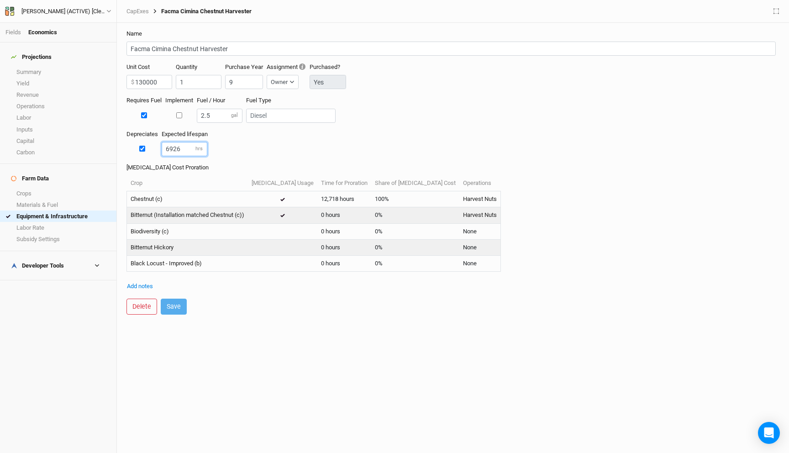
click at [174, 151] on input "6926" at bounding box center [185, 149] width 46 height 14
click at [256, 151] on div "Depreciates Expected lifespan 6926 hrs" at bounding box center [452, 146] width 653 height 33
click at [140, 13] on link "CapExes" at bounding box center [137, 11] width 22 height 7
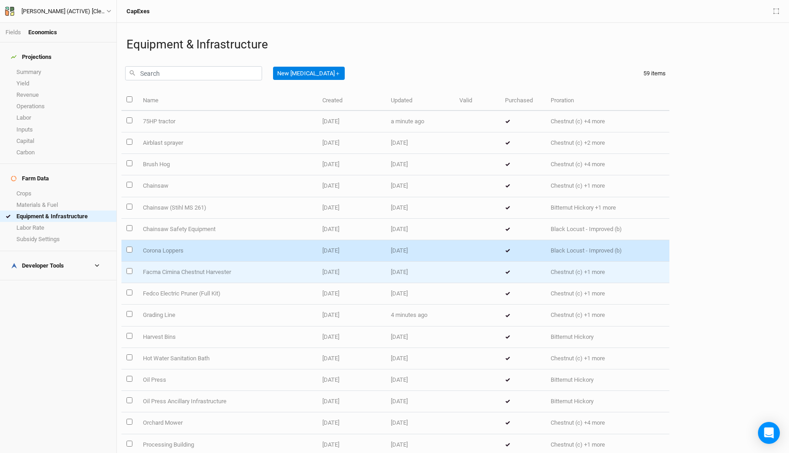
click at [195, 272] on td "Facma Cimina Chestnut Harvester" at bounding box center [226, 272] width 179 height 21
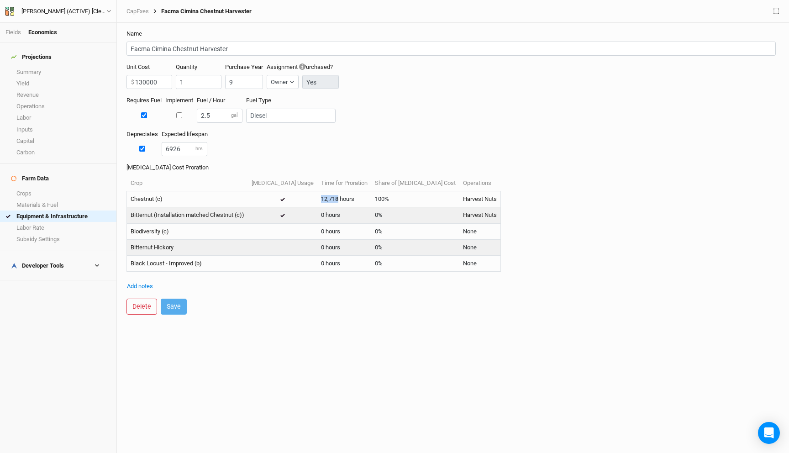
drag, startPoint x: 313, startPoint y: 197, endPoint x: 283, endPoint y: 199, distance: 29.7
click at [283, 199] on tr "Chestnut (c) 12,718 hours 100% Harvest Nuts" at bounding box center [314, 199] width 374 height 16
copy td "12,718"
click at [173, 147] on input "6926" at bounding box center [185, 149] width 46 height 14
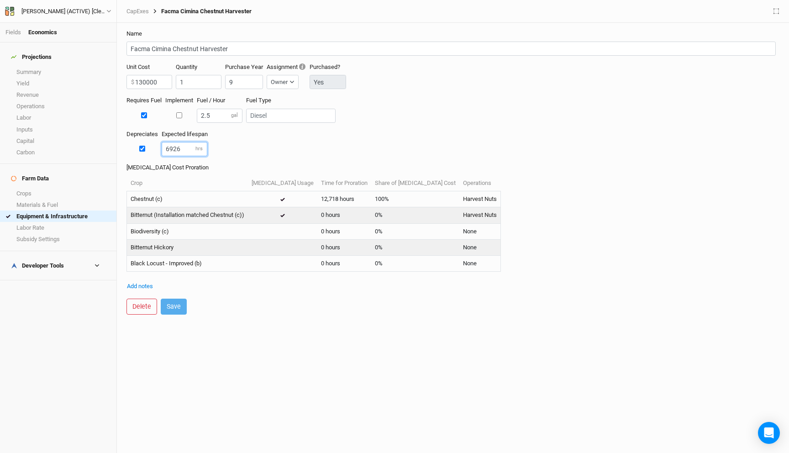
click at [173, 147] on input "6926" at bounding box center [185, 149] width 46 height 14
paste input "12718"
type input "12718"
click at [273, 155] on div "Depreciates Expected lifespan 12718 hrs" at bounding box center [452, 146] width 653 height 33
click at [168, 304] on button "Save" at bounding box center [174, 307] width 26 height 16
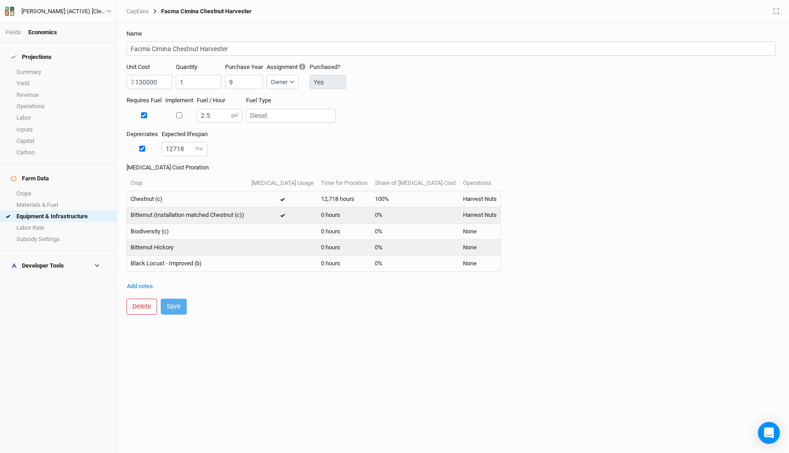
click at [136, 6] on div "CapExes Facma Cimina Chestnut Harvester" at bounding box center [452, 10] width 663 height 11
click at [135, 11] on link "CapExes" at bounding box center [137, 11] width 22 height 7
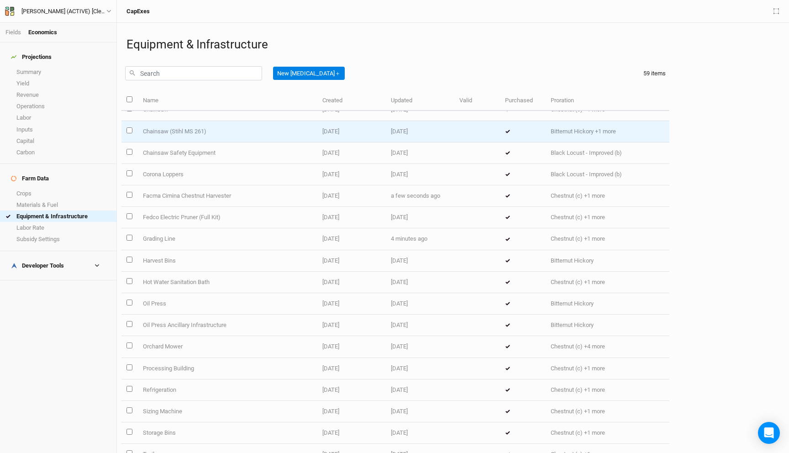
scroll to position [116, 0]
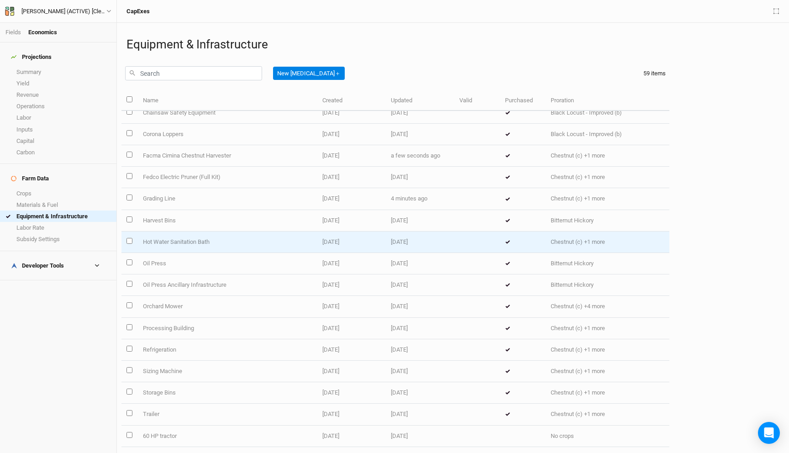
click at [241, 246] on td "Hot Water Sanitation Bath" at bounding box center [226, 241] width 179 height 21
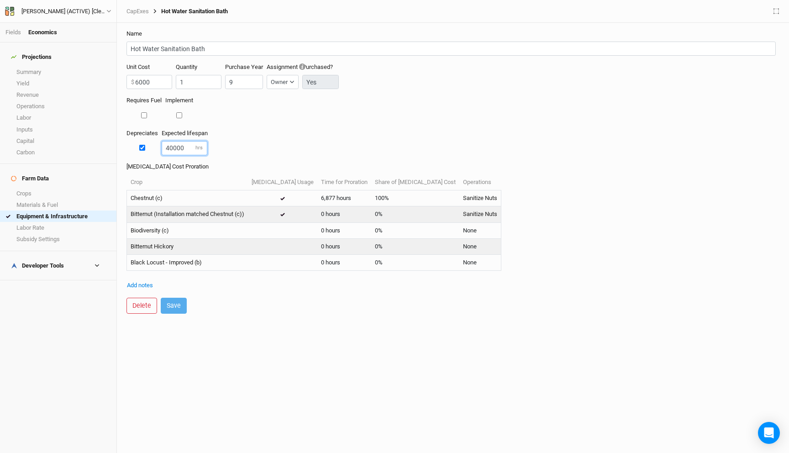
click at [180, 152] on input "40000" at bounding box center [185, 148] width 46 height 14
type input "1"
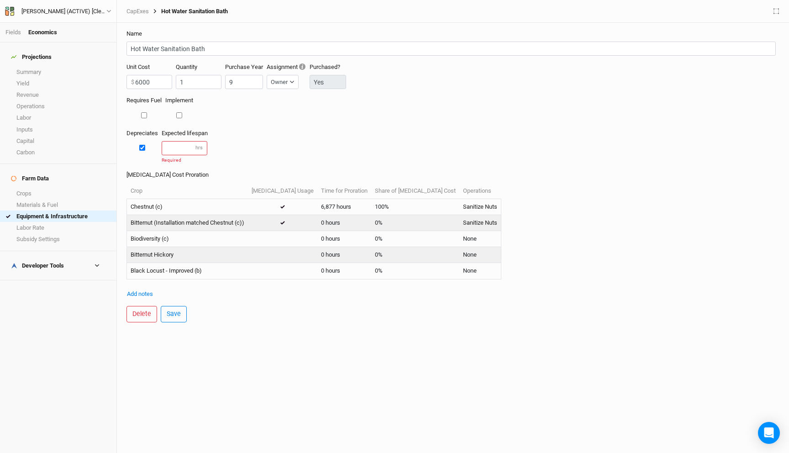
drag, startPoint x: 310, startPoint y: 201, endPoint x: 283, endPoint y: 201, distance: 26.9
click at [283, 201] on tr "Chestnut (c) 6,877 hours 100% Sanitize Nuts" at bounding box center [314, 207] width 374 height 16
drag, startPoint x: 310, startPoint y: 205, endPoint x: 268, endPoint y: 205, distance: 42.0
click at [268, 205] on tr "Chestnut (c) 6,877 hours 100% Sanitize Nuts" at bounding box center [314, 207] width 374 height 16
copy td "6,877"
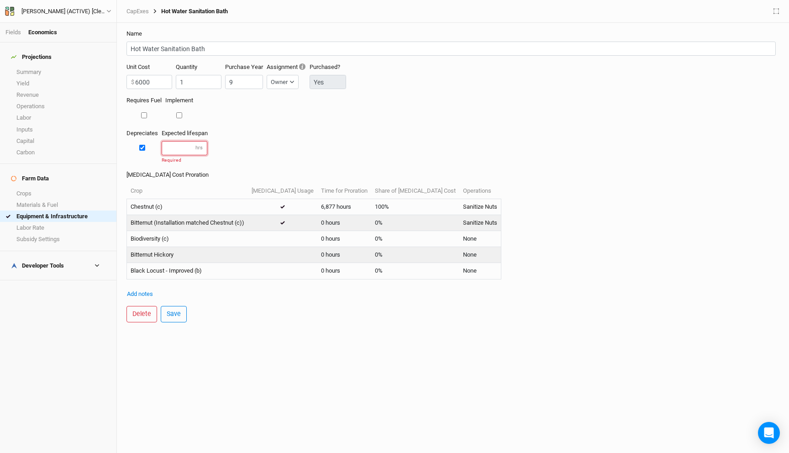
click at [169, 147] on input "number" at bounding box center [185, 148] width 46 height 14
paste input "6877"
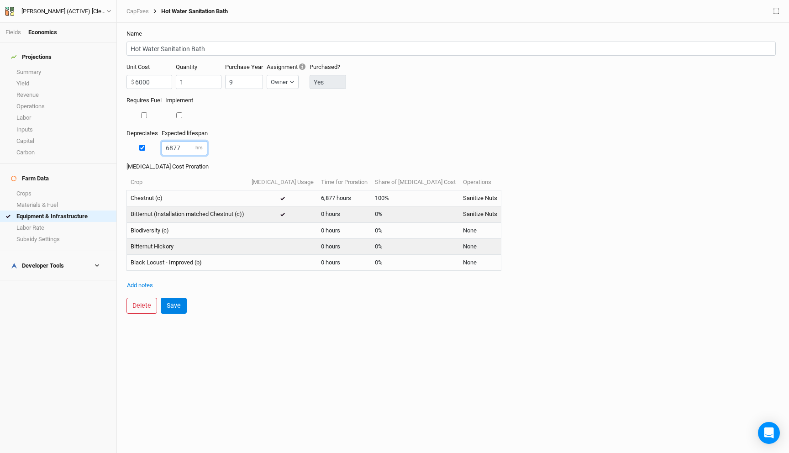
type input "6877"
click at [286, 153] on div "Depreciates Expected lifespan 6877 hrs" at bounding box center [452, 145] width 653 height 33
click at [176, 306] on button "Save" at bounding box center [174, 306] width 26 height 16
click at [138, 9] on link "CapExes" at bounding box center [137, 11] width 22 height 7
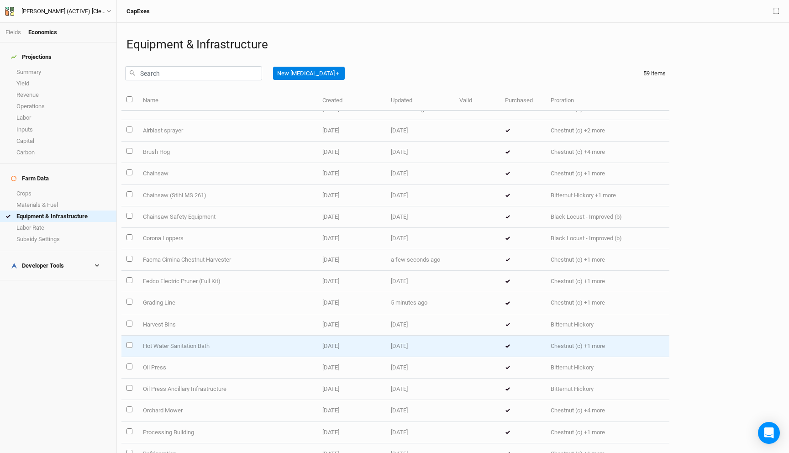
scroll to position [16, 0]
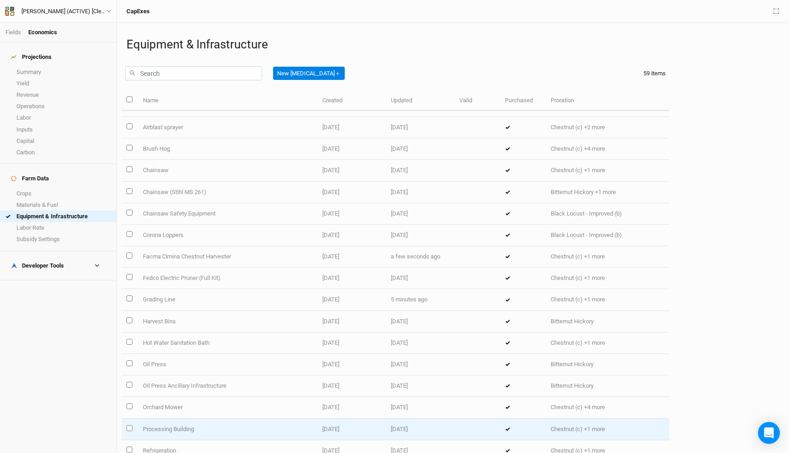
click at [186, 425] on td "Processing Building" at bounding box center [226, 429] width 179 height 21
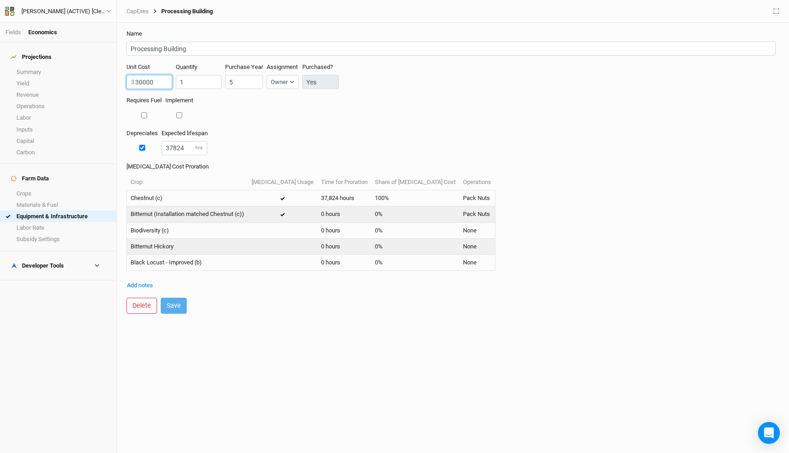
click at [156, 84] on input "30000" at bounding box center [149, 82] width 46 height 14
click at [259, 150] on div "Depreciates Expected lifespan 37824 hrs" at bounding box center [452, 145] width 653 height 33
click at [141, 11] on link "CapExes" at bounding box center [137, 11] width 22 height 7
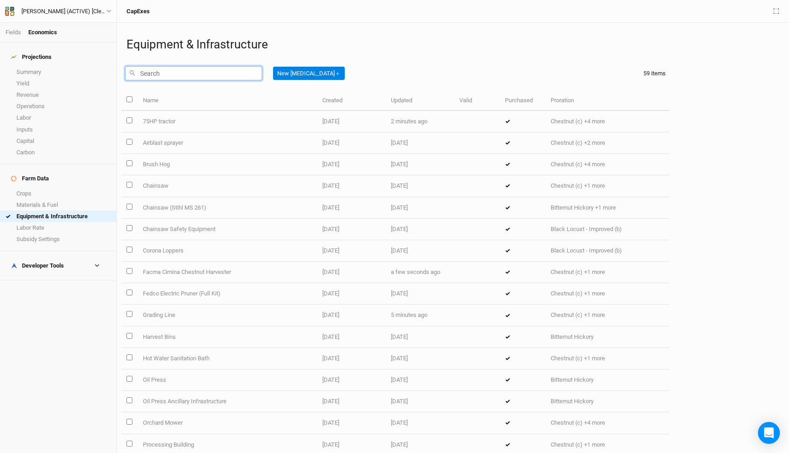
click at [192, 73] on input "text" at bounding box center [193, 73] width 137 height 14
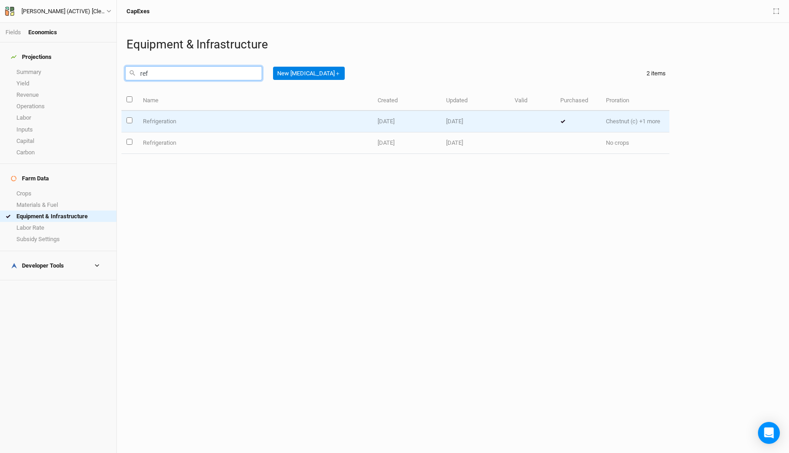
type input "ref"
click at [202, 124] on td "Refrigeration" at bounding box center [254, 121] width 235 height 21
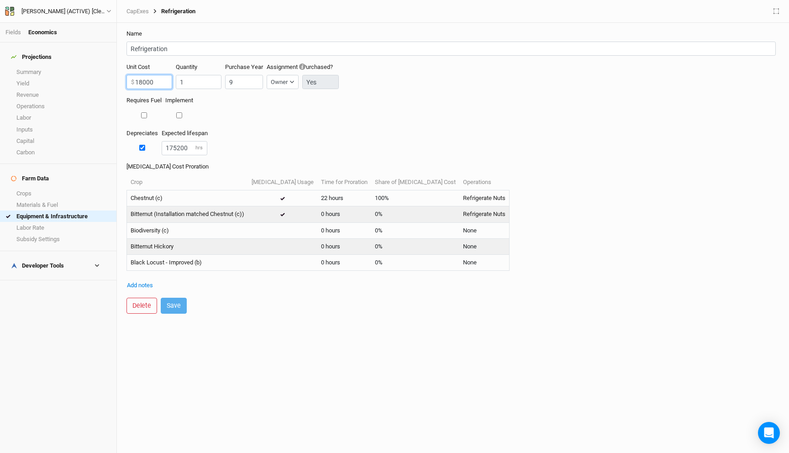
drag, startPoint x: 142, startPoint y: 84, endPoint x: 130, endPoint y: 84, distance: 12.8
click at [130, 84] on input "18000" at bounding box center [149, 82] width 46 height 14
type input "170000"
click at [182, 306] on button "Save" at bounding box center [174, 306] width 26 height 16
click at [201, 56] on form "Name Refrigeration Unit Cost 170000 $ Quantity 1 Purchase Year 9 Assignment Own…" at bounding box center [452, 172] width 663 height 298
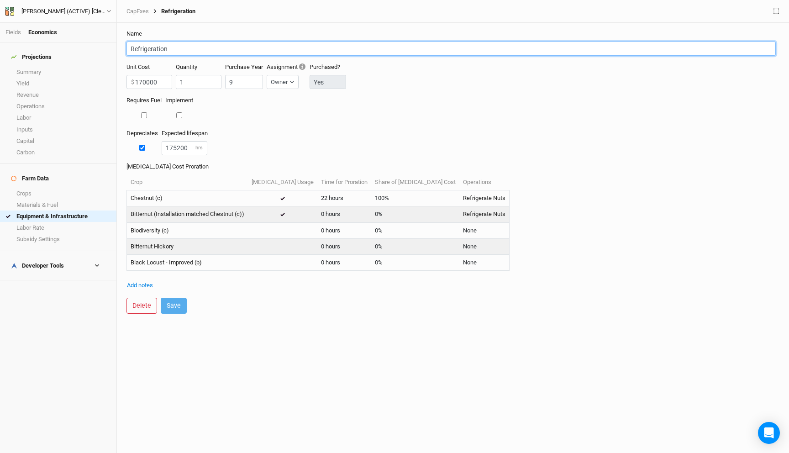
click at [200, 52] on input "Refrigeration" at bounding box center [450, 49] width 649 height 14
type input "Refrigeration & Processing Building"
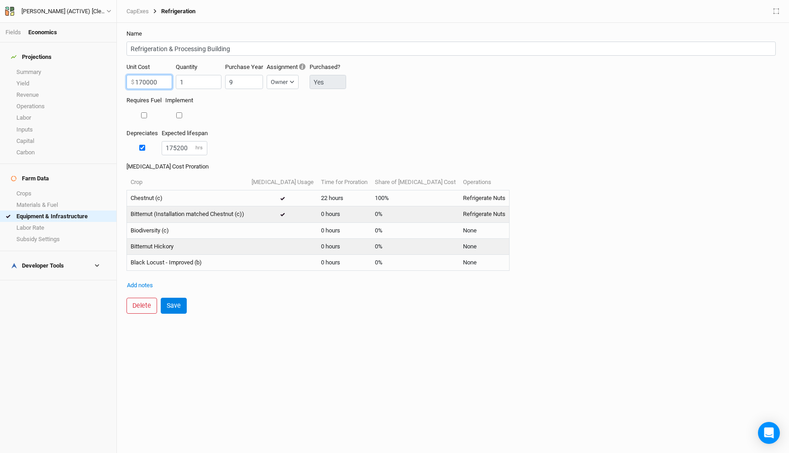
click at [142, 83] on input "170000" at bounding box center [149, 82] width 46 height 14
type input "200000"
click at [171, 303] on button "Save" at bounding box center [174, 306] width 26 height 16
click at [294, 126] on div "Requires Fuel Implement" at bounding box center [452, 112] width 653 height 32
click at [141, 14] on link "CapExes" at bounding box center [137, 11] width 22 height 7
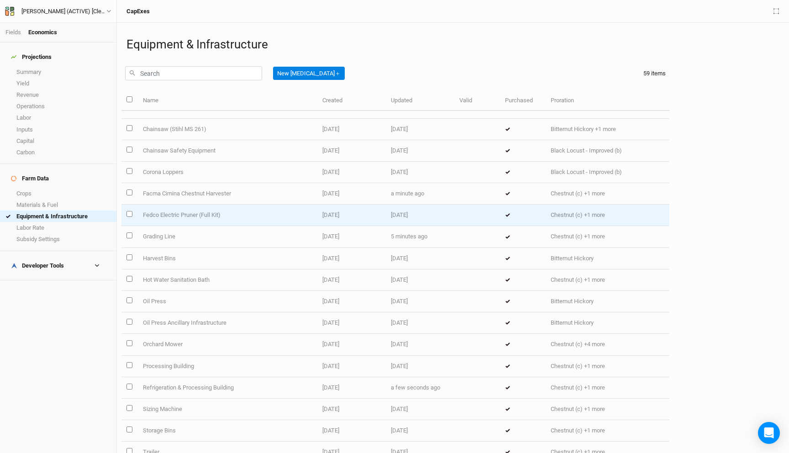
scroll to position [95, 0]
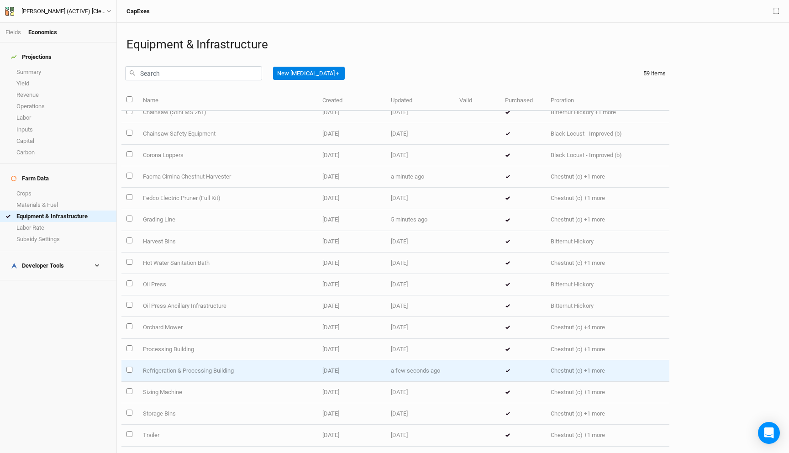
click at [232, 371] on td "Refrigeration & Processing Building" at bounding box center [226, 370] width 179 height 21
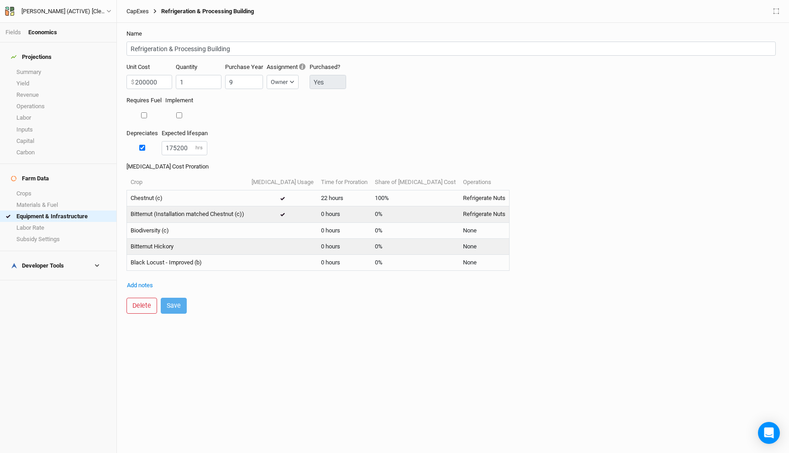
click at [136, 11] on link "CapExes" at bounding box center [137, 11] width 22 height 7
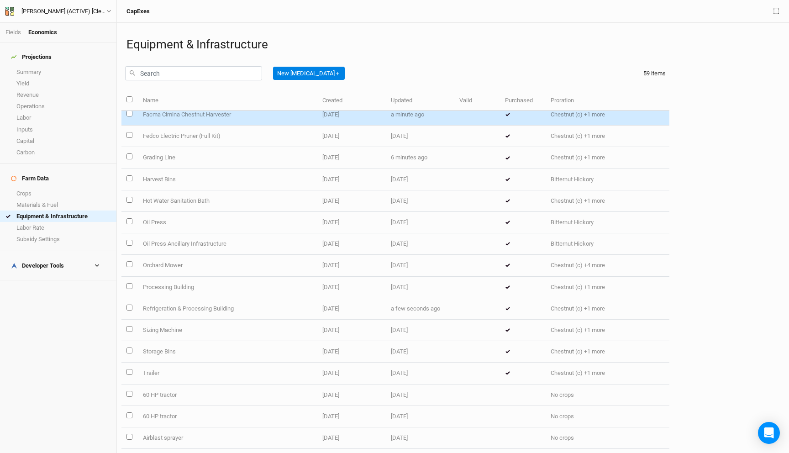
scroll to position [159, 0]
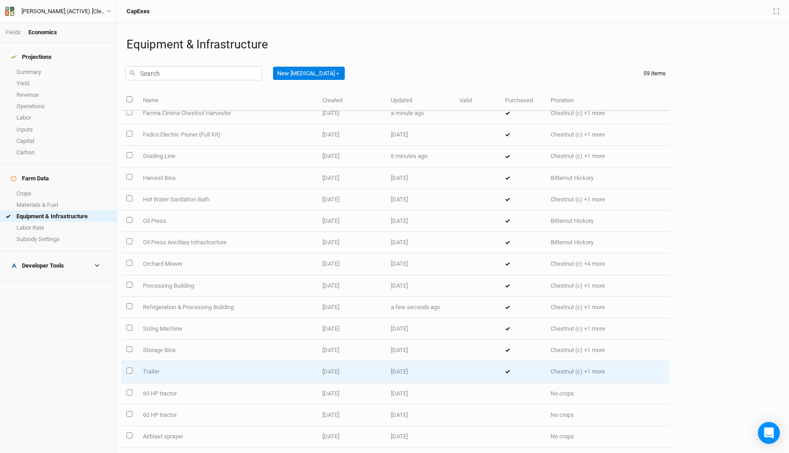
click at [325, 373] on span "[DATE]" at bounding box center [330, 371] width 17 height 7
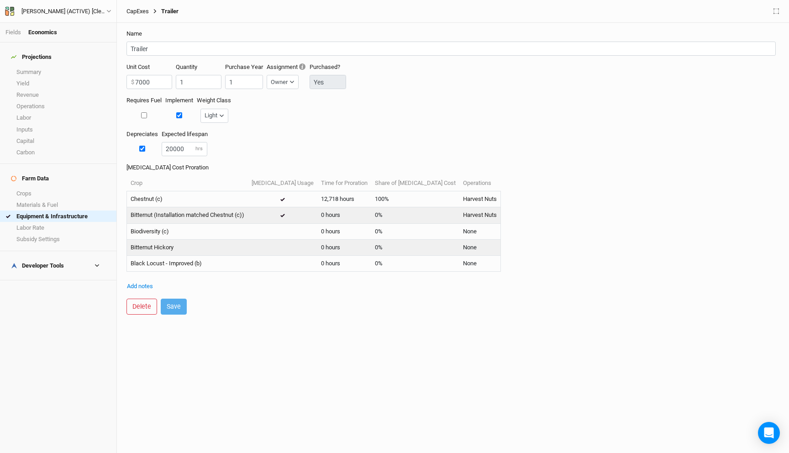
click at [136, 10] on link "CapExes" at bounding box center [137, 11] width 22 height 7
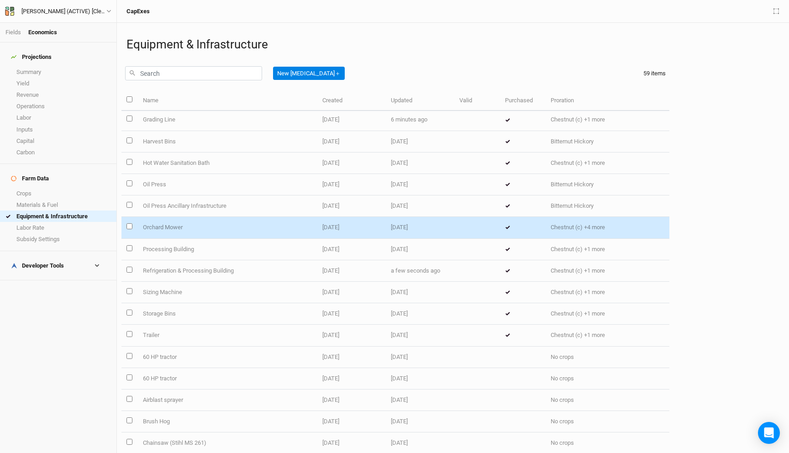
scroll to position [199, 0]
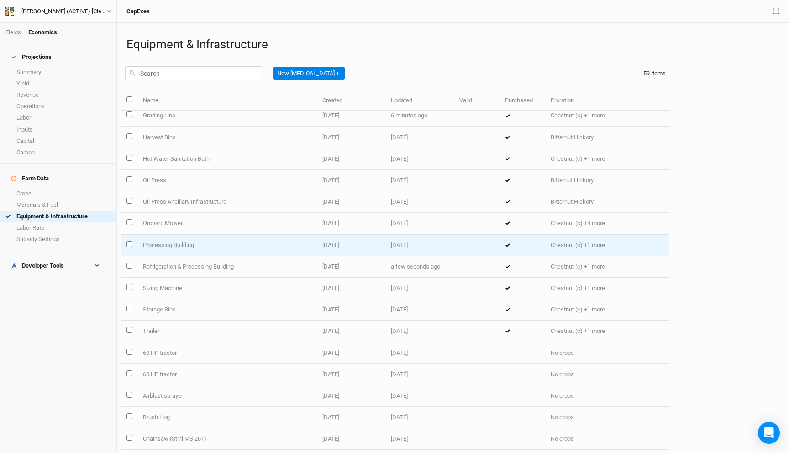
click at [245, 247] on td "Processing Building" at bounding box center [226, 245] width 179 height 21
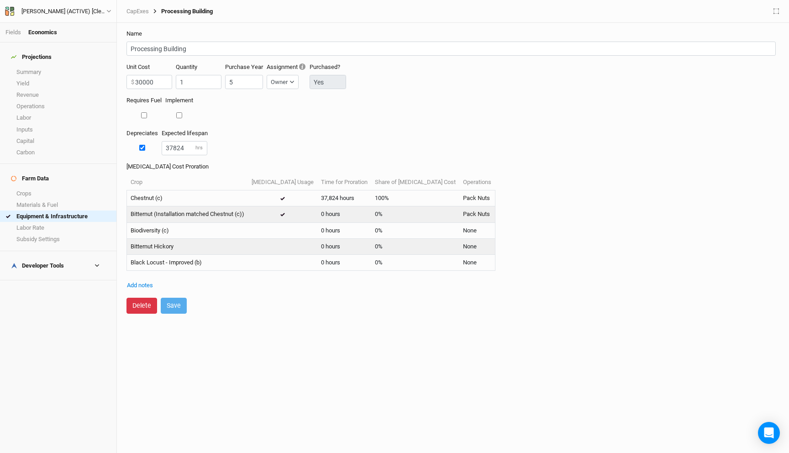
click at [142, 302] on button "Delete" at bounding box center [141, 306] width 31 height 16
click at [222, 304] on button "Delete" at bounding box center [217, 306] width 31 height 16
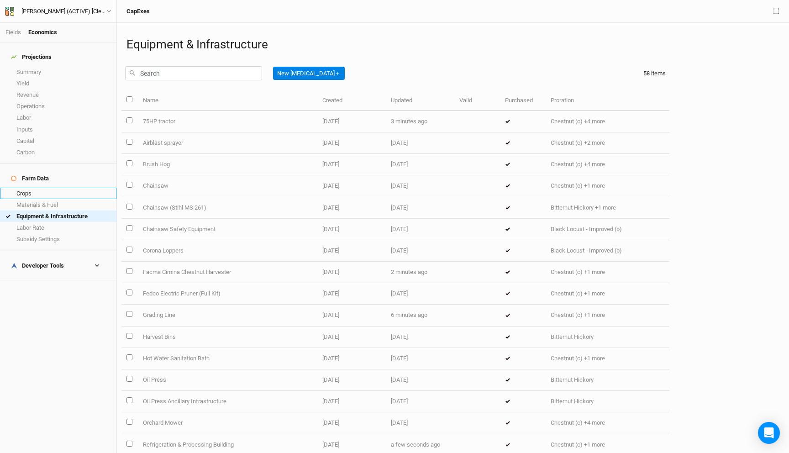
click at [48, 188] on link "Crops" at bounding box center [58, 193] width 116 height 11
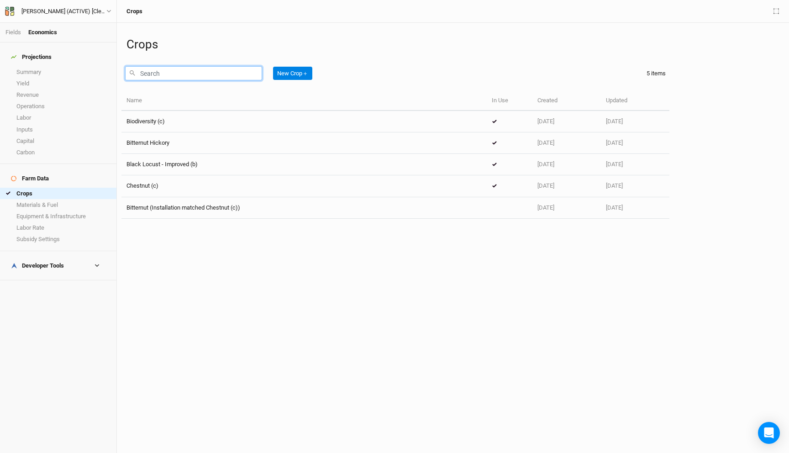
click at [165, 72] on input "text" at bounding box center [193, 73] width 137 height 14
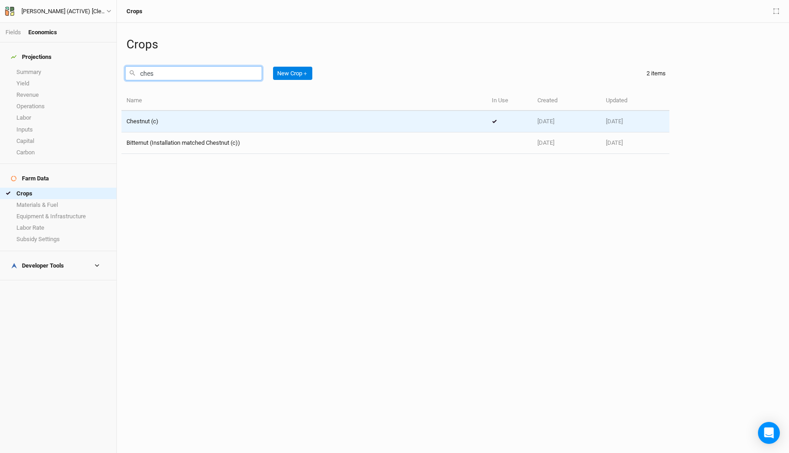
type input "ches"
click at [175, 122] on div "Chestnut (c)" at bounding box center [303, 121] width 355 height 8
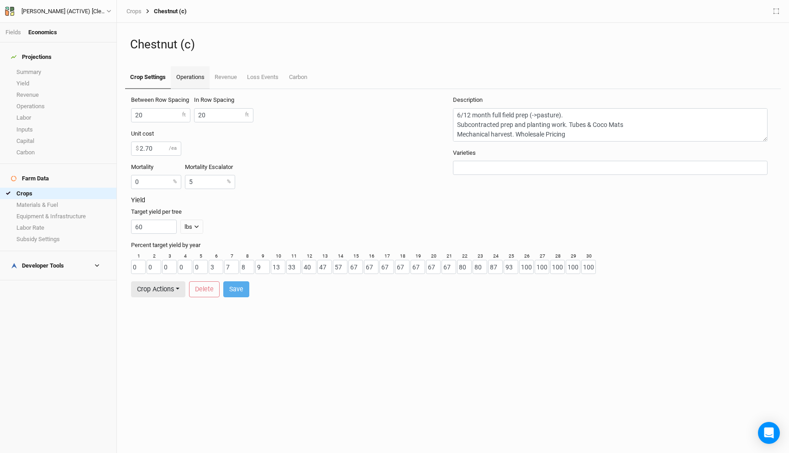
click at [186, 82] on link "Operations" at bounding box center [190, 77] width 38 height 23
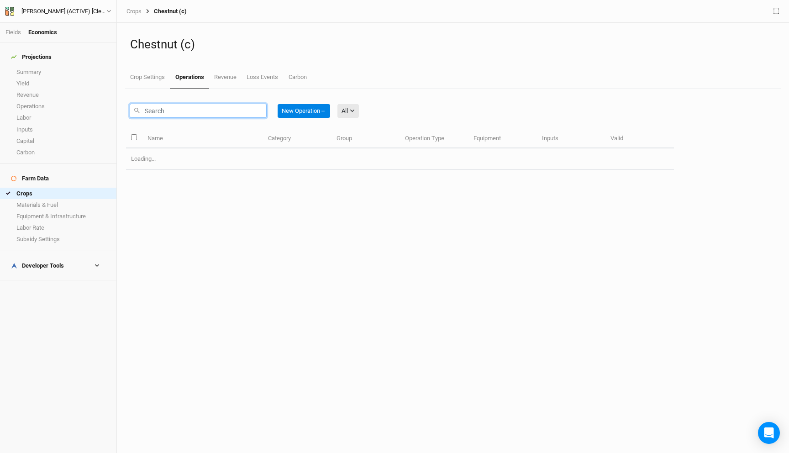
click at [189, 116] on input "text" at bounding box center [198, 111] width 137 height 14
type input "pack"
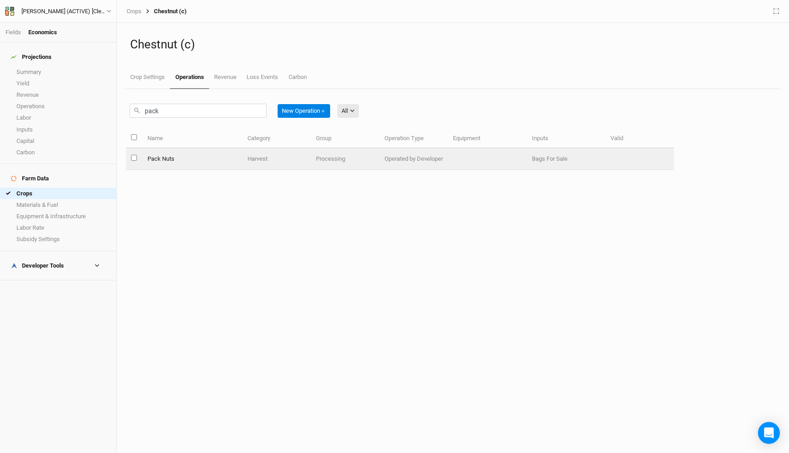
click at [189, 166] on td "Pack Nuts" at bounding box center [192, 158] width 100 height 21
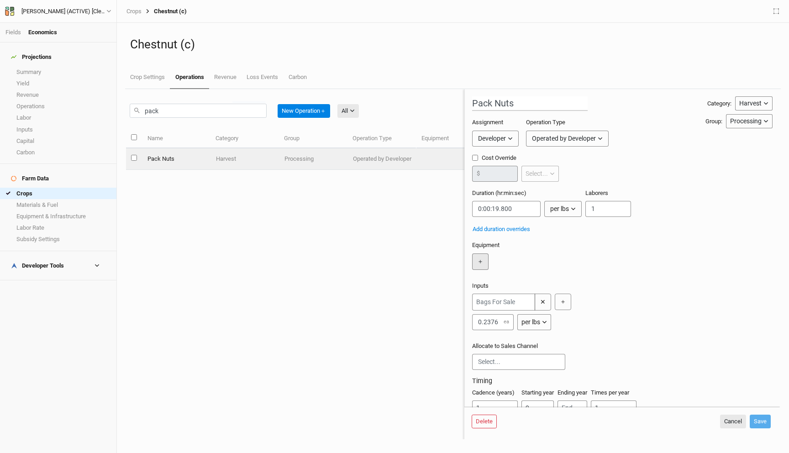
click at [477, 266] on button "＋" at bounding box center [480, 261] width 16 height 16
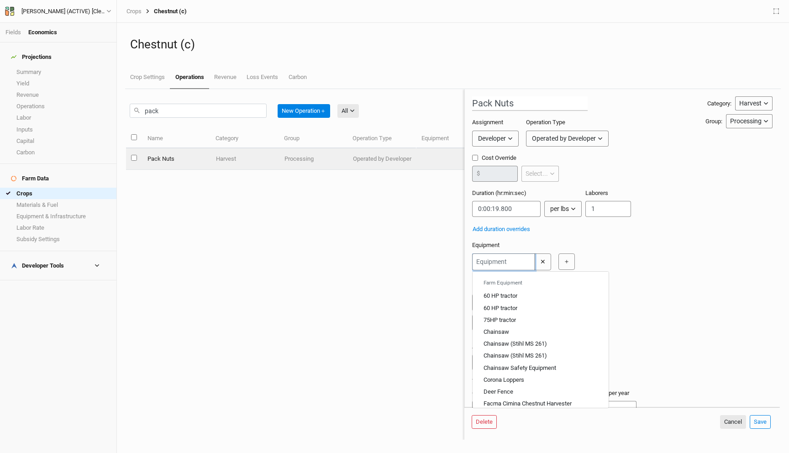
click at [488, 263] on input "text" at bounding box center [503, 261] width 63 height 17
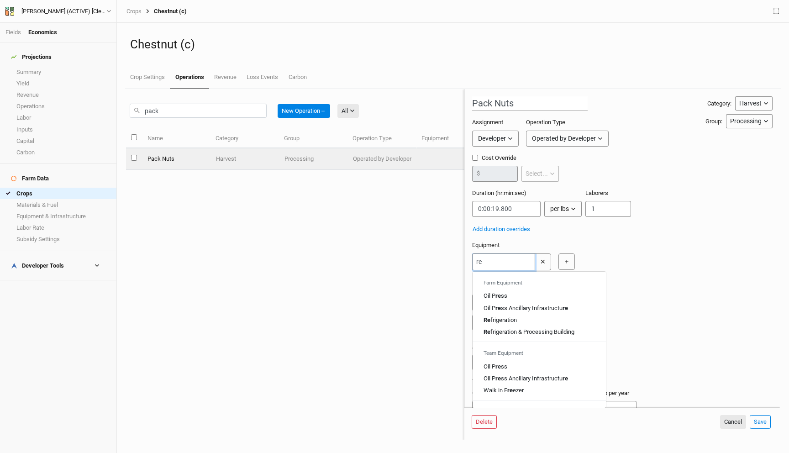
type input "ref"
type input "refrigeration"
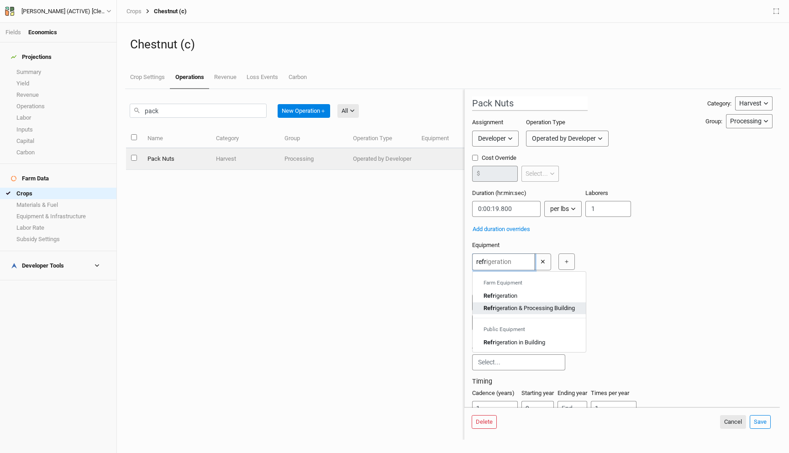
click at [528, 310] on div "Refr igeration & Processing Building" at bounding box center [528, 308] width 91 height 8
type input "Refrigeration & Processing Building"
click at [760, 421] on button "Save" at bounding box center [760, 422] width 21 height 14
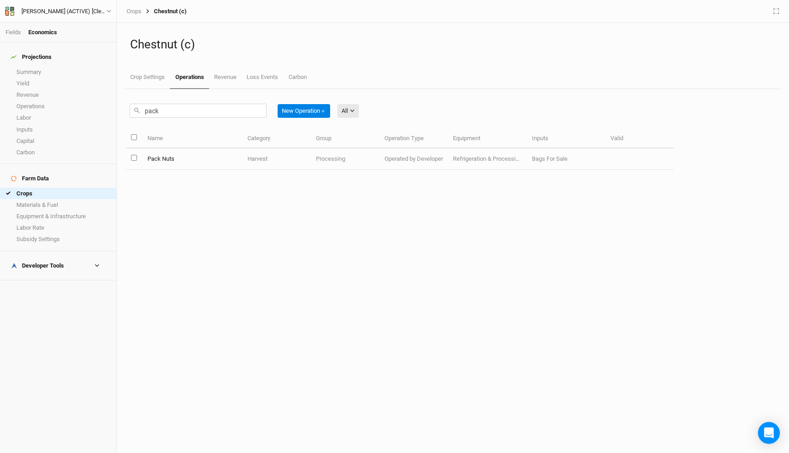
click at [189, 73] on link "Operations" at bounding box center [189, 77] width 39 height 23
click at [187, 109] on input "pack" at bounding box center [198, 111] width 137 height 14
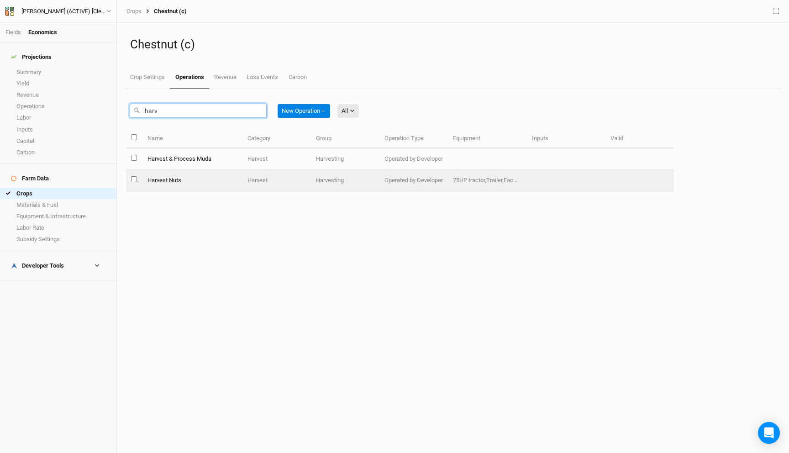
type input "harv"
click at [201, 184] on td "Harvest Nuts" at bounding box center [192, 180] width 100 height 21
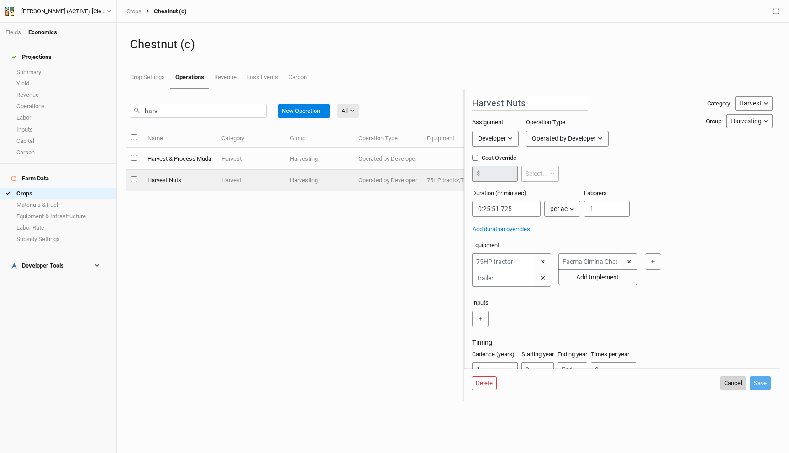
click at [730, 385] on button "Cancel" at bounding box center [733, 383] width 26 height 14
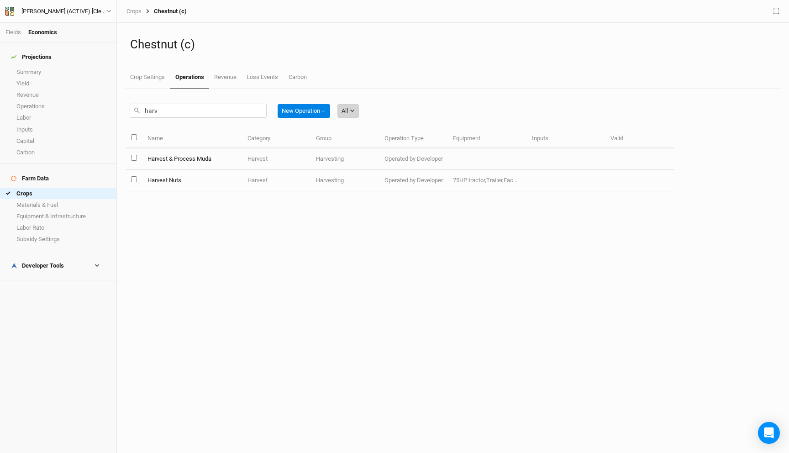
click at [348, 106] on button "All" at bounding box center [347, 111] width 21 height 14
click at [365, 141] on span "Harvest" at bounding box center [364, 144] width 26 height 10
click at [227, 118] on div "harv New Operation ＋ Harvest All Harvest Installation Management Marketing" at bounding box center [251, 110] width 243 height 21
click at [231, 114] on input "harv" at bounding box center [198, 111] width 137 height 14
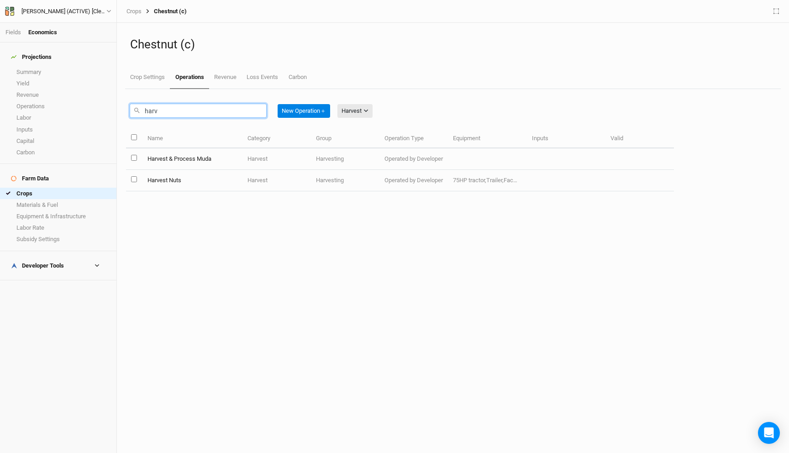
click at [231, 114] on input "harv" at bounding box center [198, 111] width 137 height 14
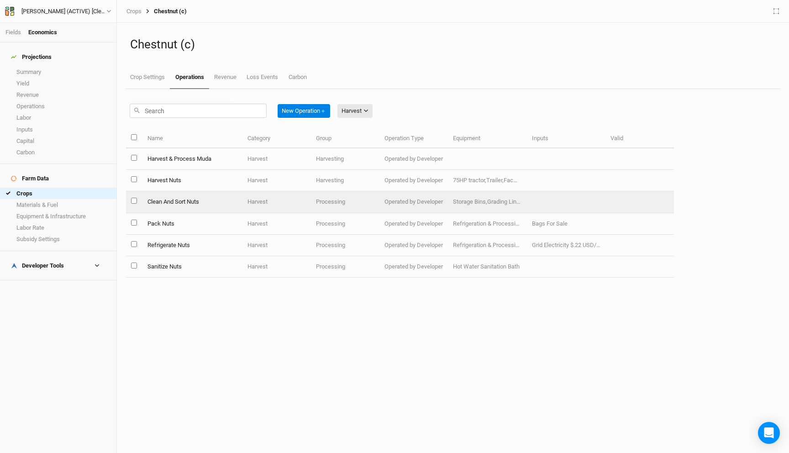
click at [227, 199] on td "Clean And Sort Nuts" at bounding box center [192, 201] width 100 height 21
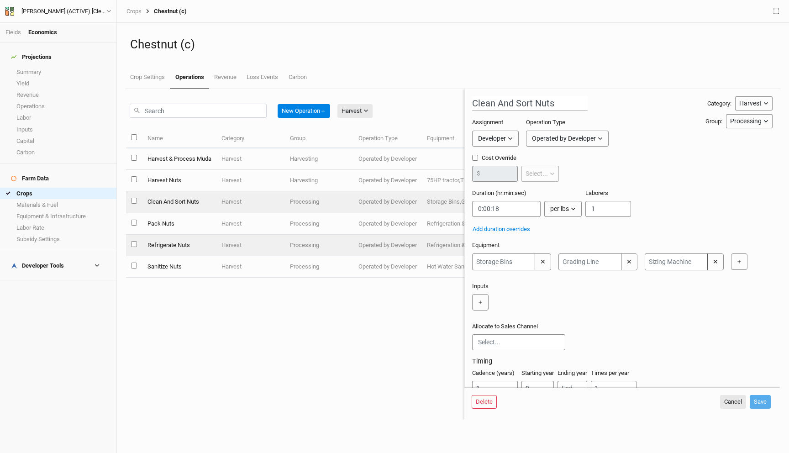
click at [294, 244] on td "Processing" at bounding box center [319, 245] width 68 height 21
type input "Refrigerate Nuts"
type input "1:00:00"
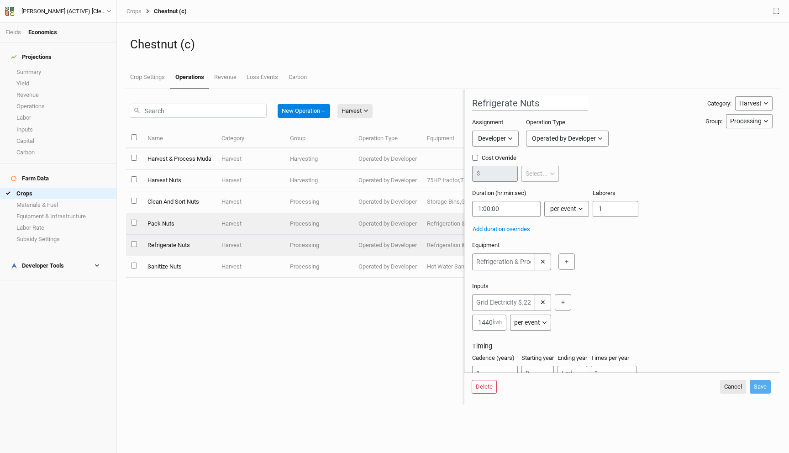
click at [291, 227] on td "Processing" at bounding box center [319, 223] width 68 height 21
type input "Pack Nuts"
type input "0:00:19.800"
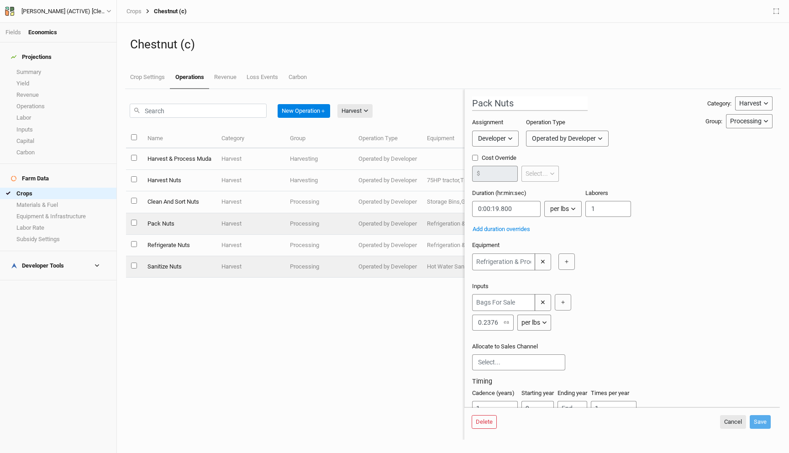
click at [281, 263] on td "Harvest" at bounding box center [250, 266] width 68 height 21
type input "Sanitize Nuts"
type input "0:00:03.600"
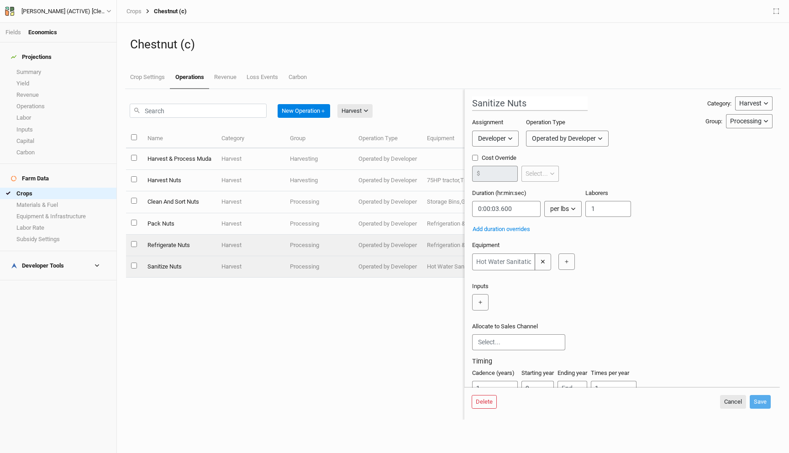
click at [249, 243] on td "Harvest" at bounding box center [250, 245] width 68 height 21
type input "Refrigerate Nuts"
type input "1:00:00"
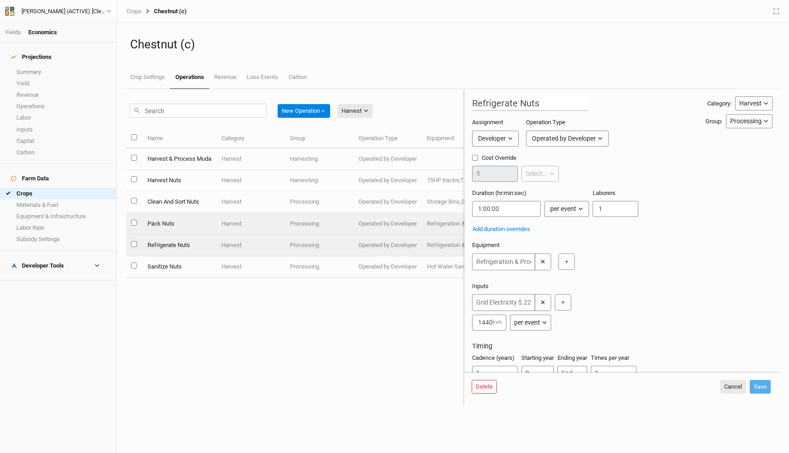
click at [256, 225] on td "Harvest" at bounding box center [250, 223] width 68 height 21
type input "Pack Nuts"
type input "0:00:19.800"
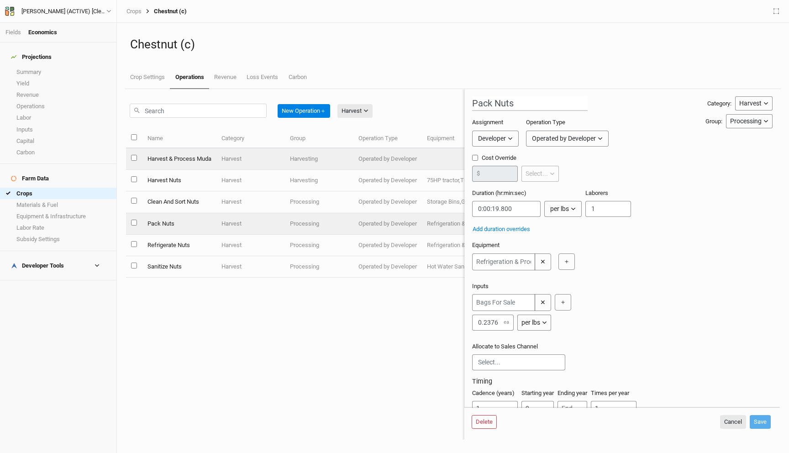
click at [267, 158] on td "Harvest" at bounding box center [250, 158] width 68 height 21
type input "Harvest & Process Muda"
type input "0:00:05"
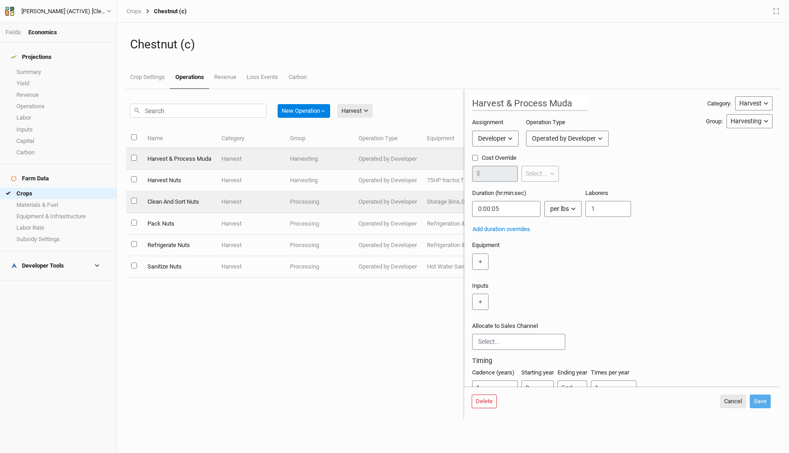
click at [249, 204] on td "Harvest" at bounding box center [250, 201] width 68 height 21
type input "Clean And Sort Nuts"
type input "0:00:18"
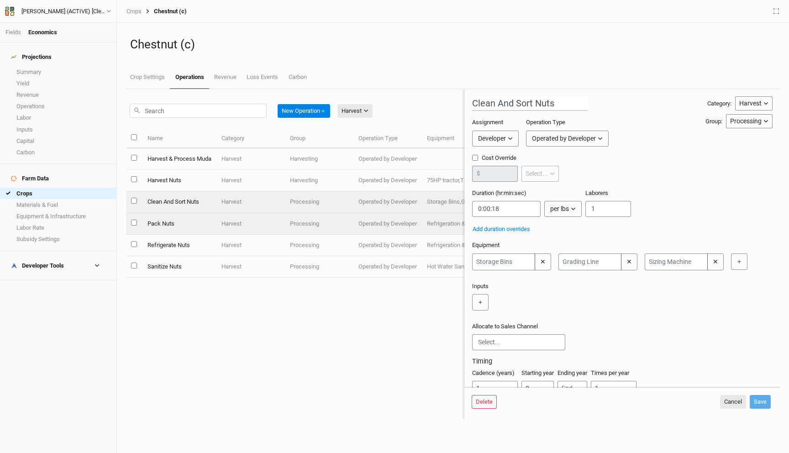
click at [254, 223] on td "Harvest" at bounding box center [250, 223] width 68 height 21
type input "Pack Nuts"
type input "0:00:19.800"
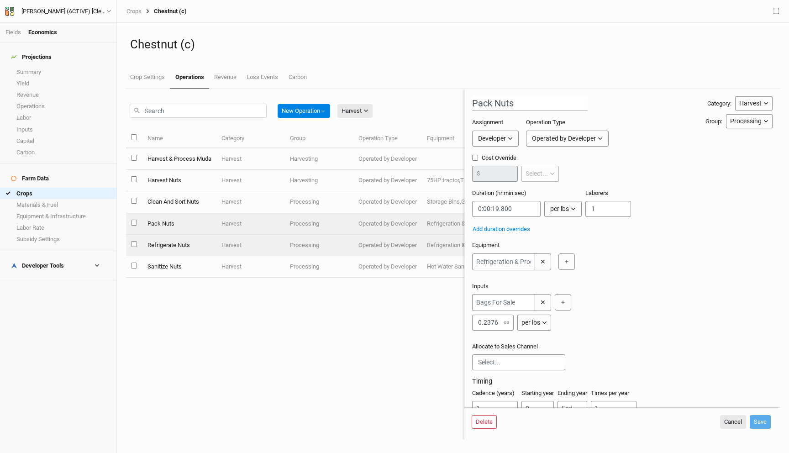
click at [257, 241] on td "Harvest" at bounding box center [250, 245] width 68 height 21
type input "Refrigerate Nuts"
type input "1:00:00"
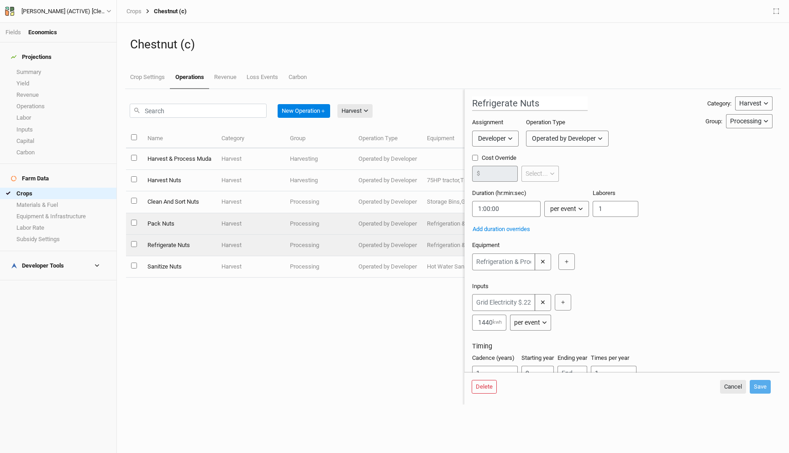
click at [265, 227] on td "Harvest" at bounding box center [250, 223] width 68 height 21
type input "Pack Nuts"
type input "0:00:19.800"
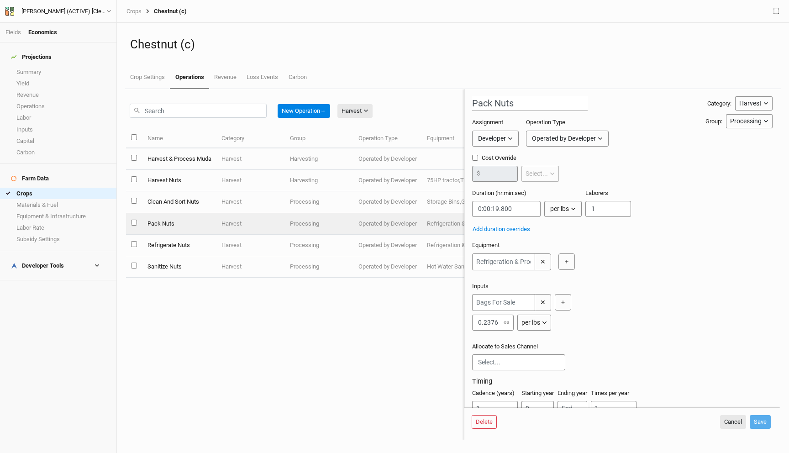
click at [265, 243] on td "Harvest" at bounding box center [250, 245] width 68 height 21
type input "Refrigerate Nuts"
type input "1:00:00"
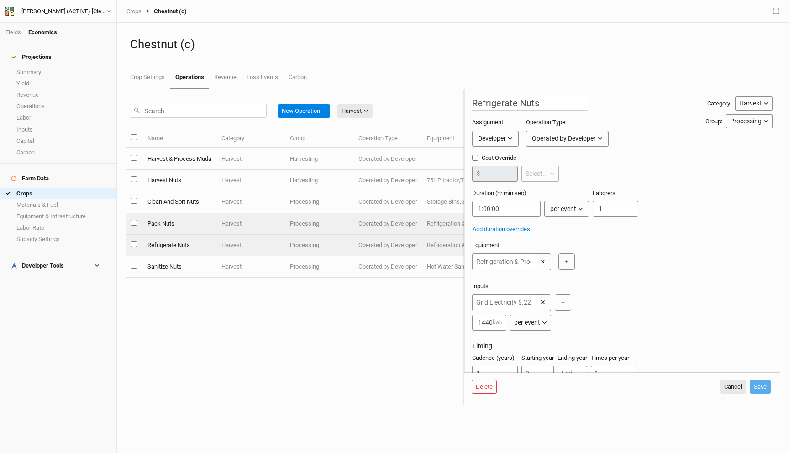
click at [267, 224] on td "Harvest" at bounding box center [250, 223] width 68 height 21
type input "Pack Nuts"
type input "0:00:19.800"
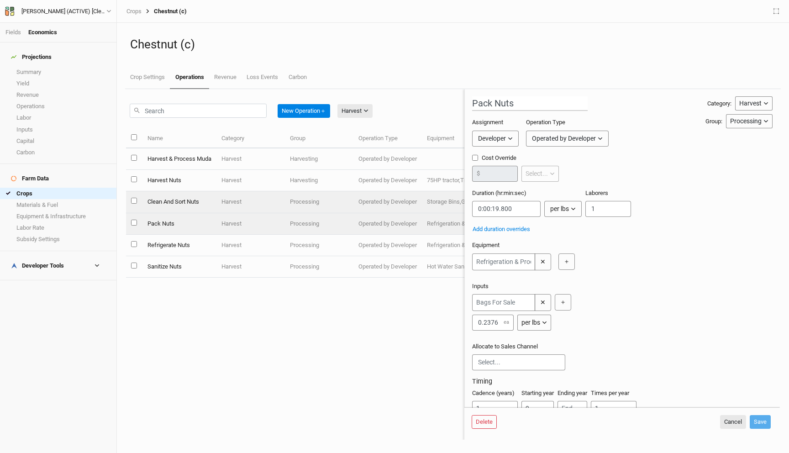
click at [270, 207] on td "Harvest" at bounding box center [250, 201] width 68 height 21
type input "Clean And Sort Nuts"
type input "0:00:18"
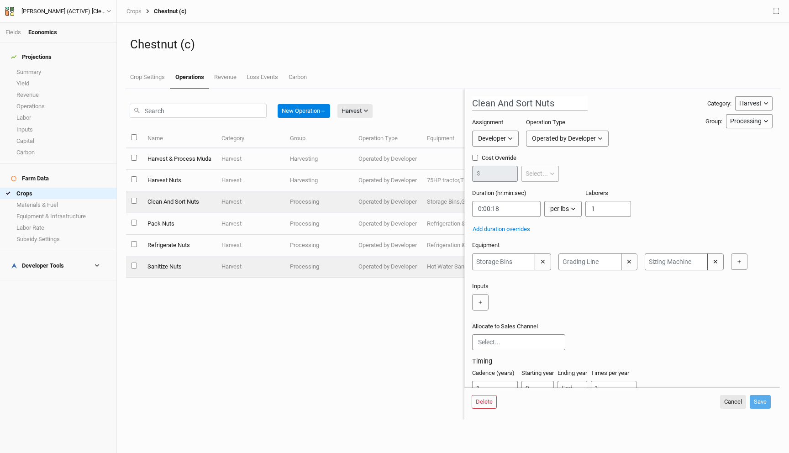
click at [262, 267] on td "Harvest" at bounding box center [250, 266] width 68 height 21
type input "Sanitize Nuts"
type input "0:00:03.600"
click at [260, 207] on td "Harvest" at bounding box center [250, 201] width 68 height 21
type input "Clean And Sort Nuts"
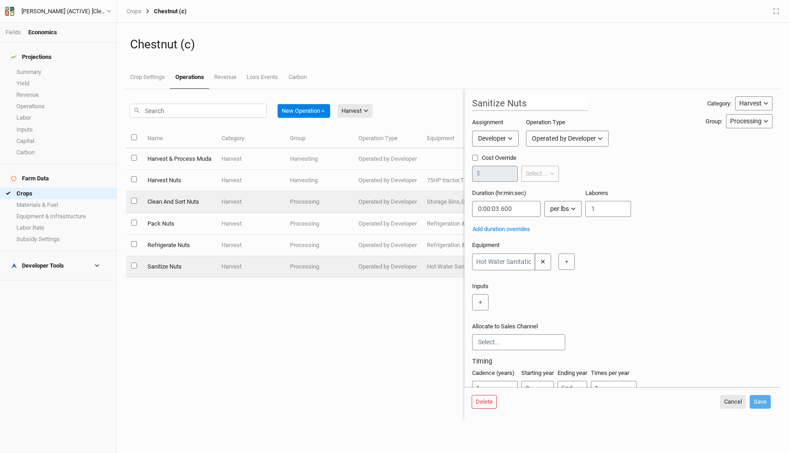
type input "0:00:18"
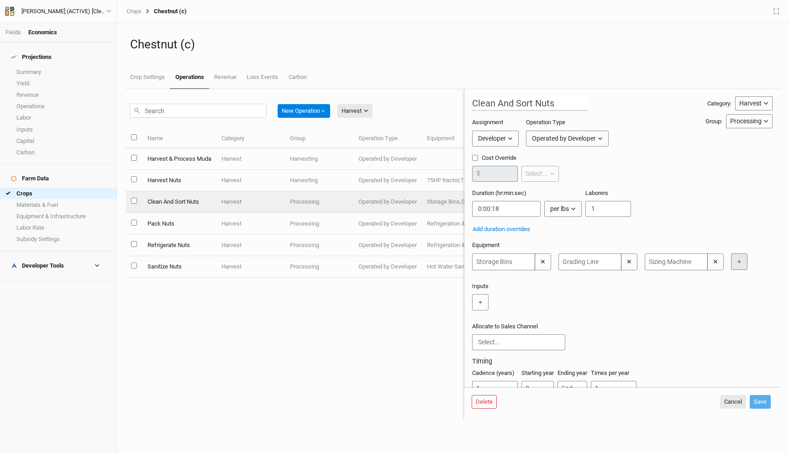
click at [740, 262] on button "＋" at bounding box center [739, 261] width 16 height 16
click at [738, 260] on input "text" at bounding box center [762, 261] width 63 height 17
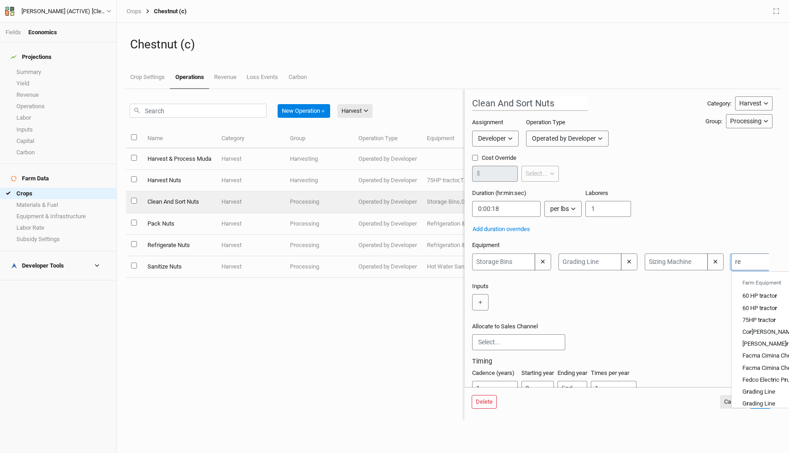
type input "ref"
type input "refrigeration"
click at [757, 307] on div "Ref rigeration & Processing Building" at bounding box center [787, 308] width 91 height 8
type input "Refrigeration & Processing Building"
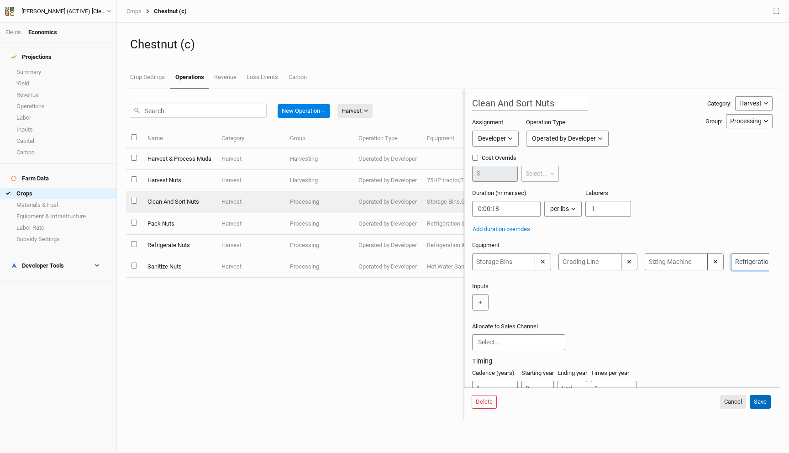
type input "Refrigeration & Processing Building"
click at [760, 404] on button "Save" at bounding box center [760, 402] width 21 height 14
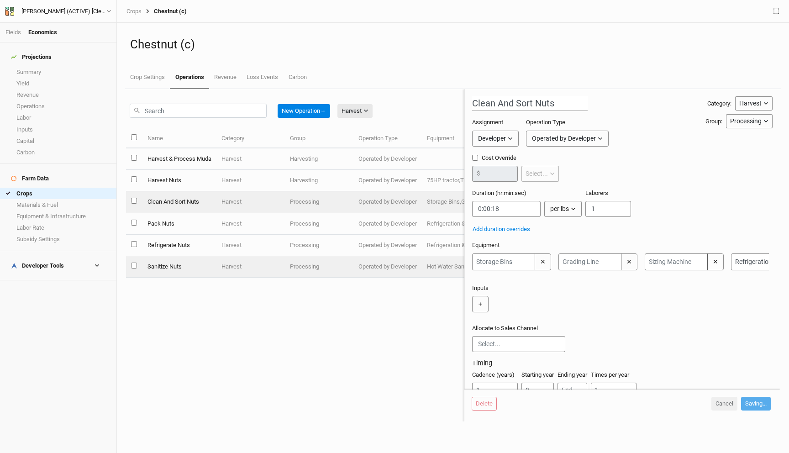
click at [253, 265] on td "Harvest" at bounding box center [250, 266] width 68 height 21
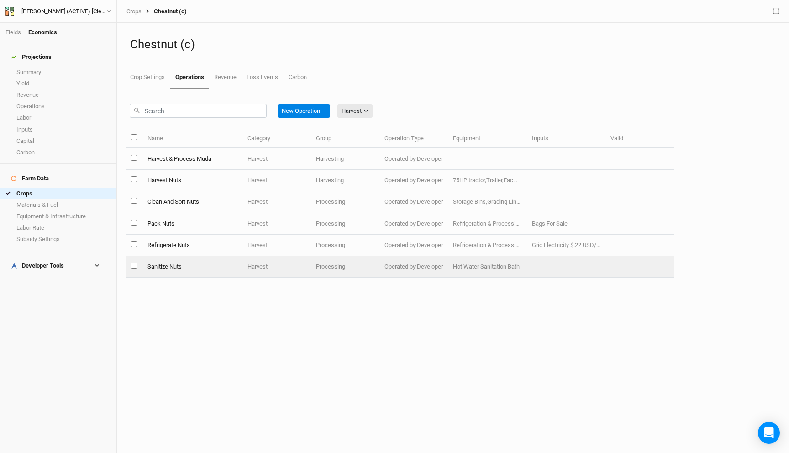
click at [253, 264] on td "Harvest" at bounding box center [276, 266] width 68 height 21
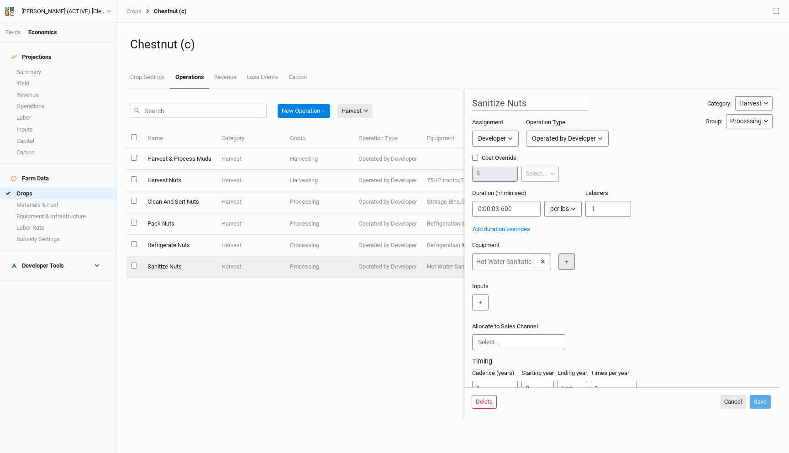
click at [568, 262] on button "＋" at bounding box center [566, 261] width 16 height 16
click at [577, 259] on input "text" at bounding box center [589, 261] width 63 height 17
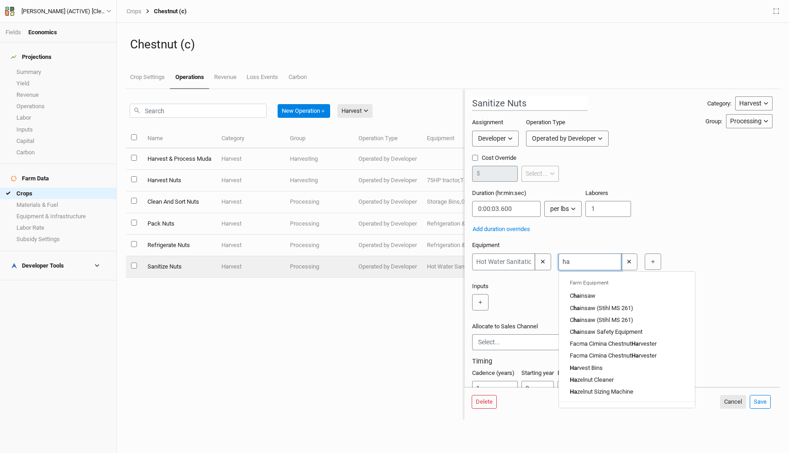
type input "h"
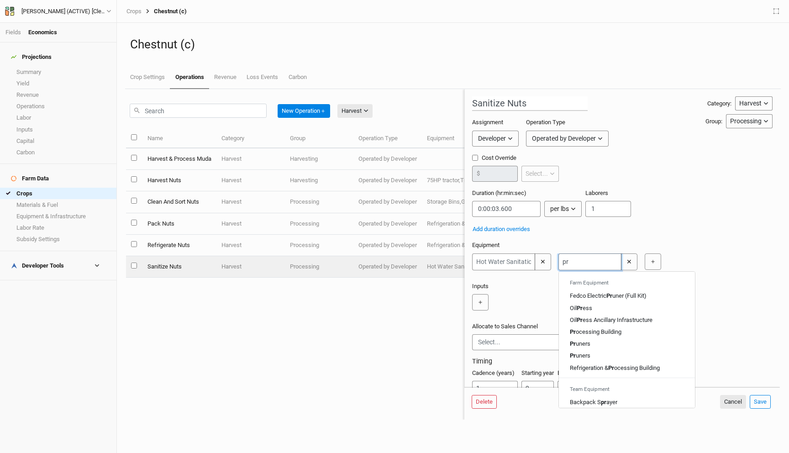
type input "pro"
type input "processing Building"
type input "prod"
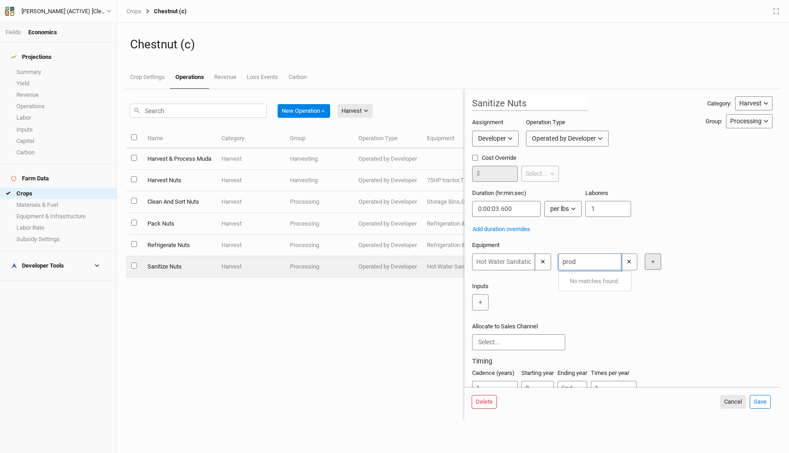
type input "pro"
type input "processing Building"
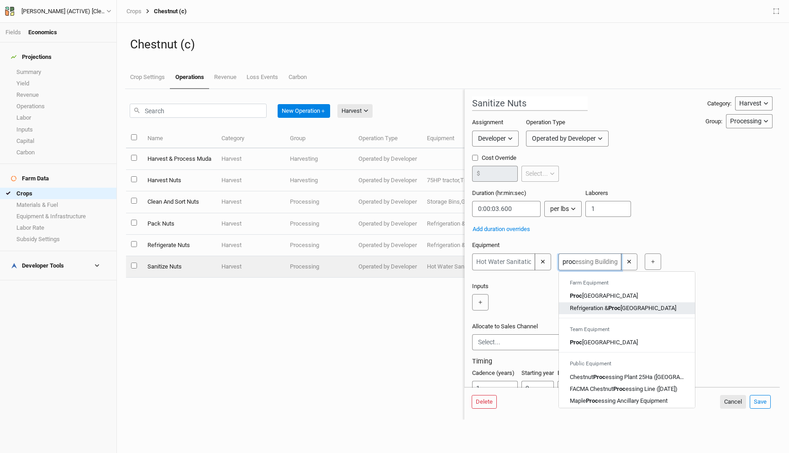
click at [642, 311] on div "Refrigeration & Proc essing Building" at bounding box center [623, 308] width 106 height 8
type input "Refrigeration & Processing Building"
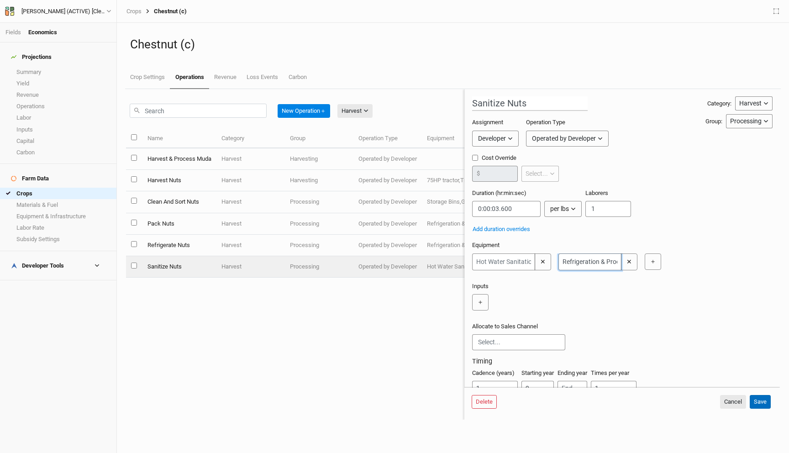
type input "Refrigeration & Processing Building"
click at [757, 402] on button "Save" at bounding box center [760, 402] width 21 height 14
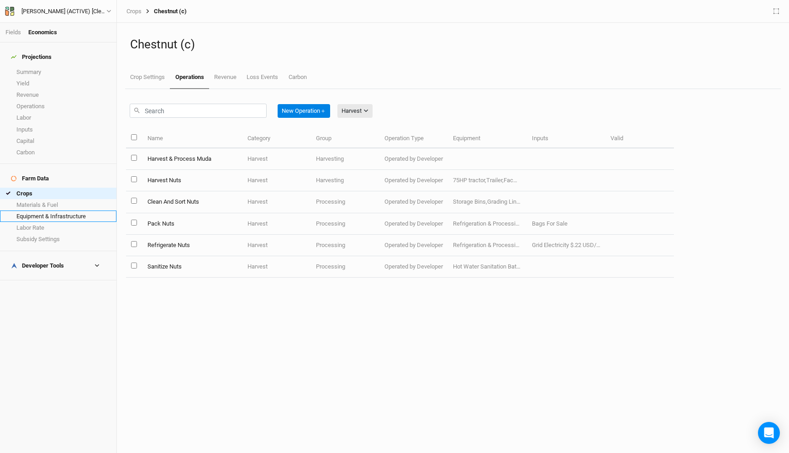
click at [70, 210] on link "Equipment & Infrastructure" at bounding box center [58, 215] width 116 height 11
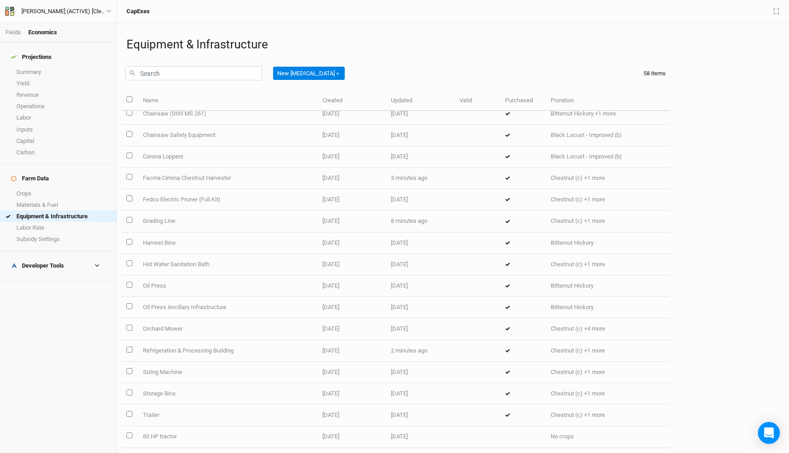
scroll to position [111, 0]
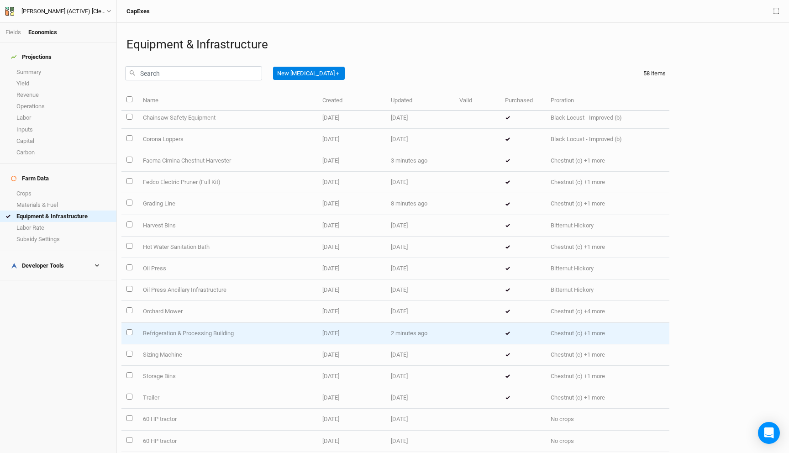
click at [188, 330] on td "Refrigeration & Processing Building" at bounding box center [226, 333] width 179 height 21
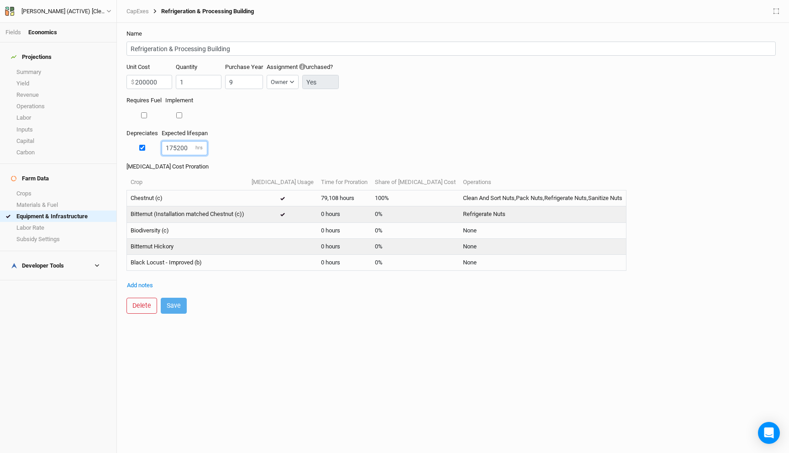
click at [175, 146] on input "175200" at bounding box center [185, 148] width 46 height 14
type input "80000"
click at [174, 307] on button "Save" at bounding box center [174, 306] width 26 height 16
click at [54, 199] on link "Materials & Fuel" at bounding box center [58, 204] width 116 height 11
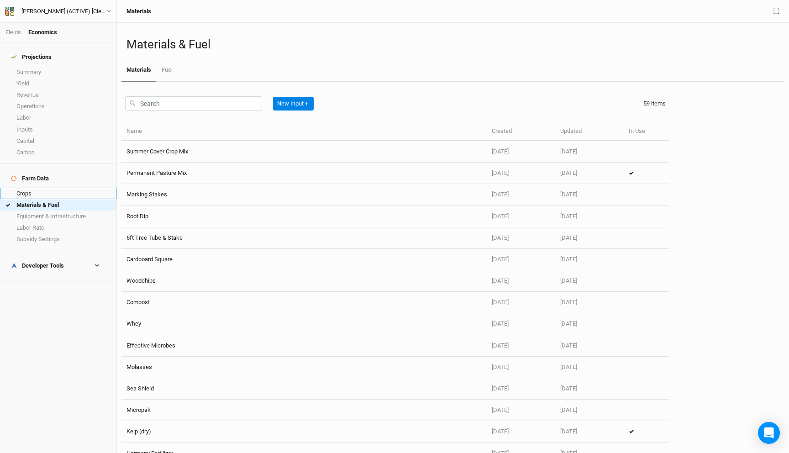
click at [32, 188] on link "Crops" at bounding box center [58, 193] width 116 height 11
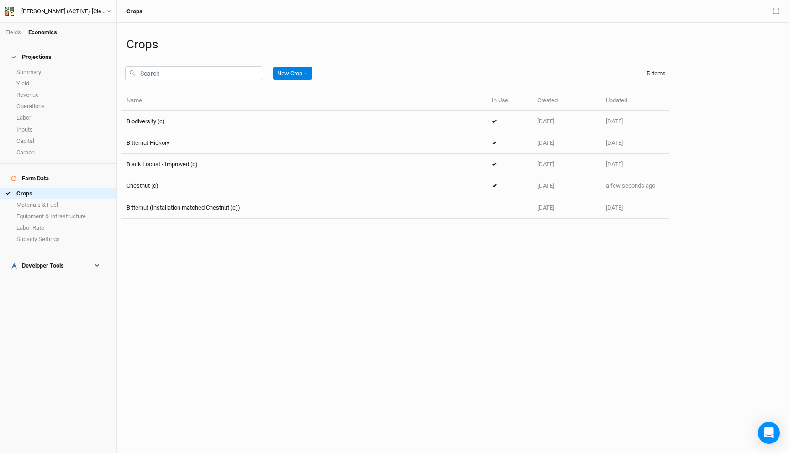
click at [52, 236] on div "Farm Data Crops Materials & Fuel Equipment & Infrastructure Labor Rate Subsidy …" at bounding box center [58, 207] width 116 height 87
click at [57, 262] on div "Developer Tools" at bounding box center [37, 265] width 53 height 7
click at [58, 286] on link "Operations Cost Basis" at bounding box center [58, 291] width 116 height 11
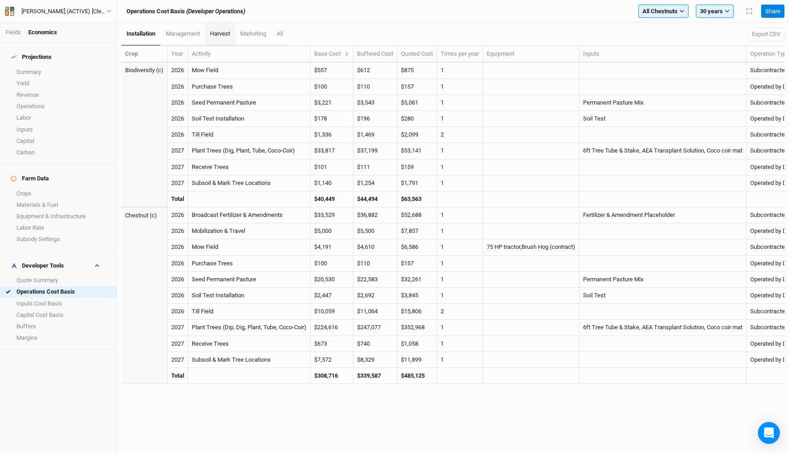
click at [224, 40] on link "harvest" at bounding box center [220, 34] width 30 height 23
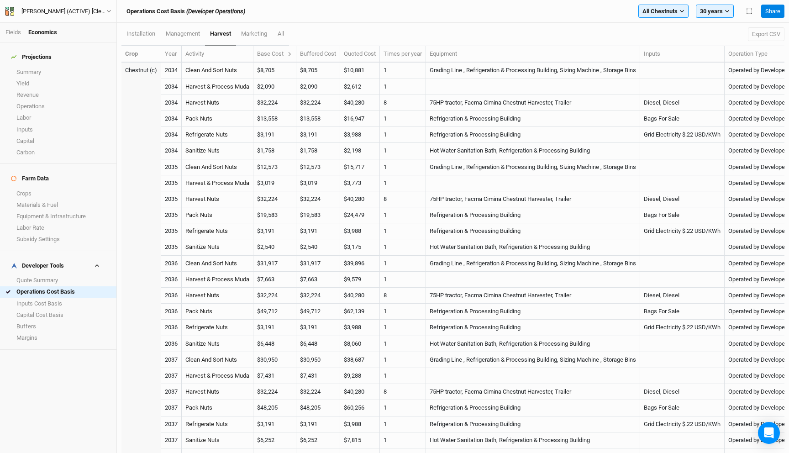
click at [285, 51] on div "Base Cost" at bounding box center [274, 54] width 35 height 8
click at [292, 52] on icon at bounding box center [289, 54] width 5 height 5
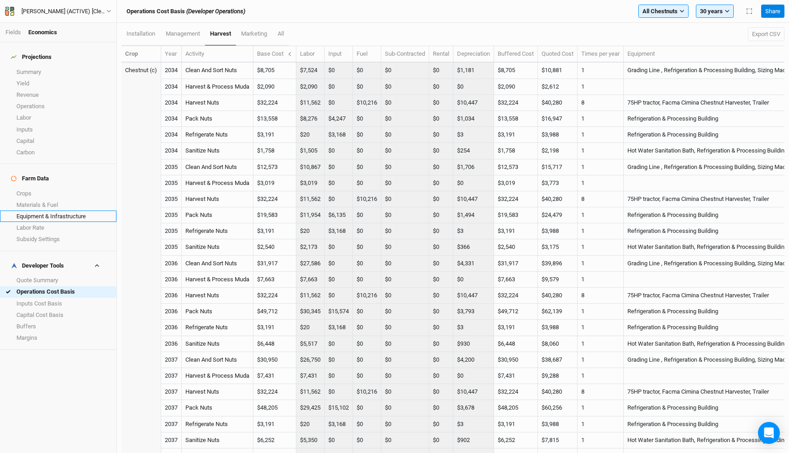
click at [39, 210] on link "Equipment & Infrastructure" at bounding box center [58, 215] width 116 height 11
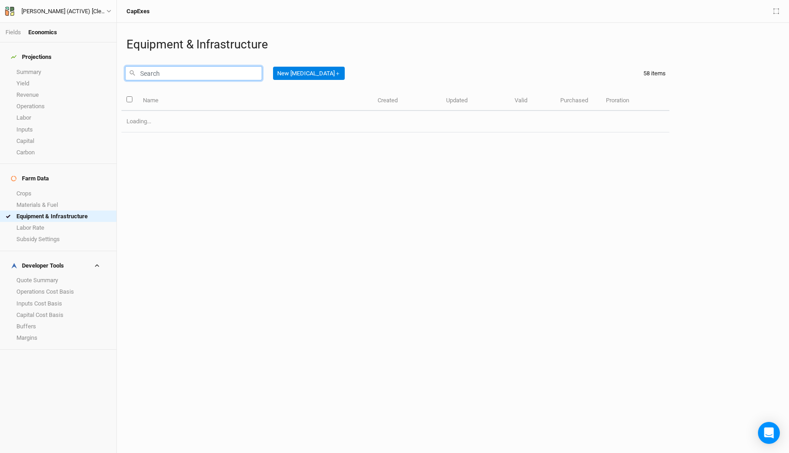
click at [157, 72] on input "text" at bounding box center [193, 73] width 137 height 14
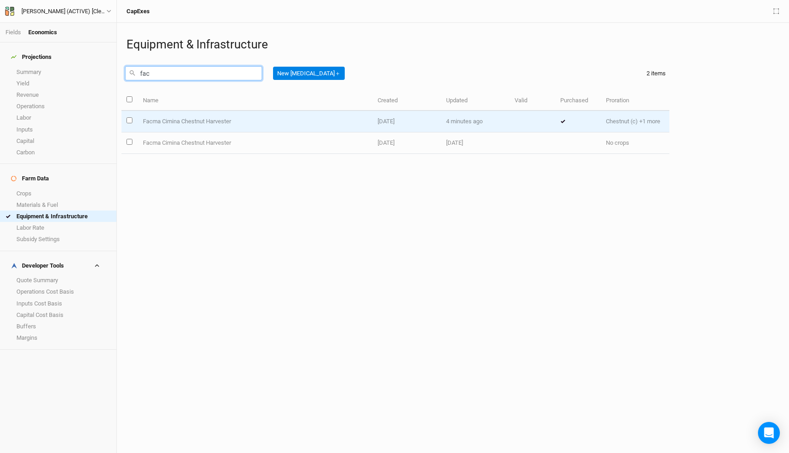
type input "fac"
click at [213, 117] on td "Facma Cimina Chestnut Harvester" at bounding box center [254, 121] width 235 height 21
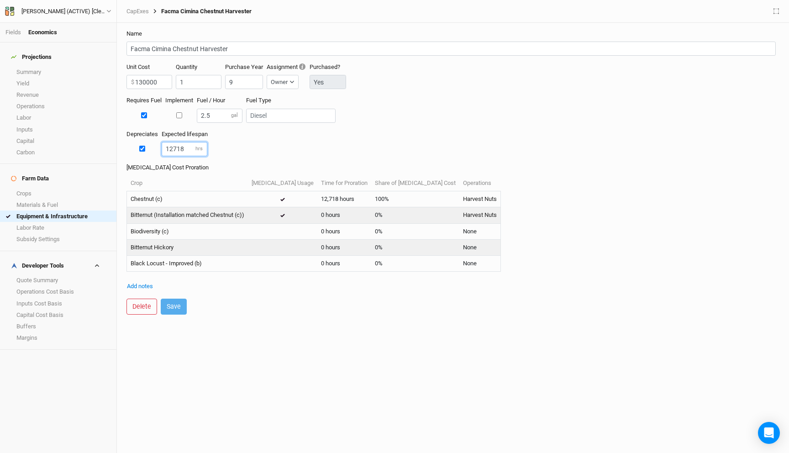
click at [179, 145] on input "12718" at bounding box center [185, 149] width 46 height 14
click at [144, 84] on input "130000" at bounding box center [149, 82] width 46 height 14
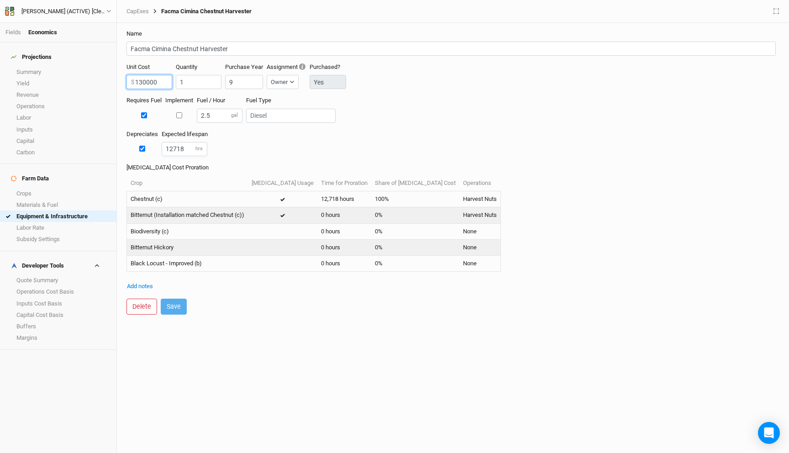
click at [144, 84] on input "130000" at bounding box center [149, 82] width 46 height 14
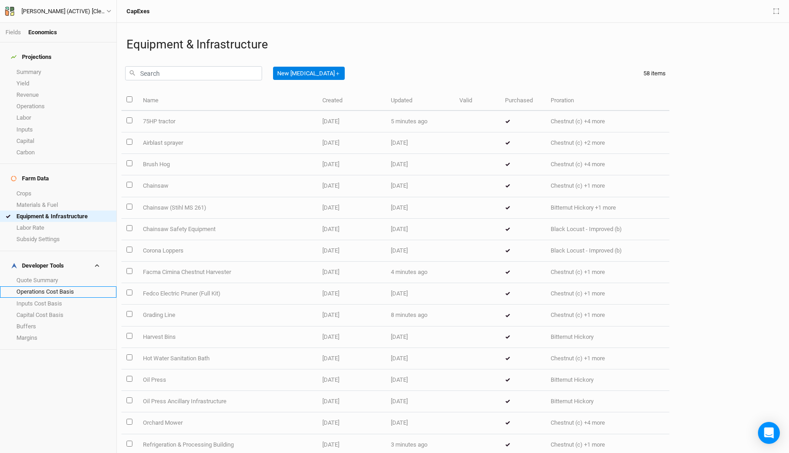
click at [49, 286] on link "Operations Cost Basis" at bounding box center [58, 291] width 116 height 11
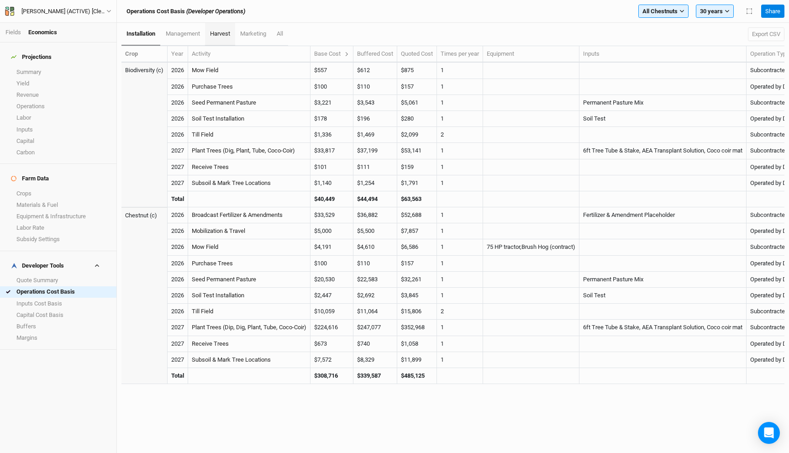
click at [230, 37] on link "harvest" at bounding box center [220, 34] width 30 height 23
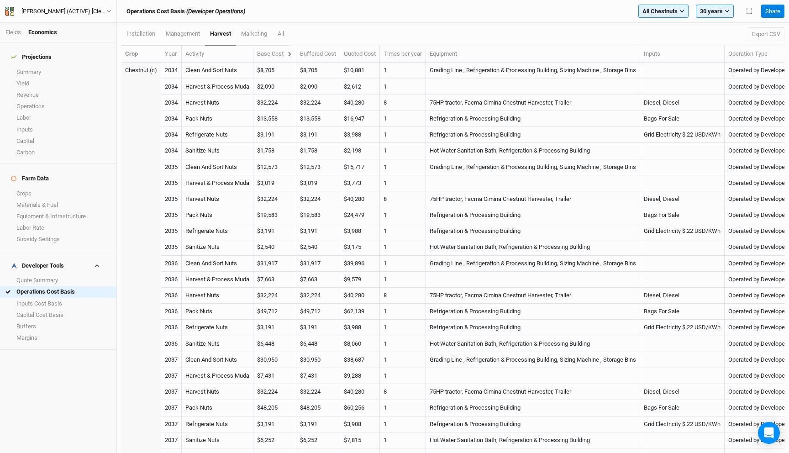
click at [291, 53] on icon at bounding box center [289, 54] width 3 height 4
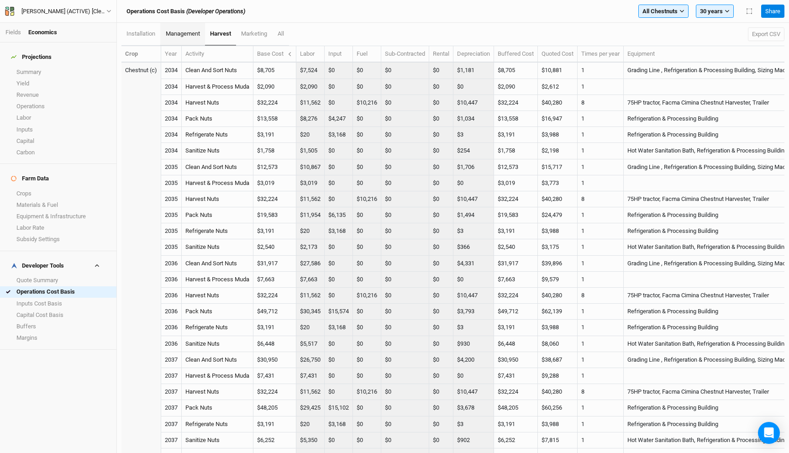
click at [188, 33] on span "management" at bounding box center [183, 33] width 34 height 7
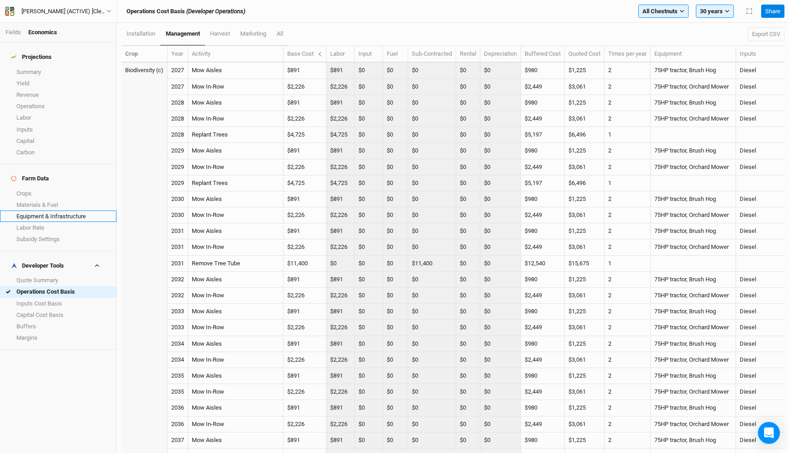
click at [46, 210] on link "Equipment & Infrastructure" at bounding box center [58, 215] width 116 height 11
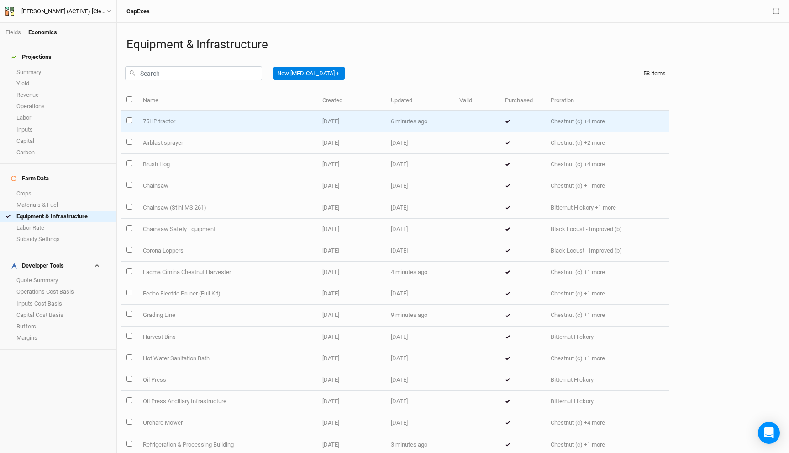
click at [202, 121] on td "75HP tractor" at bounding box center [226, 121] width 179 height 21
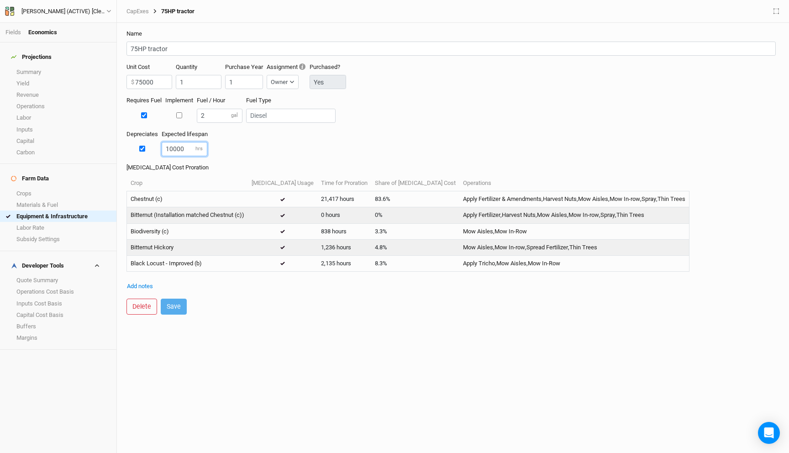
drag, startPoint x: 173, startPoint y: 149, endPoint x: 161, endPoint y: 148, distance: 11.4
click at [161, 148] on div "Depreciates Expected lifespan 10000 hrs" at bounding box center [452, 146] width 653 height 33
click at [257, 143] on div "Depreciates Expected lifespan 30000 hrs" at bounding box center [452, 146] width 653 height 33
click at [168, 149] on input "30000" at bounding box center [185, 149] width 46 height 14
type input "10000"
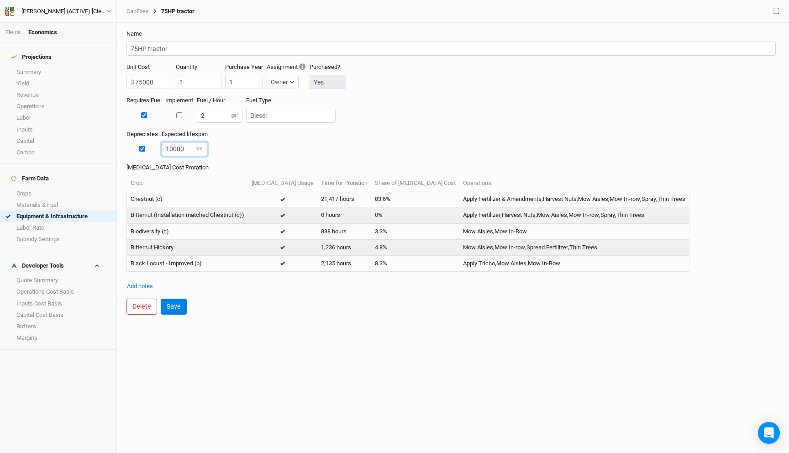
click at [252, 151] on div "Depreciates Expected lifespan 10000 hrs" at bounding box center [452, 146] width 653 height 33
click at [172, 306] on button "Save" at bounding box center [174, 307] width 26 height 16
click at [63, 210] on link "Equipment & Infrastructure" at bounding box center [58, 215] width 116 height 11
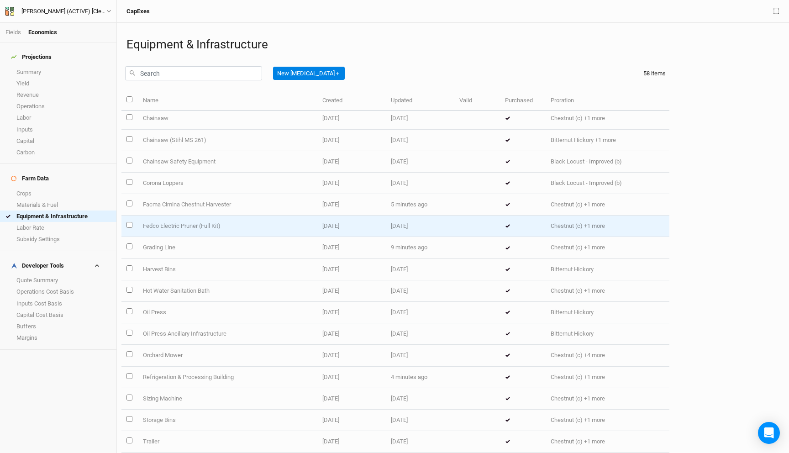
scroll to position [83, 0]
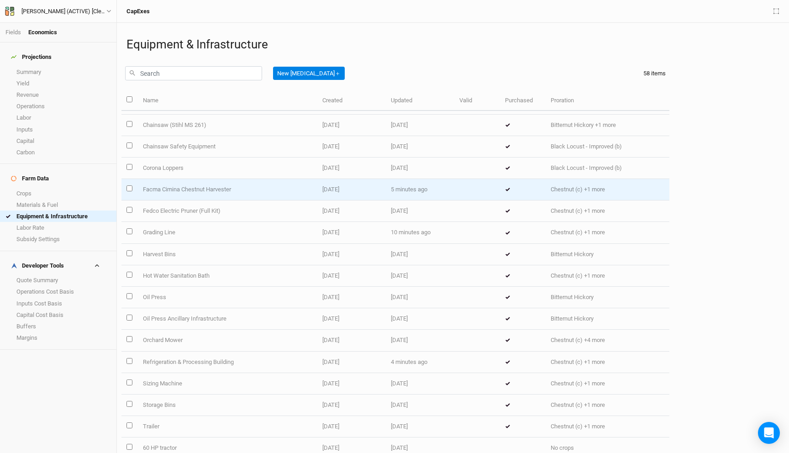
click at [266, 192] on td "Facma Cimina Chestnut Harvester" at bounding box center [226, 189] width 179 height 21
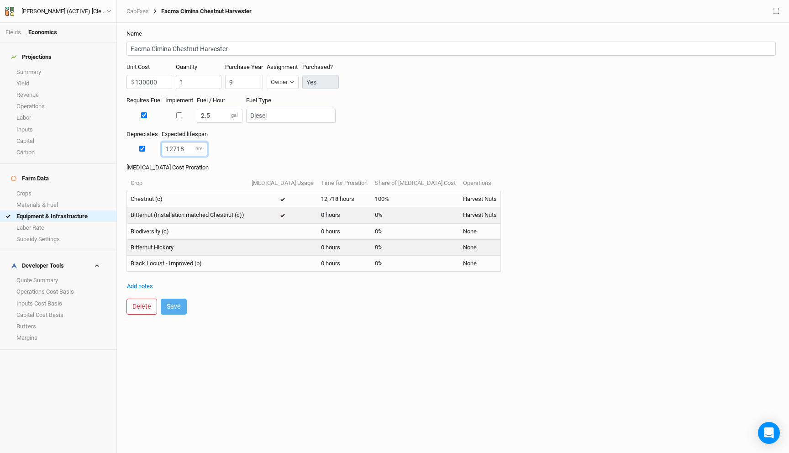
click at [173, 147] on input "12718" at bounding box center [185, 149] width 46 height 14
drag, startPoint x: 170, startPoint y: 149, endPoint x: 194, endPoint y: 147, distance: 23.3
click at [194, 147] on input "12718" at bounding box center [185, 149] width 46 height 14
click at [237, 158] on div "Depreciates Expected lifespan 12718 hrs" at bounding box center [452, 146] width 653 height 33
click at [48, 210] on link "Equipment & Infrastructure" at bounding box center [58, 215] width 116 height 11
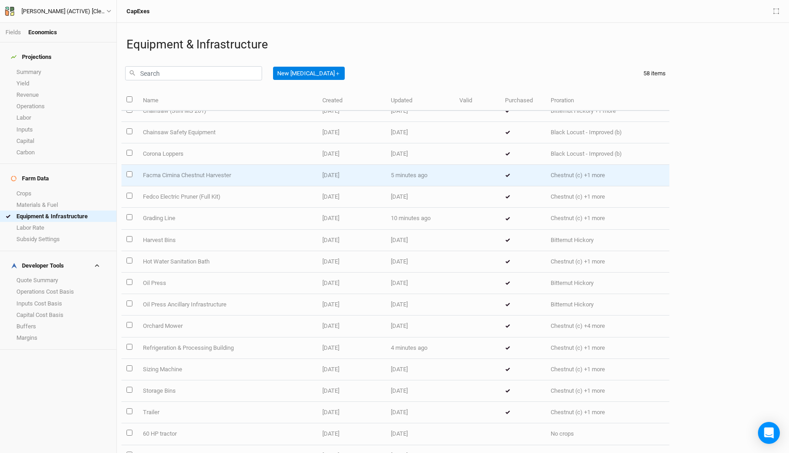
scroll to position [116, 0]
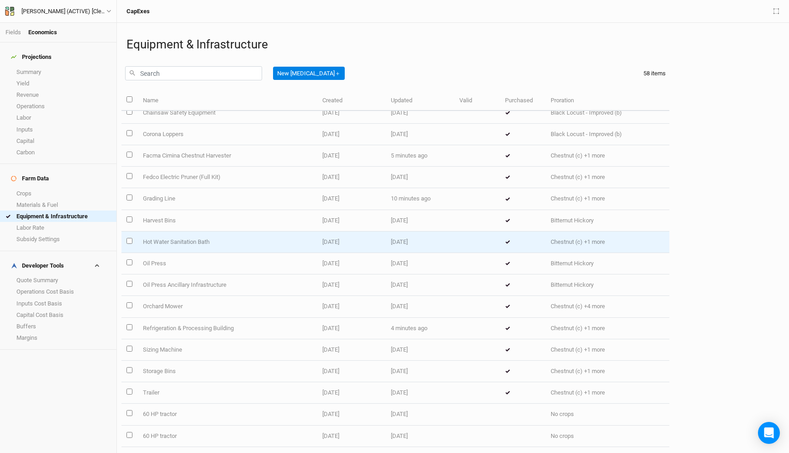
click at [199, 243] on td "Hot Water Sanitation Bath" at bounding box center [226, 241] width 179 height 21
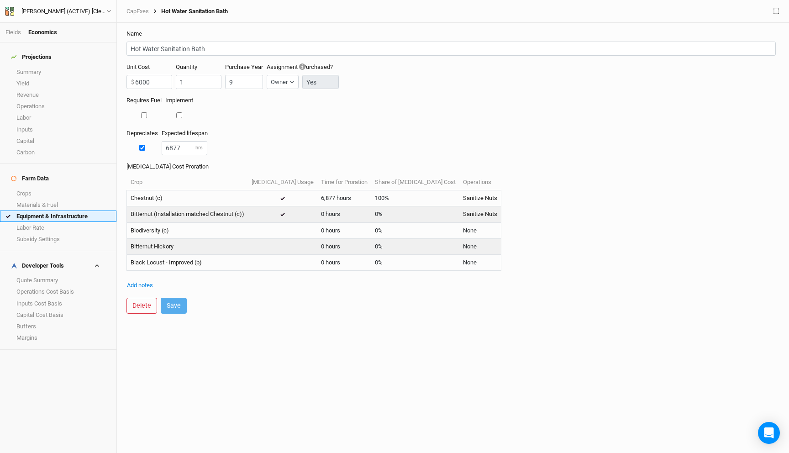
click at [68, 210] on link "Equipment & Infrastructure" at bounding box center [58, 215] width 116 height 11
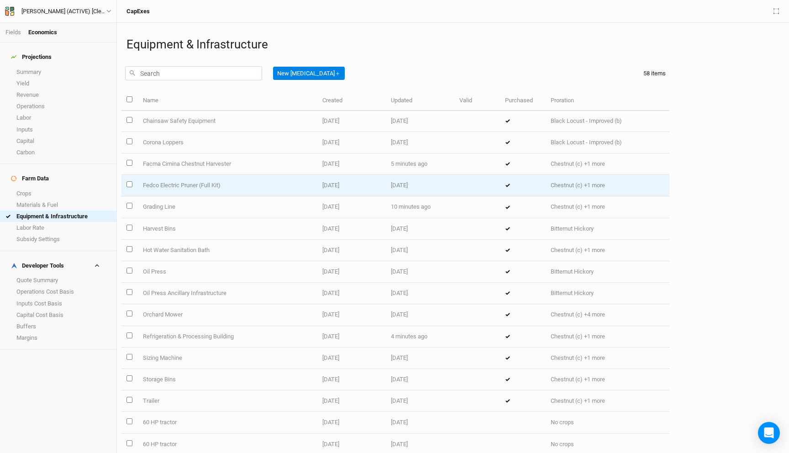
scroll to position [115, 0]
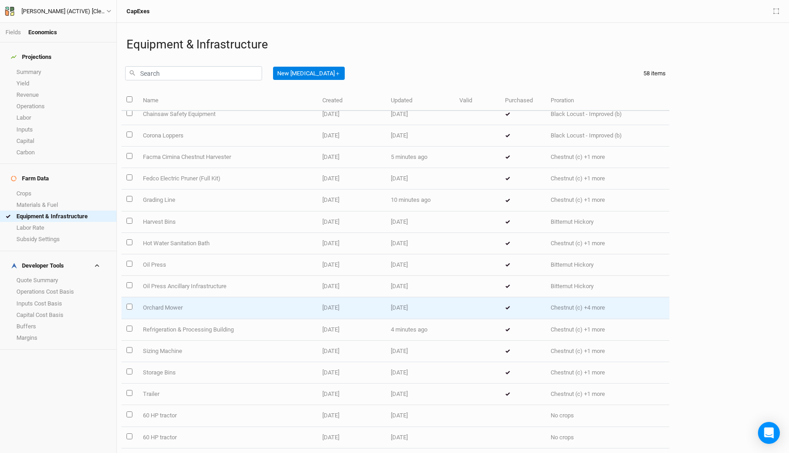
click at [283, 314] on td "Orchard Mower" at bounding box center [226, 307] width 179 height 21
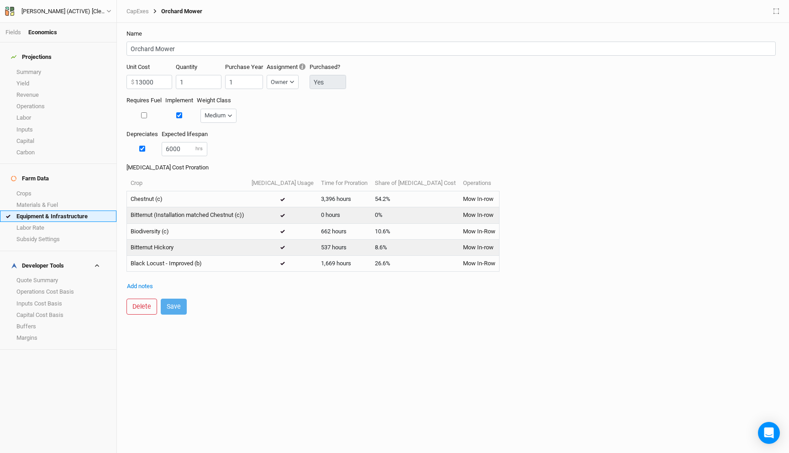
click at [67, 210] on link "Equipment & Infrastructure" at bounding box center [58, 215] width 116 height 11
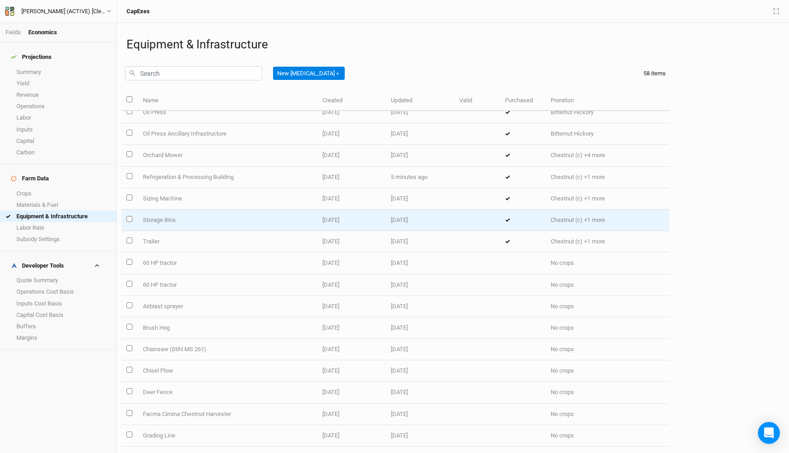
scroll to position [263, 0]
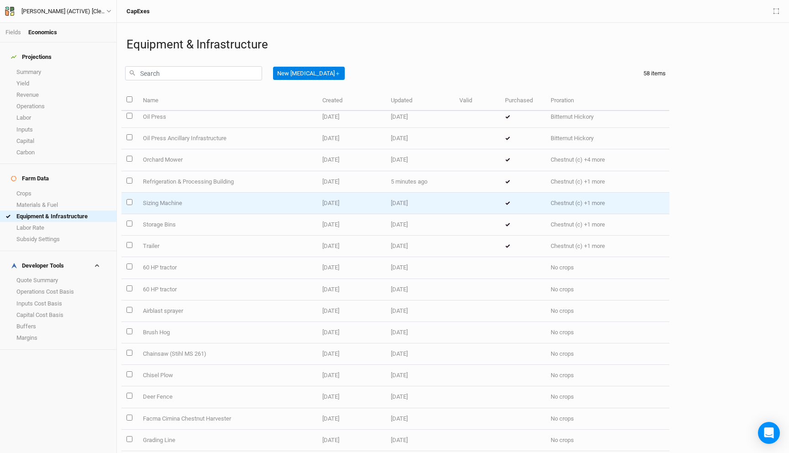
click at [226, 205] on td "Sizing Machine" at bounding box center [226, 203] width 179 height 21
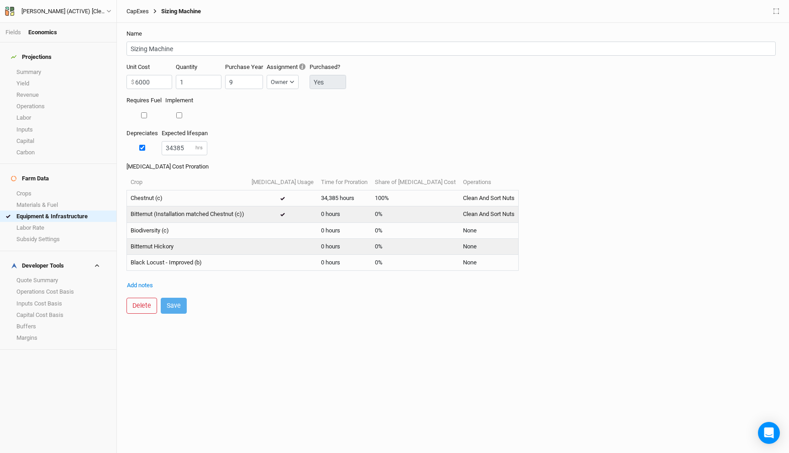
click at [141, 10] on link "CapExes" at bounding box center [137, 11] width 22 height 7
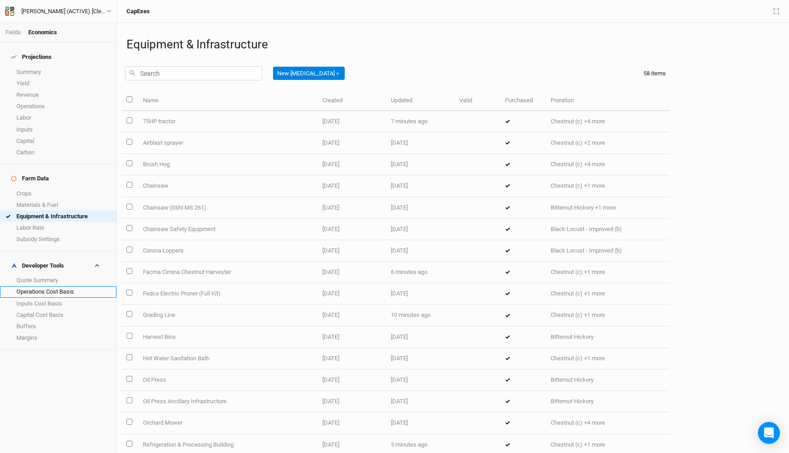
click at [71, 286] on link "Operations Cost Basis" at bounding box center [58, 291] width 116 height 11
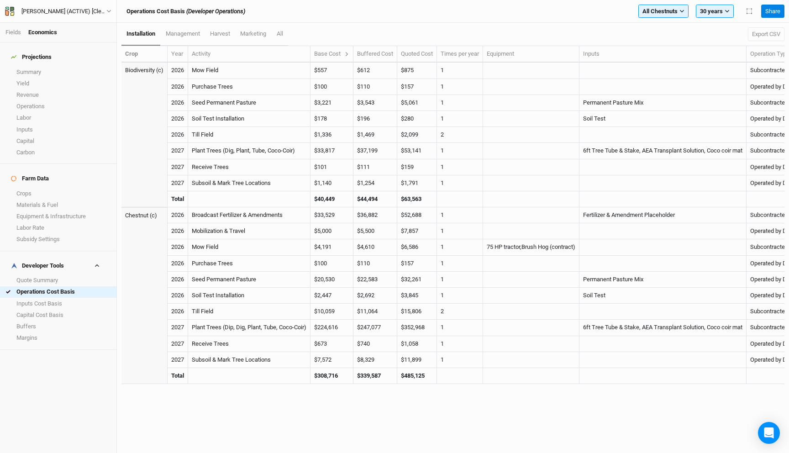
click at [225, 55] on th "Activity" at bounding box center [249, 54] width 122 height 16
click at [349, 54] on icon at bounding box center [346, 54] width 5 height 5
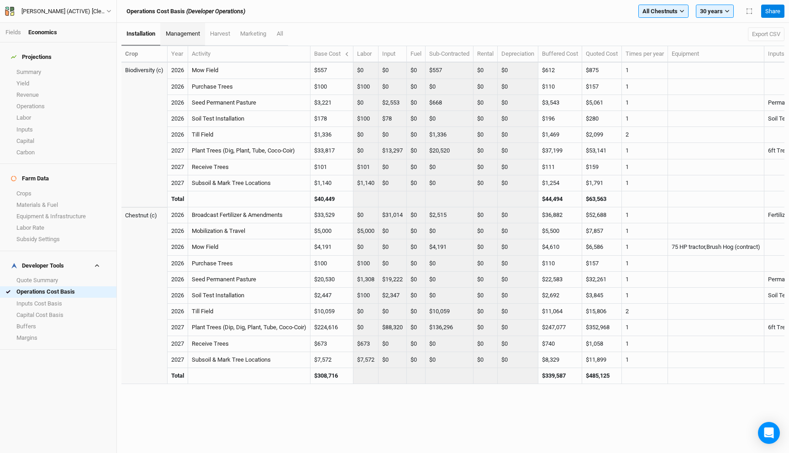
click at [194, 40] on link "management" at bounding box center [182, 34] width 44 height 23
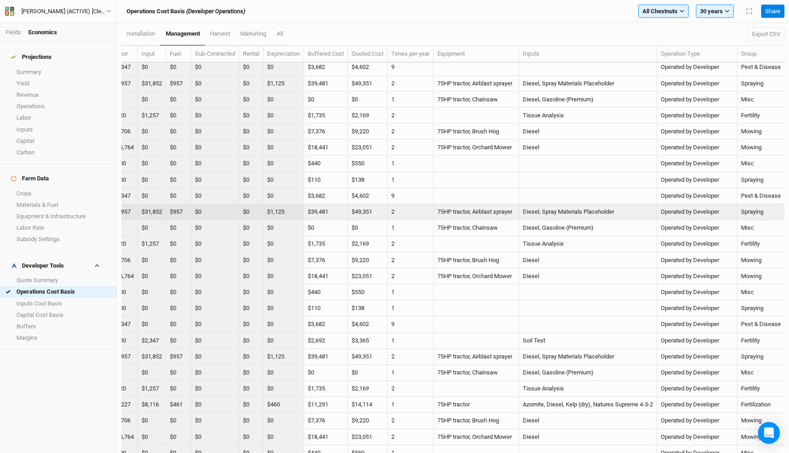
scroll to position [3939, 0]
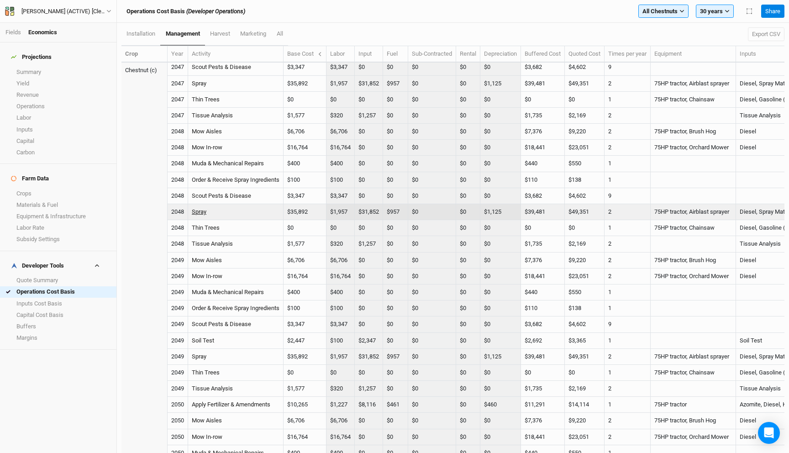
click at [203, 212] on link "Spray" at bounding box center [199, 211] width 15 height 7
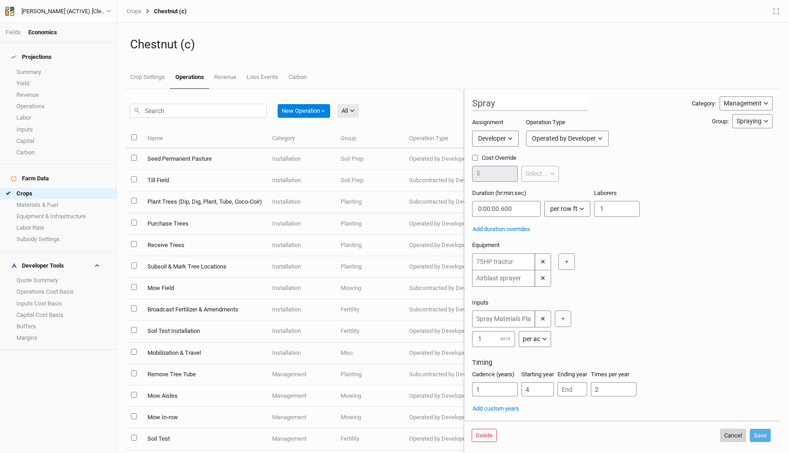
click at [727, 433] on button "Cancel" at bounding box center [733, 436] width 26 height 14
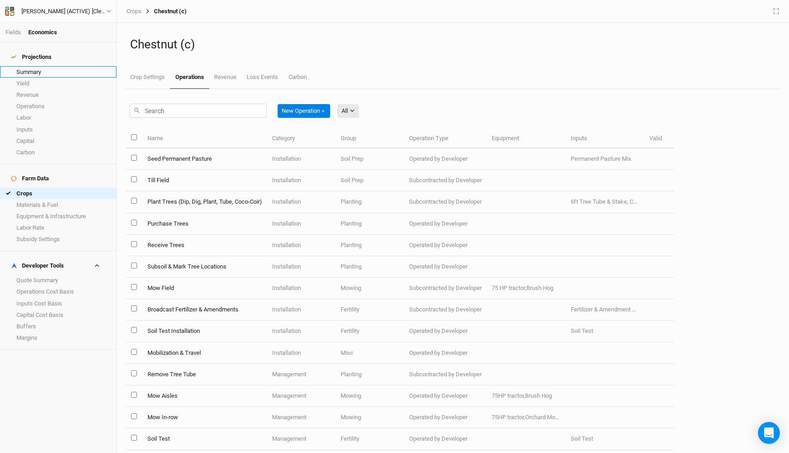
click at [44, 66] on link "Summary" at bounding box center [58, 71] width 116 height 11
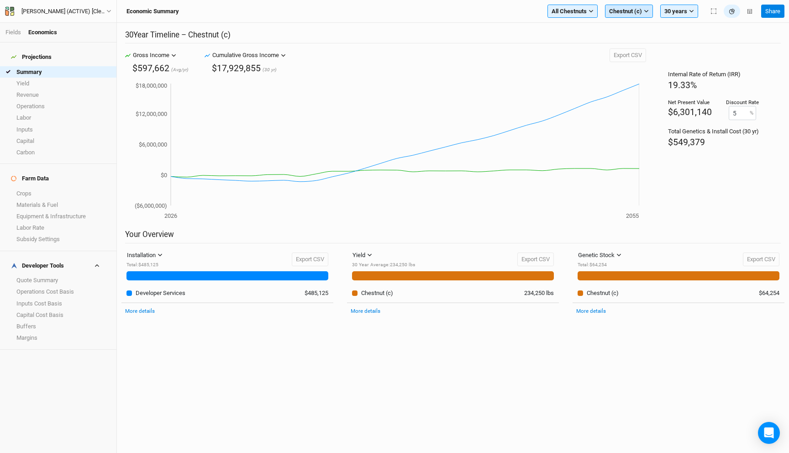
click at [643, 17] on button "Chestnut (c)" at bounding box center [629, 12] width 48 height 14
click at [637, 73] on button "Show all crops" at bounding box center [641, 74] width 72 height 12
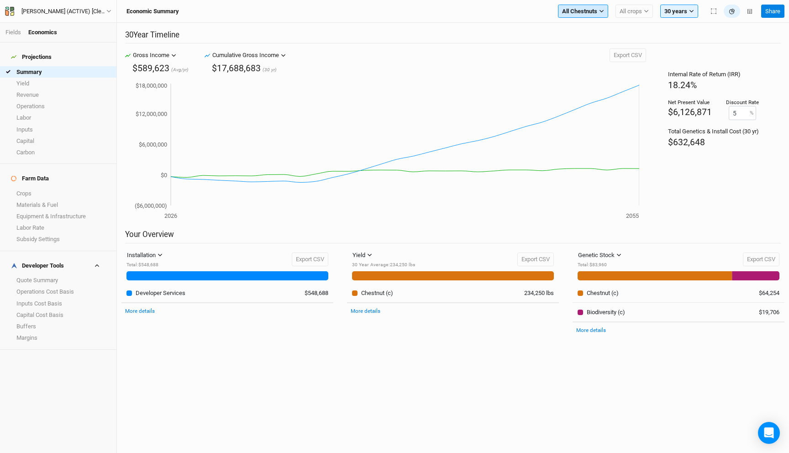
click at [581, 16] on button "All Chestnuts" at bounding box center [583, 12] width 50 height 14
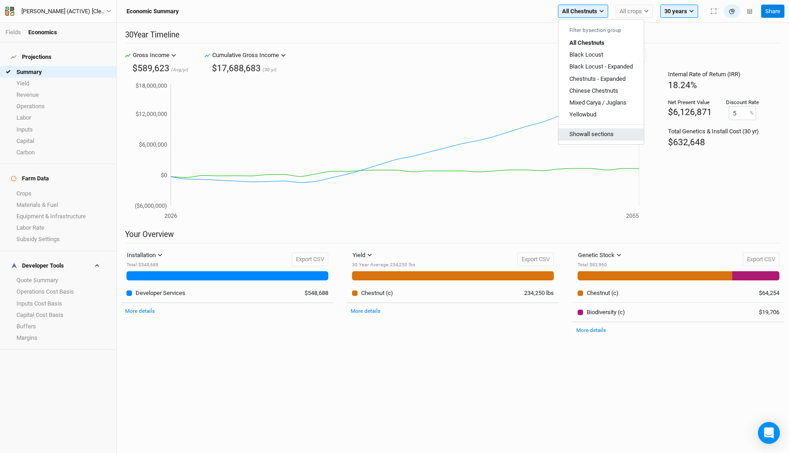
click at [585, 138] on button "Show all sections" at bounding box center [600, 134] width 85 height 12
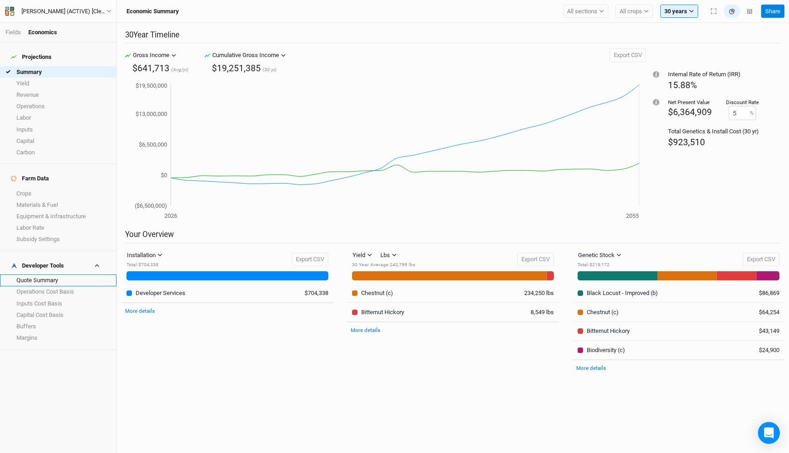
click at [44, 274] on link "Quote Summary" at bounding box center [58, 279] width 116 height 11
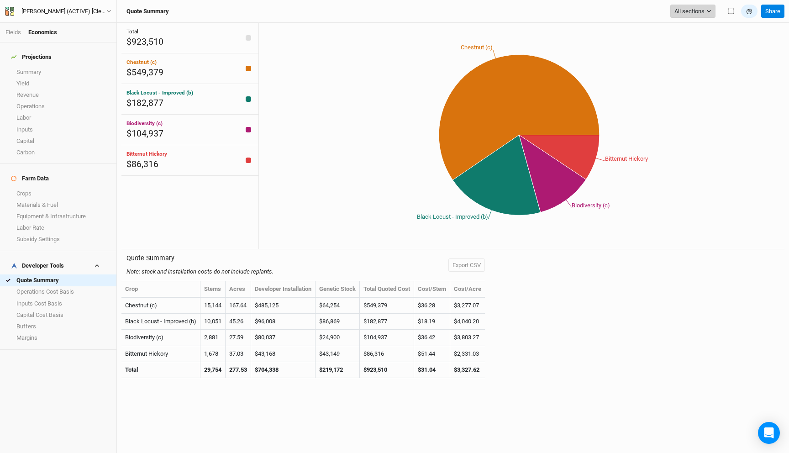
click at [683, 16] on button "All sections" at bounding box center [692, 12] width 45 height 14
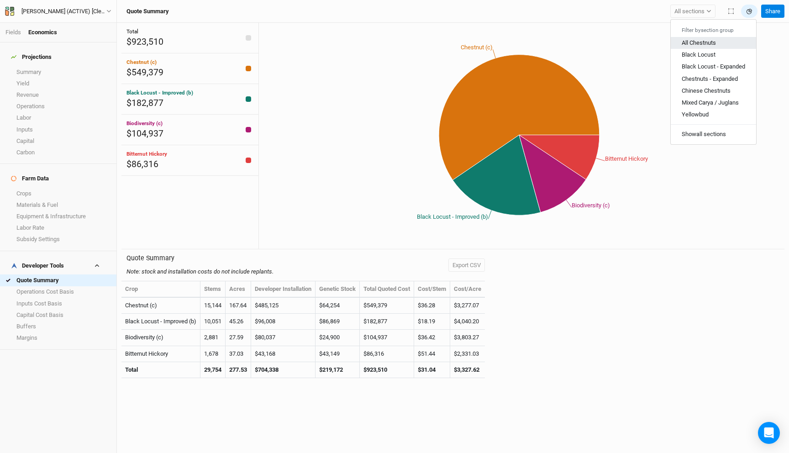
click at [703, 44] on span "All Chestnuts" at bounding box center [699, 42] width 34 height 7
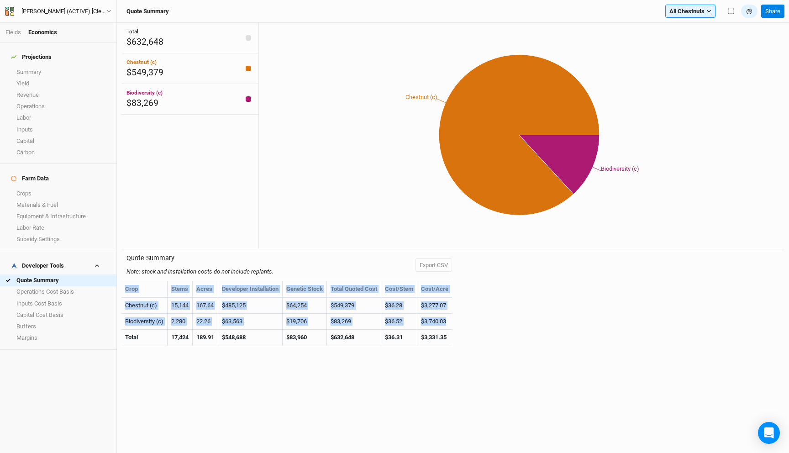
drag, startPoint x: 456, startPoint y: 323, endPoint x: 121, endPoint y: 304, distance: 335.6
click at [121, 304] on div "Total $632,648 Chestnut (c) $549,379 Biodiversity (c) $83,269 Chestnut (c) Biod…" at bounding box center [453, 238] width 672 height 430
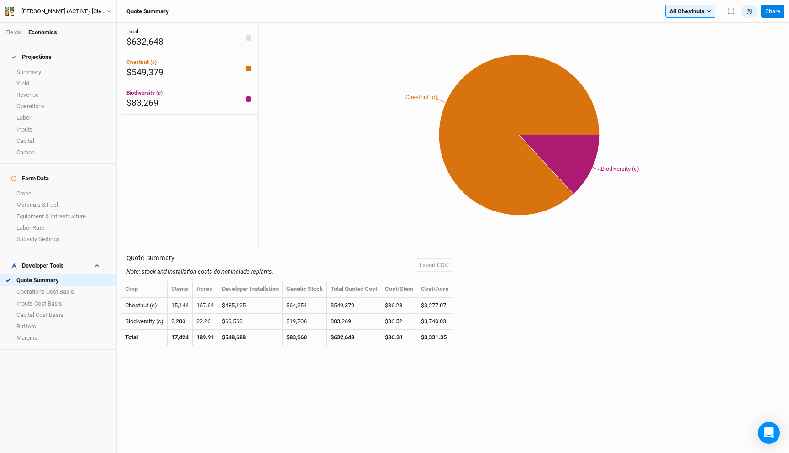
click at [128, 304] on td "Chestnut (c)" at bounding box center [144, 306] width 46 height 16
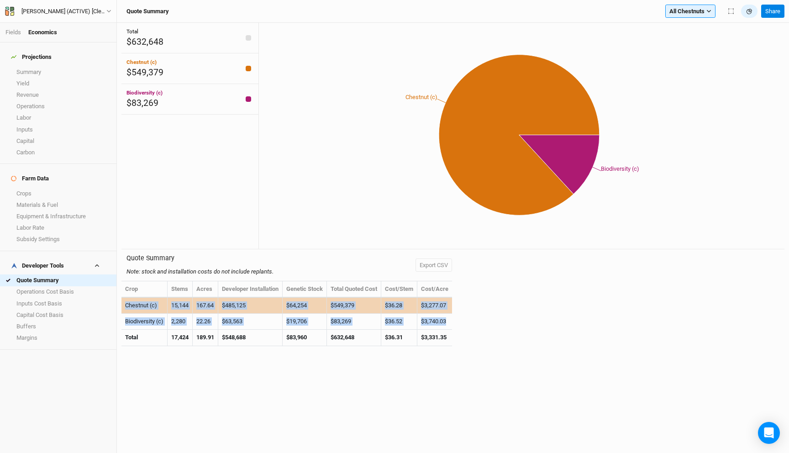
drag, startPoint x: 454, startPoint y: 320, endPoint x: 124, endPoint y: 307, distance: 330.8
click at [124, 307] on tbody "Chestnut (c) 15,144 167.64 $485,125 $64,254 $549,379 $36.28 $3,277.07 Biodivers…" at bounding box center [286, 322] width 330 height 48
copy tbody "Chestnut (c) 15,144 167.64 $485,125 $64,254 $549,379 $36.28 $3,277.07 Biodivers…"
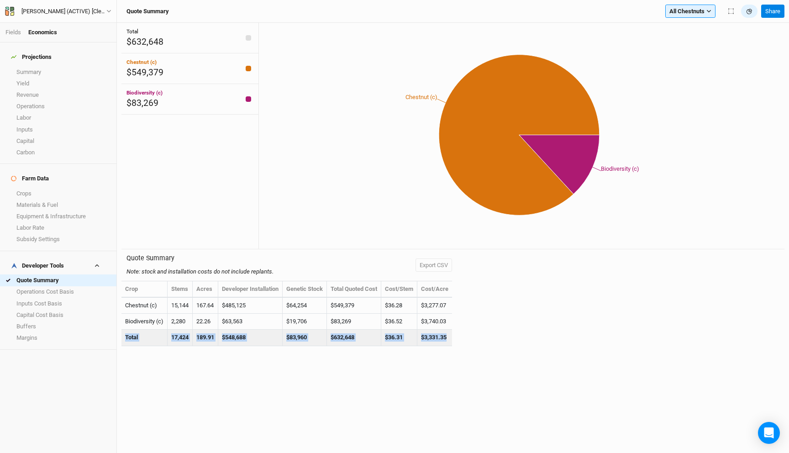
drag, startPoint x: 454, startPoint y: 338, endPoint x: 123, endPoint y: 338, distance: 331.4
click at [123, 338] on tr "Total 17,424 189.91 $548,688 $83,960 $632,648 $36.31 $3,331.35" at bounding box center [286, 338] width 330 height 16
copy tr "Total 17,424 189.91 $548,688 $83,960 $632,648 $36.31 $3,331.35"
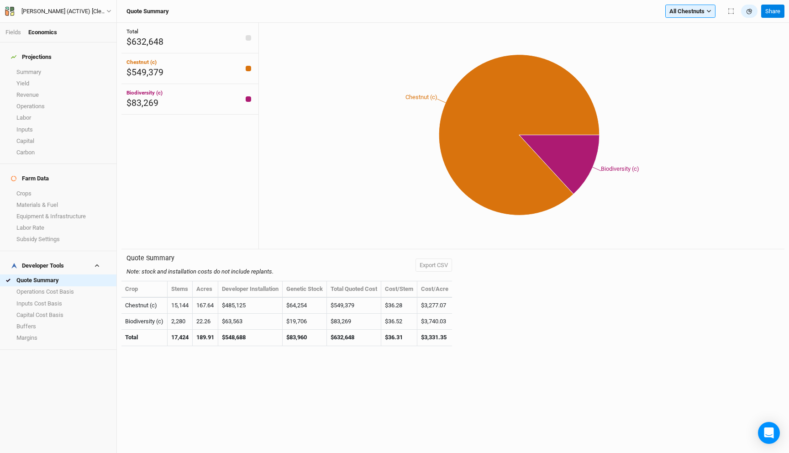
click at [333, 245] on div "Chestnut (c) Biodiversity (c)" at bounding box center [521, 136] width 526 height 226
click at [682, 8] on span "All Chestnuts" at bounding box center [686, 11] width 35 height 9
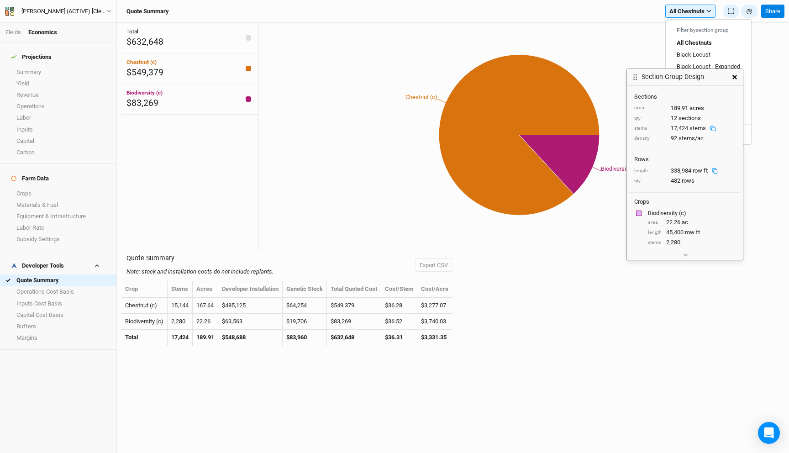
click at [732, 72] on button "button" at bounding box center [734, 77] width 16 height 16
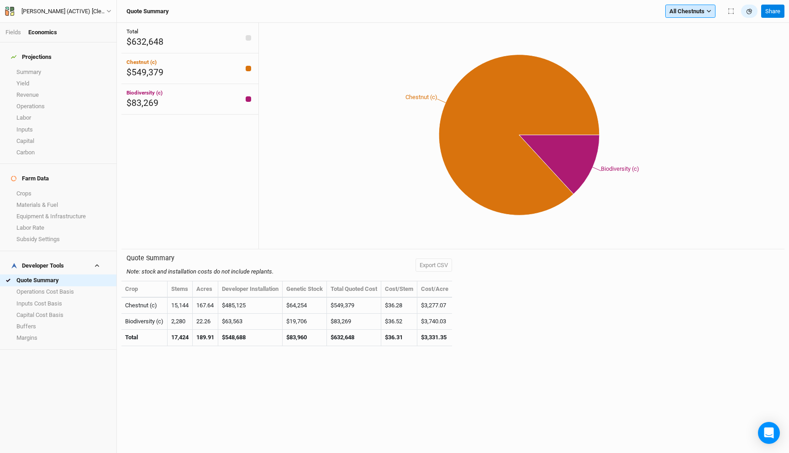
click at [699, 5] on button "All Chestnuts" at bounding box center [690, 12] width 50 height 14
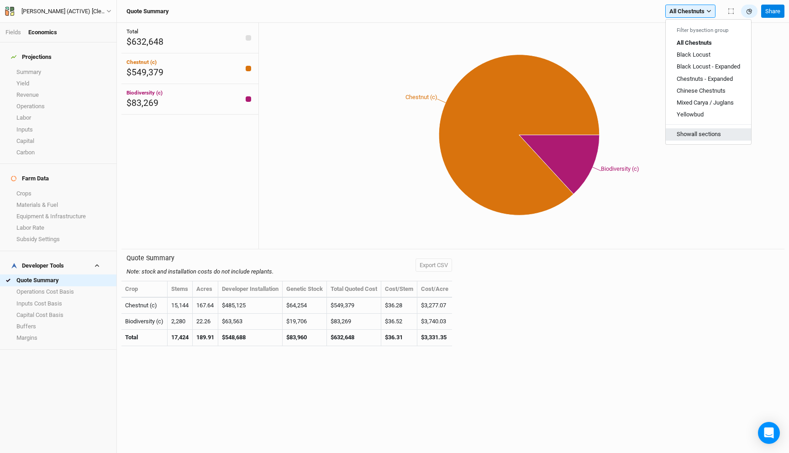
click at [716, 136] on button "Show all sections" at bounding box center [708, 134] width 85 height 12
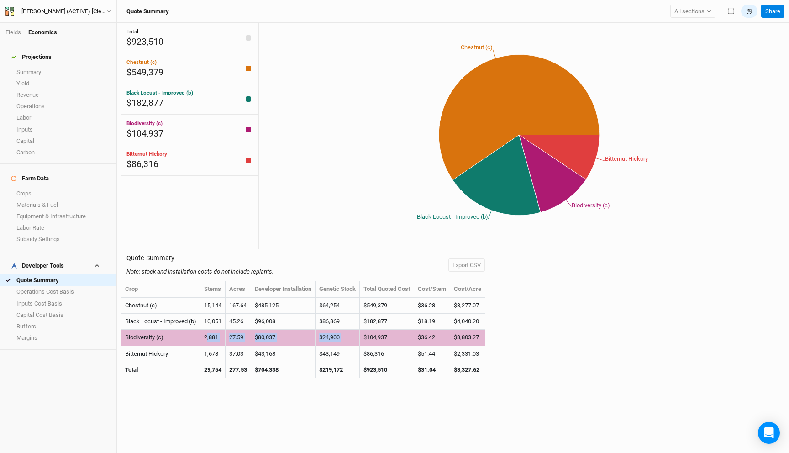
drag, startPoint x: 207, startPoint y: 336, endPoint x: 386, endPoint y: 331, distance: 178.5
click at [386, 330] on tr "Biodiversity (c) 2,881 27.59 $80,037 $24,900 $104,937 $36.42 $3,803.27" at bounding box center [302, 338] width 363 height 16
click at [386, 331] on td "$104,937" at bounding box center [387, 338] width 54 height 16
click at [383, 341] on td "$104,937" at bounding box center [387, 338] width 54 height 16
drag, startPoint x: 488, startPoint y: 337, endPoint x: 124, endPoint y: 337, distance: 363.4
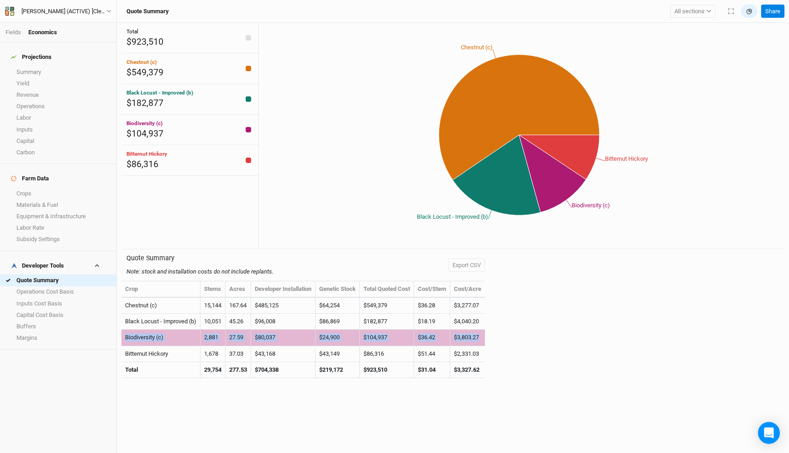
click at [124, 337] on tr "Biodiversity (c) 2,881 27.59 $80,037 $24,900 $104,937 $36.42 $3,803.27" at bounding box center [302, 338] width 363 height 16
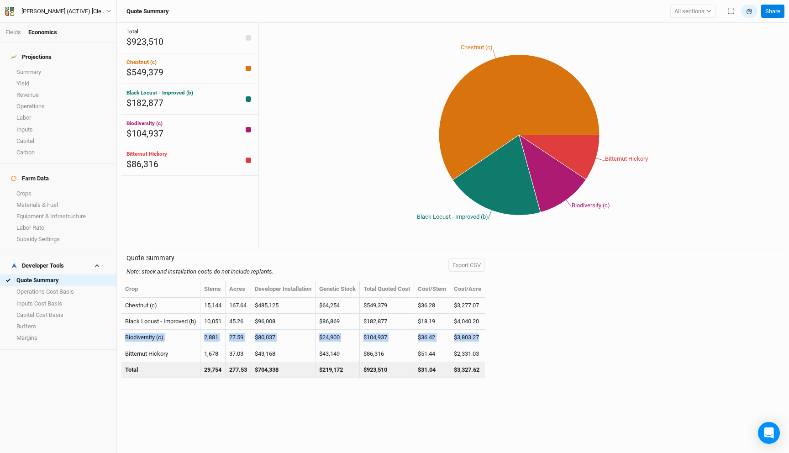
copy tr "Biodiversity (c) 2,881 27.59 $80,037 $24,900 $104,937 $36.42 $3,803.27"
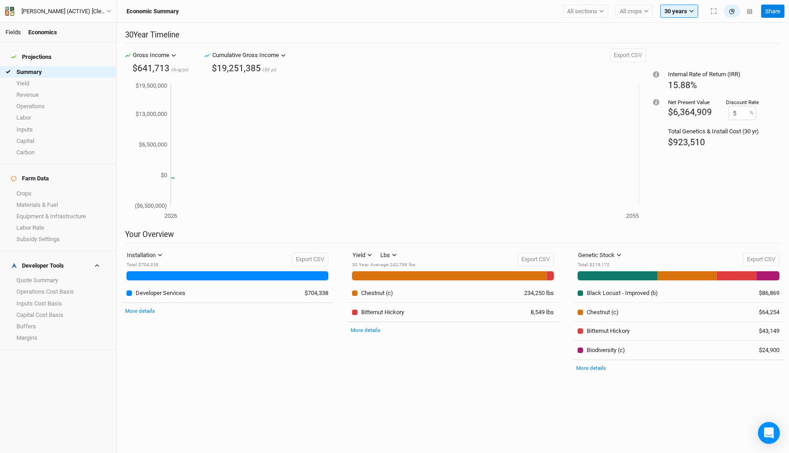
click at [14, 34] on link "Fields" at bounding box center [13, 32] width 16 height 7
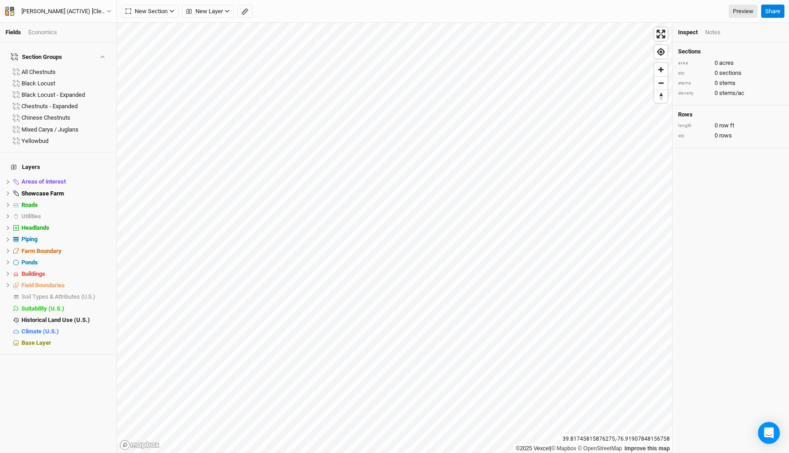
click at [44, 31] on div "Economics" at bounding box center [42, 32] width 29 height 8
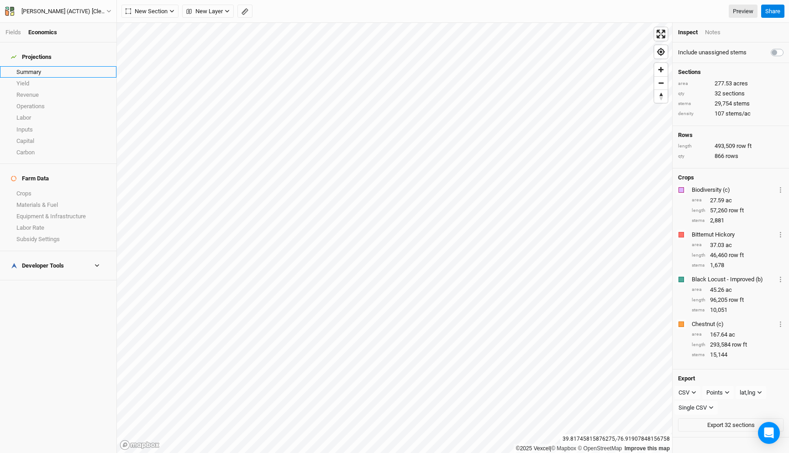
click at [39, 66] on link "Summary" at bounding box center [58, 71] width 116 height 11
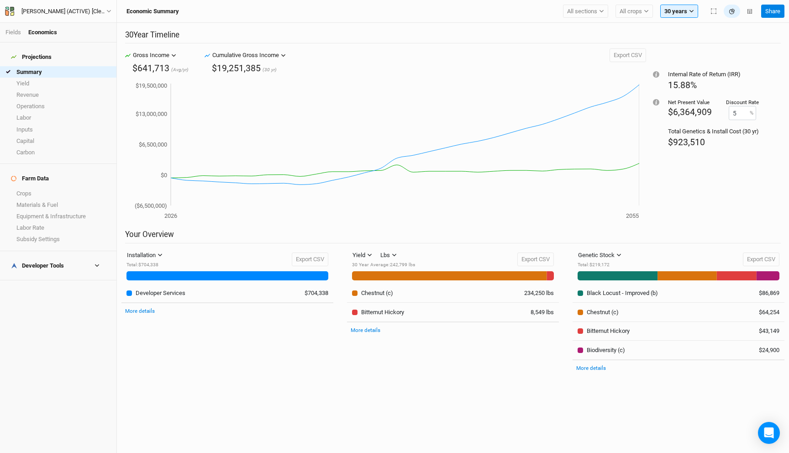
click at [43, 262] on div "Developer Tools" at bounding box center [37, 265] width 53 height 7
click at [53, 274] on link "Quote Summary" at bounding box center [58, 279] width 116 height 11
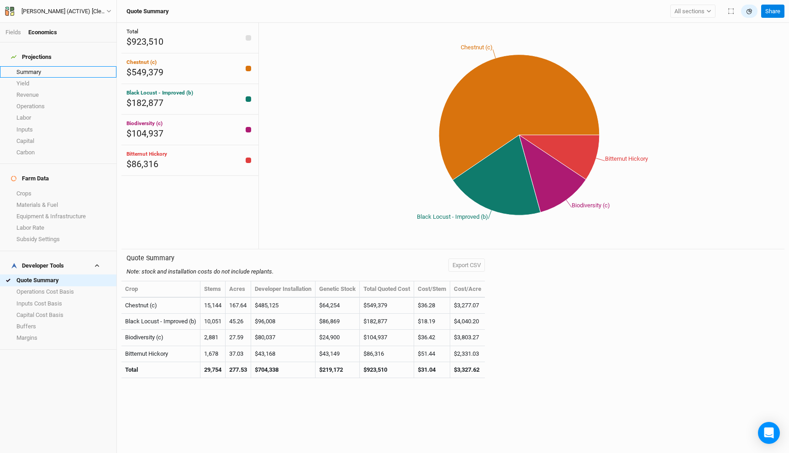
click at [27, 66] on link "Summary" at bounding box center [58, 71] width 116 height 11
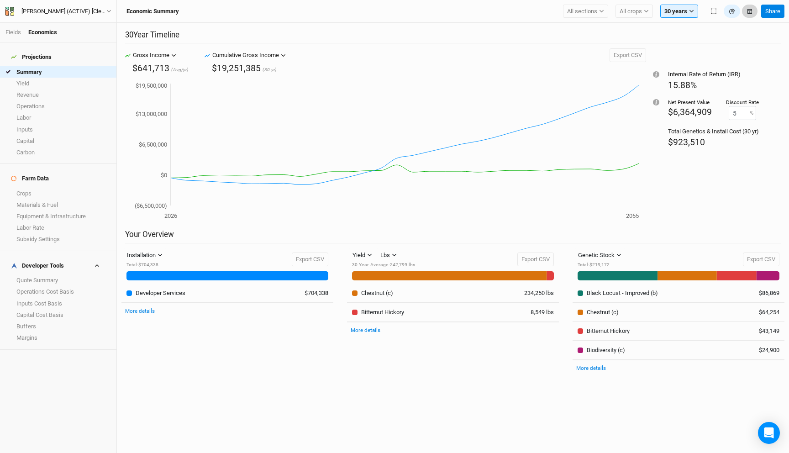
click at [748, 12] on icon "button" at bounding box center [749, 11] width 5 height 5
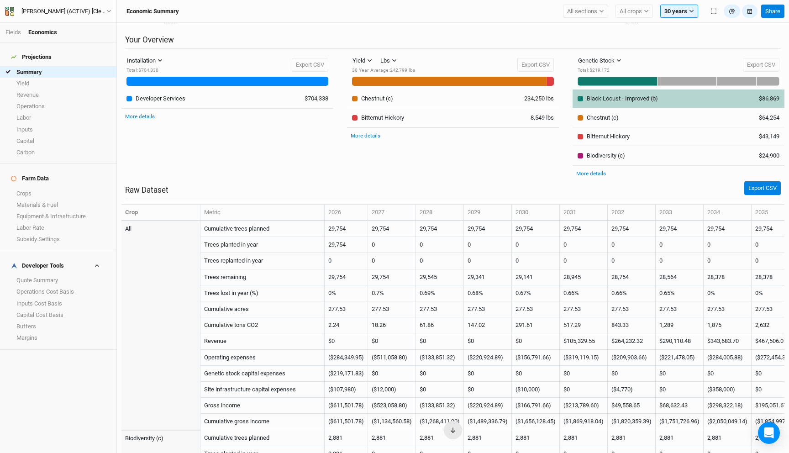
scroll to position [230, 0]
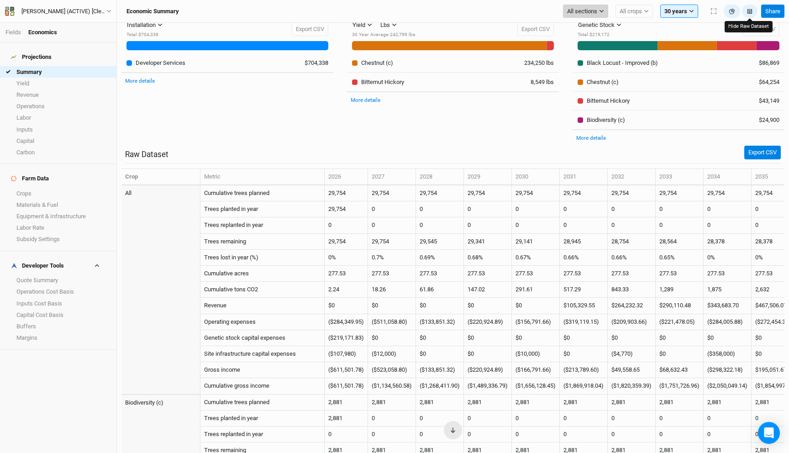
click at [589, 9] on span "All sections" at bounding box center [582, 11] width 30 height 9
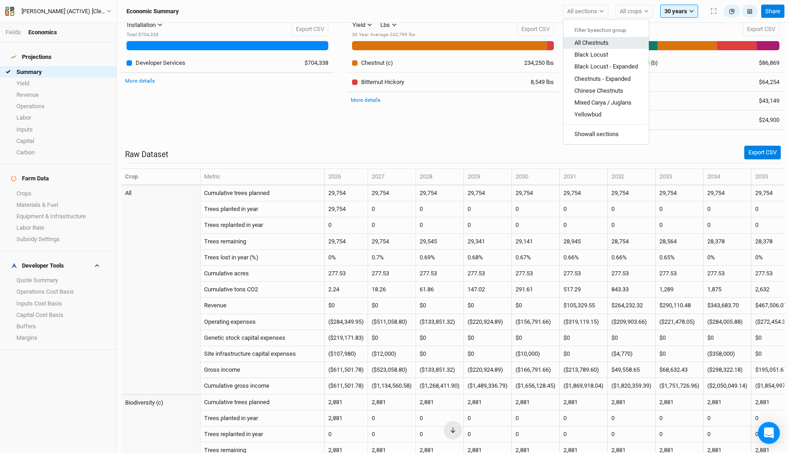
click at [596, 42] on span "All Chestnuts" at bounding box center [591, 42] width 34 height 7
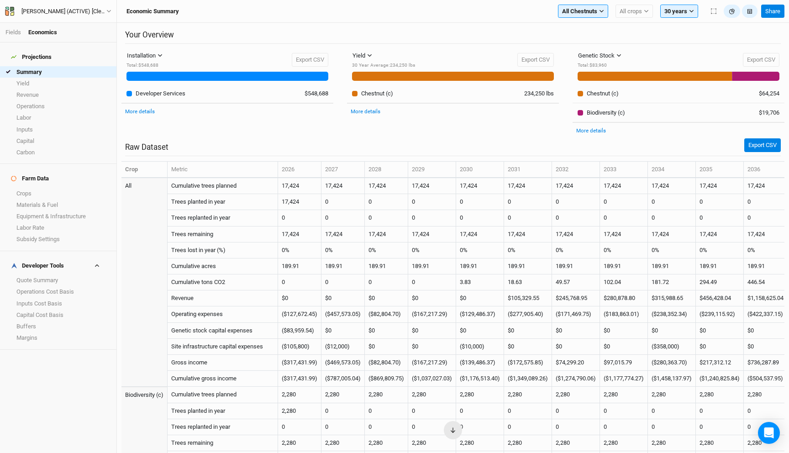
scroll to position [230, 0]
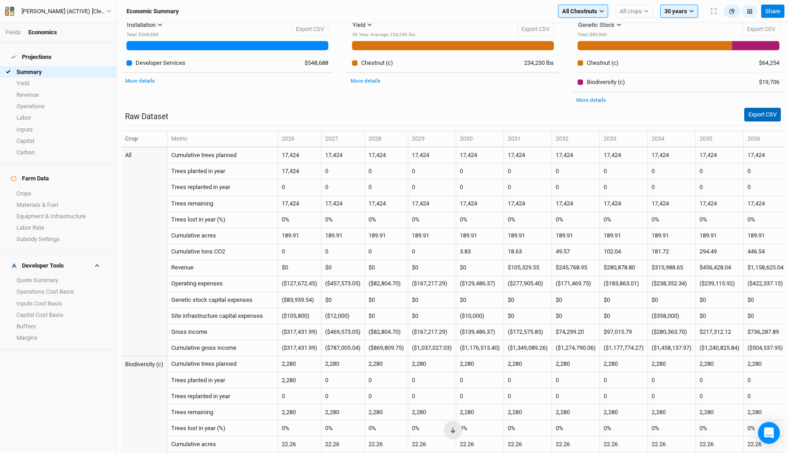
click at [753, 116] on button "Export CSV" at bounding box center [762, 115] width 37 height 14
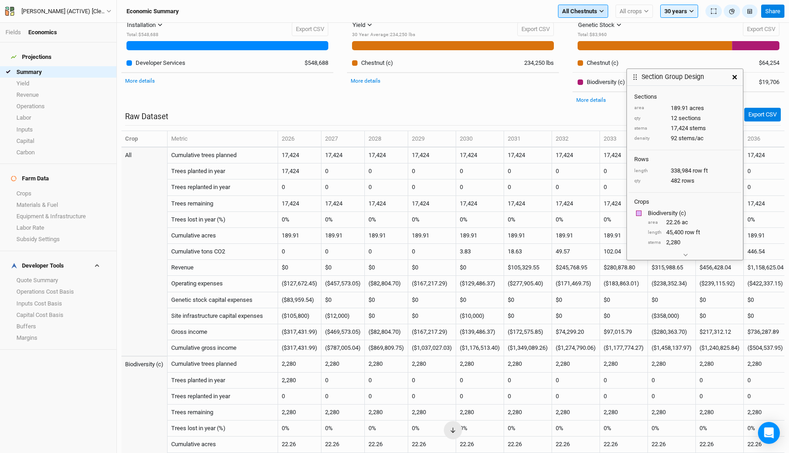
click at [594, 7] on span "All Chestnuts" at bounding box center [579, 11] width 35 height 9
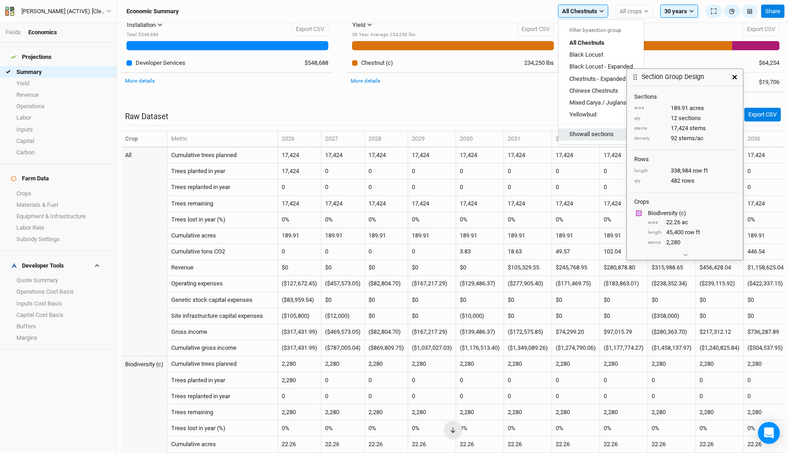
click at [579, 134] on button "Show all sections" at bounding box center [600, 134] width 85 height 12
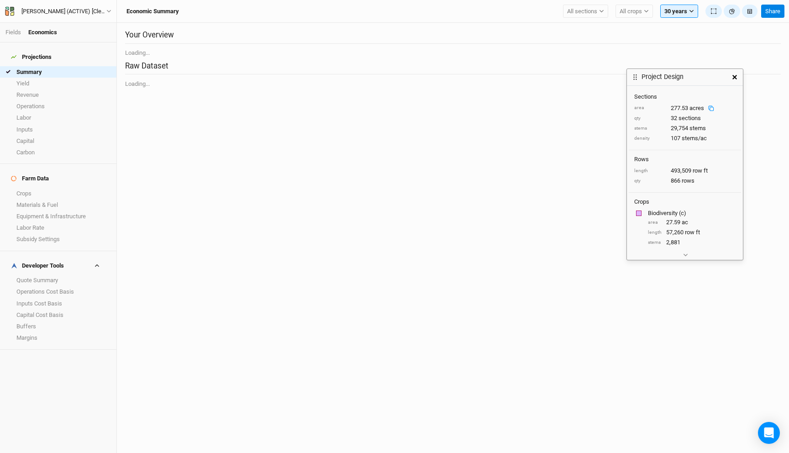
click at [711, 109] on icon at bounding box center [711, 108] width 6 height 6
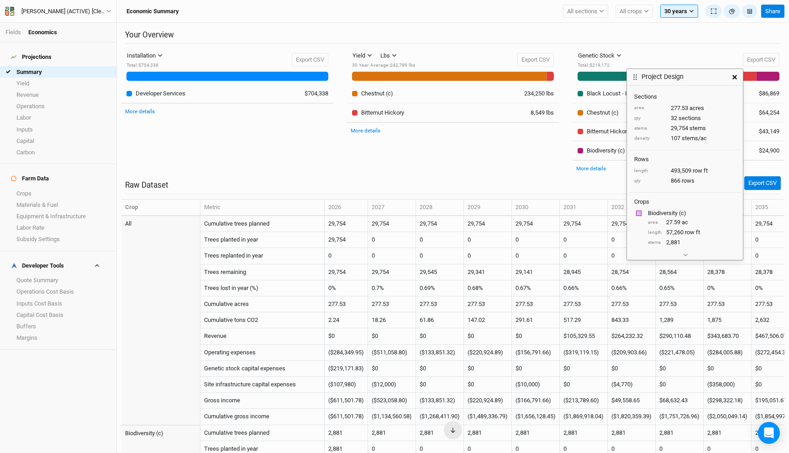
scroll to position [230, 0]
